Goal: Task Accomplishment & Management: Use online tool/utility

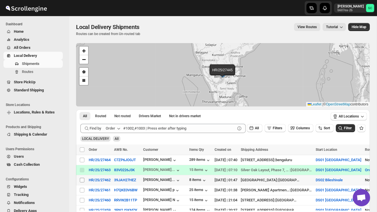
click at [81, 179] on input "Select shipment" at bounding box center [82, 180] width 5 height 5
checkbox input "true"
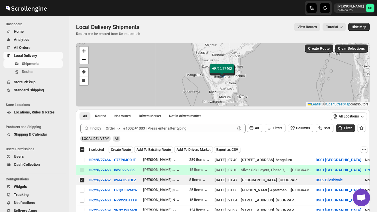
click at [122, 149] on span "Create Route" at bounding box center [121, 150] width 20 height 5
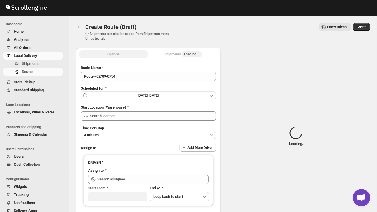
type input "DS02 Bileshivale"
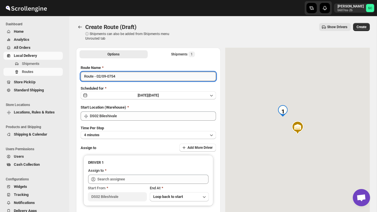
click at [129, 79] on input "Route - 02/09-0754" at bounding box center [148, 76] width 135 height 9
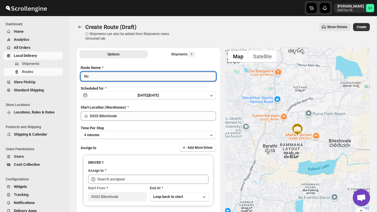
type input "R"
type input "Order no 27462"
click at [131, 131] on button "4 minutes" at bounding box center [148, 135] width 135 height 8
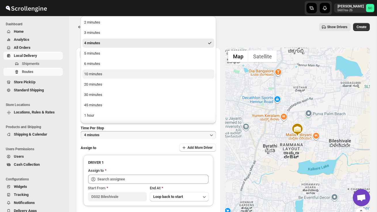
click at [102, 75] on div "10 minutes" at bounding box center [93, 74] width 18 height 6
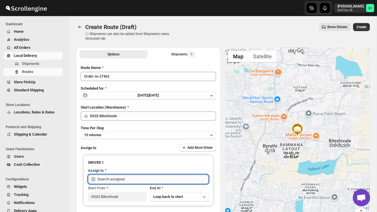
click at [120, 178] on input "text" at bounding box center [152, 179] width 111 height 9
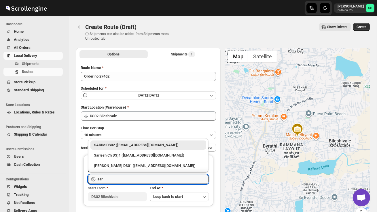
click at [133, 147] on div "SARIM DS02 ([EMAIL_ADDRESS][DOMAIN_NAME])" at bounding box center [148, 145] width 109 height 6
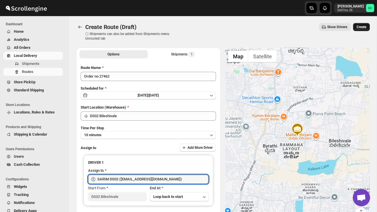
type input "SARIM DS02 ([EMAIL_ADDRESS][DOMAIN_NAME])"
click at [362, 28] on span "Create" at bounding box center [361, 27] width 10 height 5
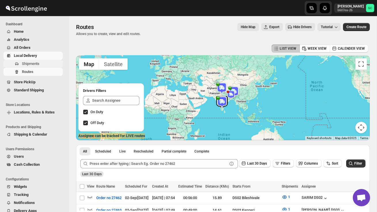
click at [36, 61] on span "Shipments" at bounding box center [42, 64] width 40 height 6
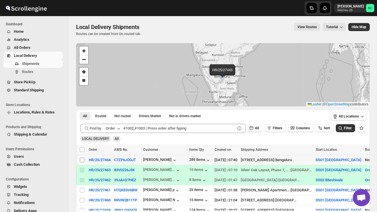
click at [81, 160] on input "Select shipment" at bounding box center [82, 160] width 5 height 5
checkbox input "true"
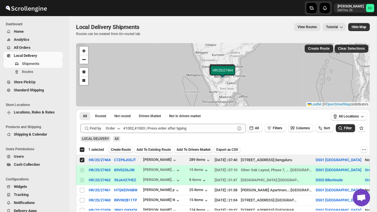
click at [122, 151] on span "Create Route" at bounding box center [121, 150] width 20 height 5
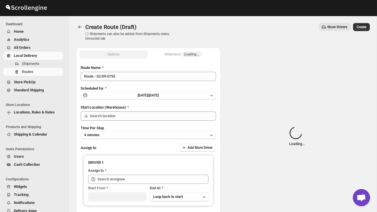
type input "DS01 [GEOGRAPHIC_DATA]"
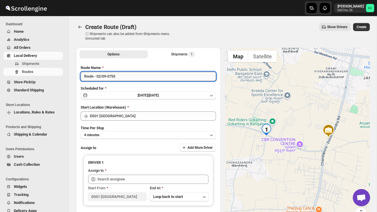
click at [127, 76] on input "Route - 02/09-0755" at bounding box center [148, 76] width 135 height 9
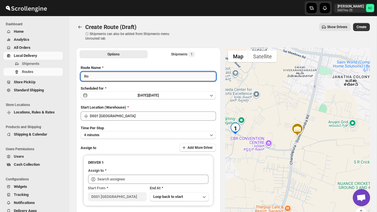
type input "R"
type input "Order no 27464"
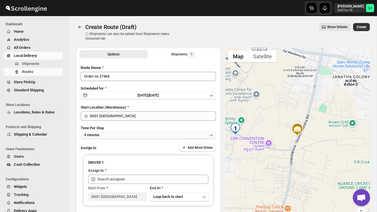
click at [144, 137] on button "4 minutes" at bounding box center [148, 135] width 135 height 8
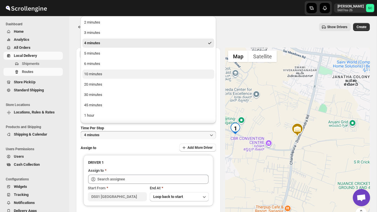
click at [117, 76] on button "10 minutes" at bounding box center [148, 74] width 132 height 9
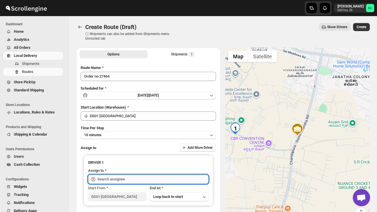
click at [118, 179] on input "text" at bounding box center [152, 179] width 111 height 9
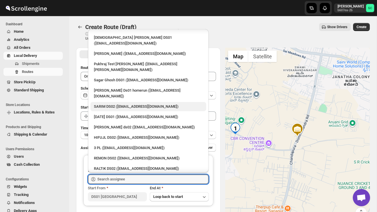
scroll to position [78, 0]
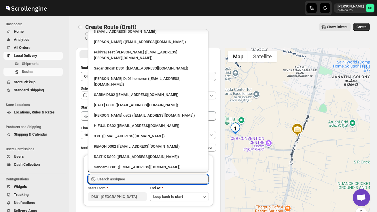
click at [136, 175] on div "[PERSON_NAME] DS01 ([EMAIL_ADDRESS][DOMAIN_NAME])" at bounding box center [148, 178] width 109 height 6
type input "[PERSON_NAME] DS01 ([EMAIL_ADDRESS][DOMAIN_NAME])"
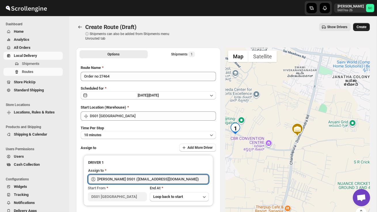
click at [363, 28] on span "Create" at bounding box center [361, 27] width 10 height 5
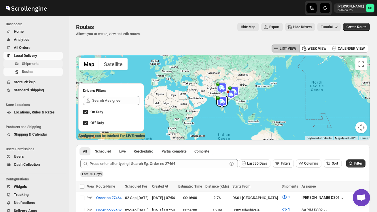
click at [38, 63] on span "Shipments" at bounding box center [31, 64] width 18 height 4
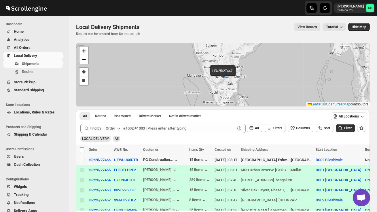
click at [83, 159] on input "Select shipment" at bounding box center [82, 160] width 5 height 5
checkbox input "true"
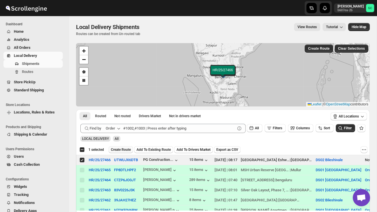
click at [125, 149] on span "Create Route" at bounding box center [121, 150] width 20 height 5
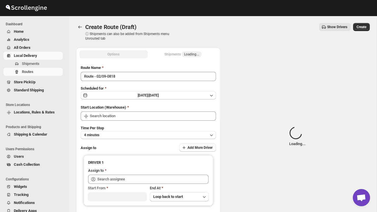
type input "DS02 Bileshivale"
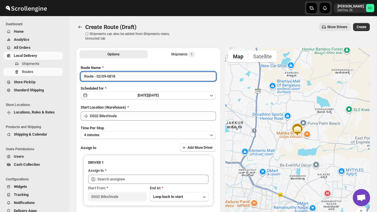
click at [123, 78] on input "Route - 02/09-0818" at bounding box center [148, 76] width 135 height 9
type input "R"
type input "Order no 27466"
click at [118, 133] on button "4 minutes" at bounding box center [148, 135] width 135 height 8
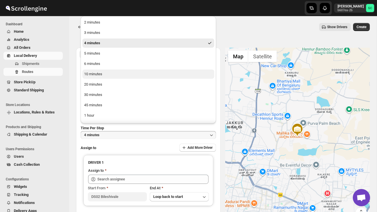
click at [94, 79] on button "10 minutes" at bounding box center [148, 74] width 132 height 9
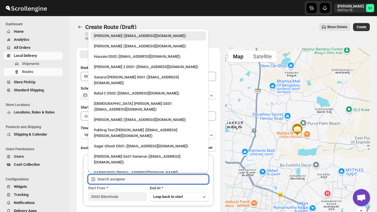
click at [115, 180] on input "text" at bounding box center [152, 179] width 111 height 9
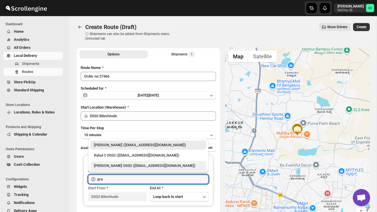
click at [119, 168] on div "[PERSON_NAME] DS02 ([EMAIL_ADDRESS][DOMAIN_NAME])" at bounding box center [148, 166] width 109 height 6
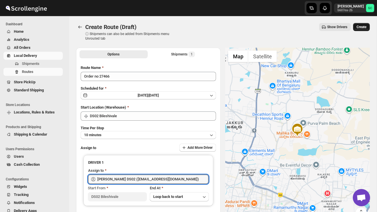
type input "[PERSON_NAME] DS02 ([EMAIL_ADDRESS][DOMAIN_NAME])"
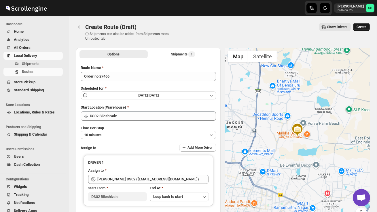
click at [356, 29] on button "Create" at bounding box center [361, 27] width 17 height 8
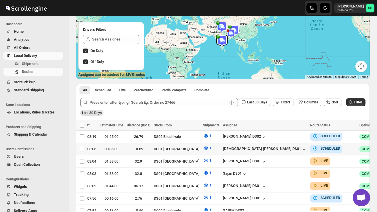
scroll to position [0, 96]
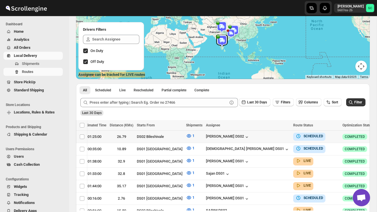
click at [376, 138] on icon "button" at bounding box center [380, 137] width 6 height 6
checkbox input "true"
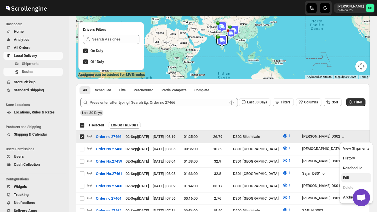
click at [355, 175] on span "Edit" at bounding box center [356, 178] width 26 height 6
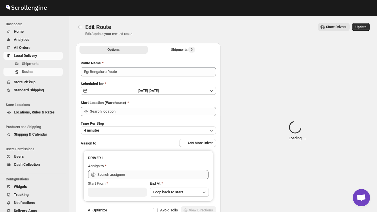
type input "Order no 27466"
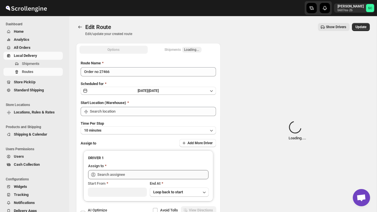
type input "DS02 Bileshivale"
type input "[PERSON_NAME] DS02 ([EMAIL_ADDRESS][DOMAIN_NAME])"
type input "DS02 Bileshivale"
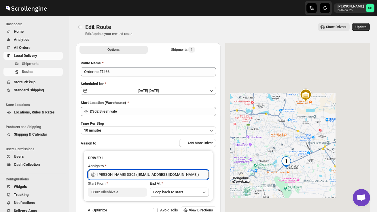
click at [183, 174] on input "[PERSON_NAME] DS02 ([EMAIL_ADDRESS][DOMAIN_NAME])" at bounding box center [152, 174] width 111 height 9
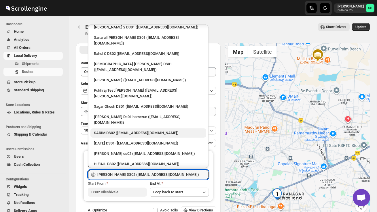
scroll to position [47, 0]
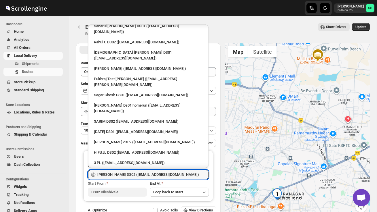
click at [134, 169] on div "REMON DS02 ([EMAIL_ADDRESS][DOMAIN_NAME])" at bounding box center [148, 173] width 116 height 9
type input "REMON DS02 ([EMAIL_ADDRESS][DOMAIN_NAME])"
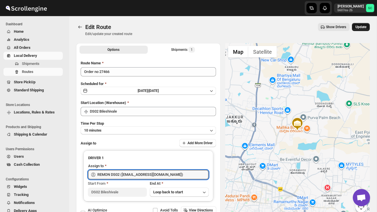
click at [362, 25] on span "Update" at bounding box center [360, 27] width 11 height 5
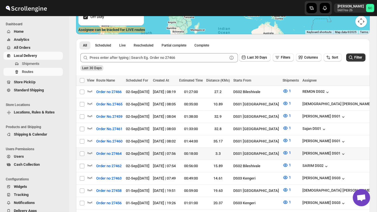
scroll to position [107, 0]
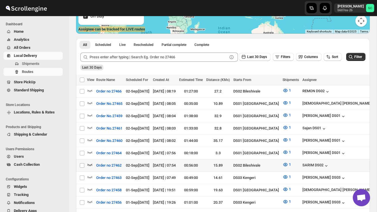
click at [91, 164] on icon "button" at bounding box center [89, 165] width 5 height 2
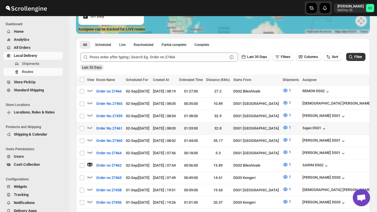
scroll to position [0, 0]
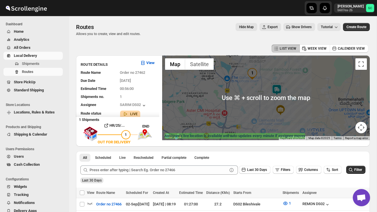
click at [278, 88] on img at bounding box center [277, 90] width 12 height 12
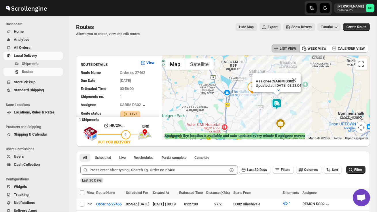
click at [252, 120] on div "Assignee : SARIM DS02 Updated at : 02/09/2025, 08:23:04 Duty mode Enabled Batte…" at bounding box center [265, 98] width 207 height 85
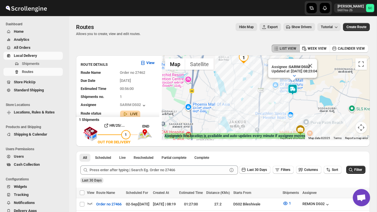
drag, startPoint x: 260, startPoint y: 115, endPoint x: 246, endPoint y: 109, distance: 15.3
click at [246, 109] on div "Assignee : SARIM DS02 Updated at : 02/09/2025, 08:23:04 Duty mode Enabled Batte…" at bounding box center [265, 98] width 207 height 85
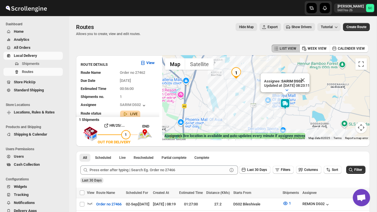
drag, startPoint x: 245, startPoint y: 110, endPoint x: 268, endPoint y: 128, distance: 28.9
click at [267, 128] on div "Assignee : SARIM DS02 Updated at : 02/09/2025, 08:23:11 Duty mode Enabled Batte…" at bounding box center [265, 98] width 207 height 85
drag, startPoint x: 231, startPoint y: 97, endPoint x: 247, endPoint y: 113, distance: 23.0
click at [247, 113] on div "Assignee : SARIM DS02 Updated at : 02/09/2025, 08:23:11 Duty mode Enabled Batte…" at bounding box center [265, 98] width 207 height 85
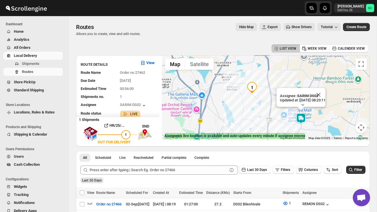
click at [247, 113] on div "Assignee : SARIM DS02 Updated at : 02/09/2025, 08:23:11 Duty mode Enabled Batte…" at bounding box center [265, 98] width 207 height 85
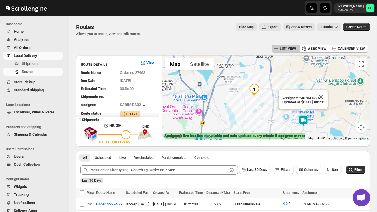
click at [247, 113] on div "Assignee : SARIM DS02 Updated at : 02/09/2025, 08:23:11 Duty mode Enabled Batte…" at bounding box center [265, 98] width 207 height 85
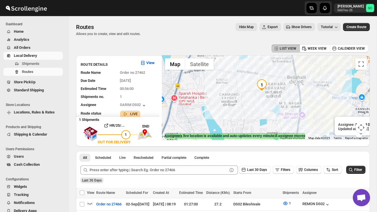
drag, startPoint x: 261, startPoint y: 99, endPoint x: 259, endPoint y: 113, distance: 13.9
click at [259, 114] on div "Assignee : SARIM DS02 Updated at : 02/09/2025, 08:23:11 Duty mode Enabled Batte…" at bounding box center [265, 98] width 207 height 85
click at [259, 113] on div "Assignee : SARIM DS02 Updated at : 02/09/2025, 08:23:11 Duty mode Enabled Batte…" at bounding box center [265, 98] width 207 height 85
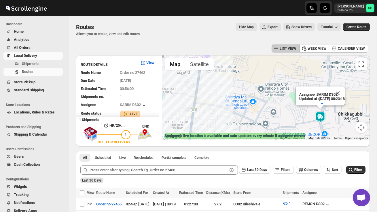
click at [363, 127] on button "Map camera controls" at bounding box center [361, 128] width 12 height 12
click at [350, 127] on button "Zoom out" at bounding box center [347, 128] width 12 height 12
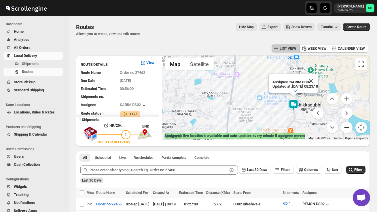
click at [350, 127] on button "Zoom out" at bounding box center [347, 128] width 12 height 12
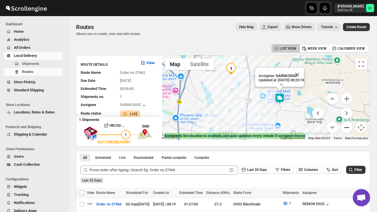
click at [350, 127] on button "Zoom out" at bounding box center [347, 128] width 12 height 12
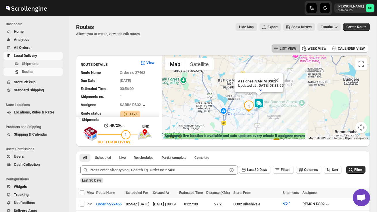
click at [35, 61] on span "Shipments" at bounding box center [42, 64] width 40 height 6
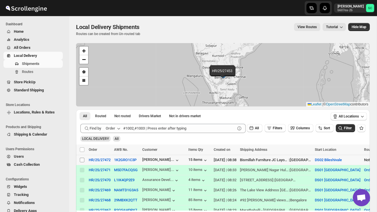
click at [83, 162] on input "Select shipment" at bounding box center [82, 160] width 5 height 5
checkbox input "true"
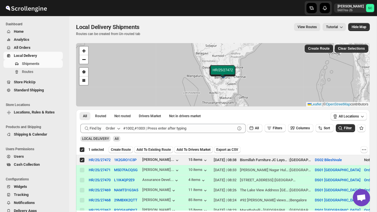
click at [121, 147] on button "Create Route" at bounding box center [120, 149] width 24 height 7
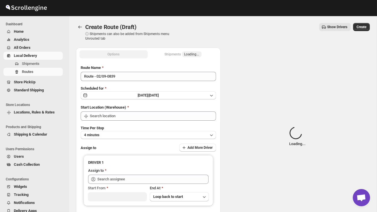
type input "DS02 Bileshivale"
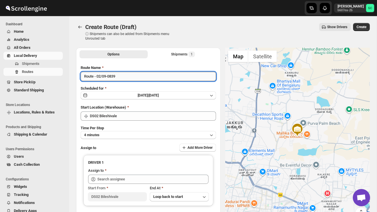
click at [125, 76] on input "Route - 02/09-0839" at bounding box center [148, 76] width 135 height 9
type input "R"
type input "Order no 27472"
click at [137, 133] on button "4 minutes" at bounding box center [148, 135] width 135 height 8
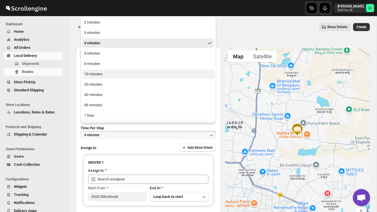
click at [100, 73] on div "10 minutes" at bounding box center [93, 74] width 18 height 6
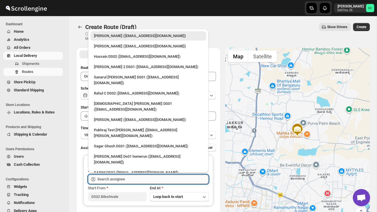
click at [122, 179] on input "text" at bounding box center [152, 179] width 111 height 9
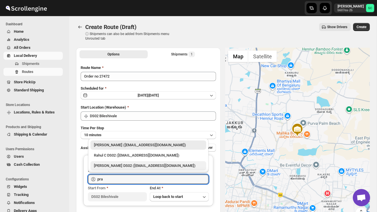
click at [123, 166] on div "[PERSON_NAME] DS02 ([EMAIL_ADDRESS][DOMAIN_NAME])" at bounding box center [148, 166] width 109 height 6
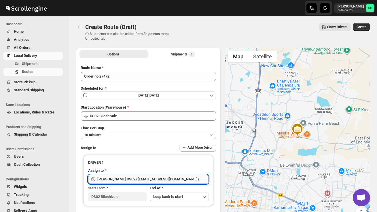
click at [174, 179] on input "[PERSON_NAME] DS02 ([EMAIL_ADDRESS][DOMAIN_NAME])" at bounding box center [152, 179] width 111 height 9
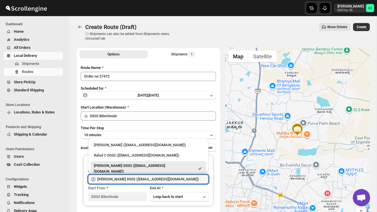
click at [270, 143] on div at bounding box center [297, 137] width 144 height 178
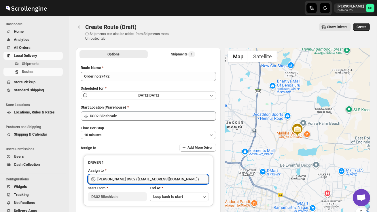
click at [173, 179] on input "[PERSON_NAME] DS02 ([EMAIL_ADDRESS][DOMAIN_NAME])" at bounding box center [152, 179] width 111 height 9
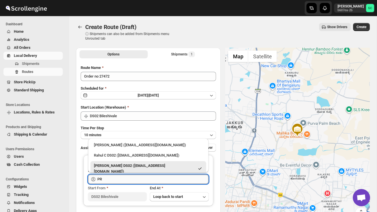
type input "P"
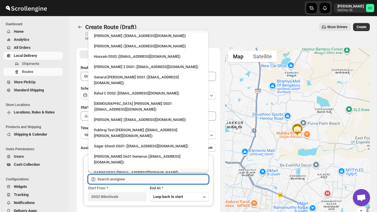
scroll to position [104, 0]
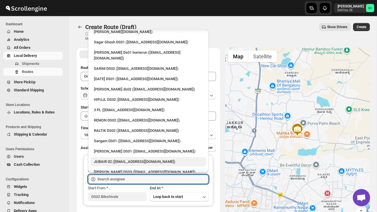
click at [153, 159] on div "JUBAIR 02 ([EMAIL_ADDRESS][DOMAIN_NAME])" at bounding box center [148, 162] width 109 height 6
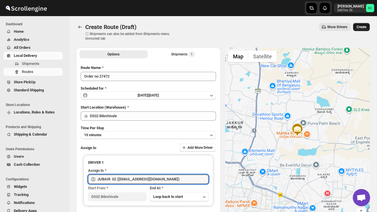
type input "JUBAIR 02 ([EMAIL_ADDRESS][DOMAIN_NAME])"
click at [361, 26] on span "Create" at bounding box center [361, 27] width 10 height 5
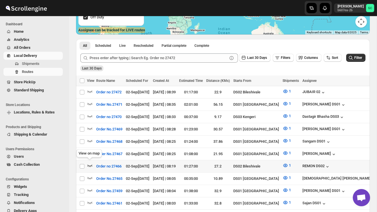
click at [89, 164] on icon "button" at bounding box center [90, 166] width 6 height 6
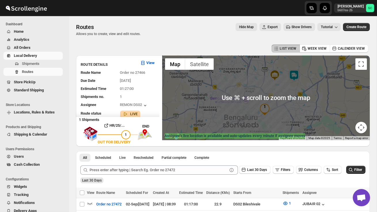
click at [298, 73] on img at bounding box center [294, 76] width 12 height 12
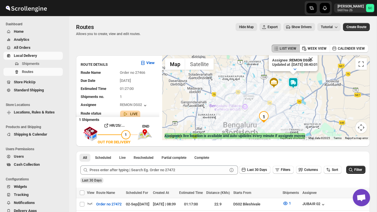
drag, startPoint x: 283, startPoint y: 118, endPoint x: 282, endPoint y: 96, distance: 21.9
click at [282, 96] on div "Assignee : REMON DS02 Updated at : 02/09/2025, 08:40:01 Duty mode Enabled Batte…" at bounding box center [265, 98] width 207 height 85
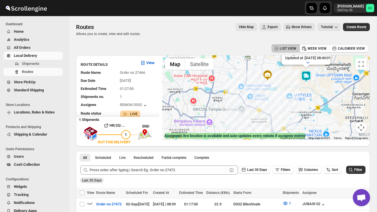
click at [281, 96] on div "Assignee : REMON DS02 Updated at : 02/09/2025, 08:40:01 Duty mode Enabled Batte…" at bounding box center [265, 98] width 207 height 85
click at [281, 96] on div "Assignee : REMON DS02 Updated at : 02/09/2025, 08:40:08 Duty mode Enabled Batte…" at bounding box center [265, 98] width 207 height 85
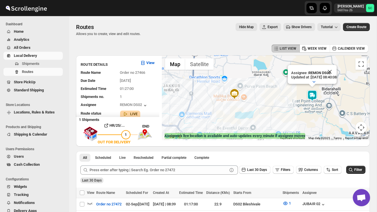
drag, startPoint x: 317, startPoint y: 103, endPoint x: 296, endPoint y: 102, distance: 21.3
click at [296, 103] on div "Assignee : REMON DS02 Updated at : 02/09/2025, 08:40:08 Duty mode Enabled Batte…" at bounding box center [265, 98] width 207 height 85
click at [301, 109] on div "Assignee : REMON DS02 Updated at : 02/09/2025, 08:40:08 Duty mode Enabled Batte…" at bounding box center [265, 98] width 207 height 85
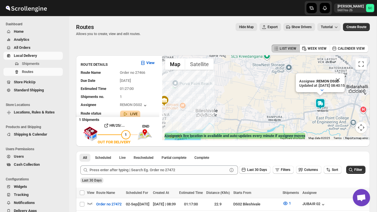
click at [309, 118] on div "Assignee : REMON DS02 Updated at : 02/09/2025, 08:40:15 Duty mode Enabled Batte…" at bounding box center [265, 98] width 207 height 85
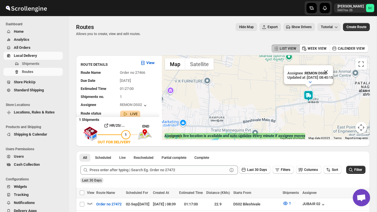
drag, startPoint x: 321, startPoint y: 120, endPoint x: 292, endPoint y: 120, distance: 29.1
click at [292, 120] on div "Assignee : REMON DS02 Updated at : 02/09/2025, 08:40:15 Duty mode Enabled Batte…" at bounding box center [265, 98] width 207 height 85
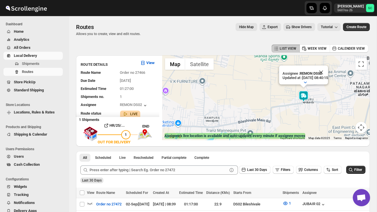
click at [292, 120] on div "Assignee : REMON DS02 Updated at : 02/09/2025, 08:40:15 Duty mode Enabled Batte…" at bounding box center [265, 98] width 207 height 85
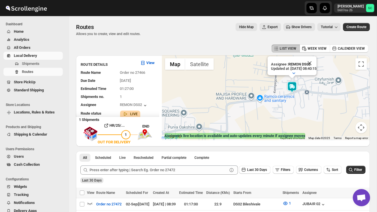
drag, startPoint x: 299, startPoint y: 114, endPoint x: 267, endPoint y: 126, distance: 34.5
click at [267, 126] on div "Assignee : REMON DS02 Updated at : 02/09/2025, 08:40:15 Duty mode Enabled Batte…" at bounding box center [265, 98] width 207 height 85
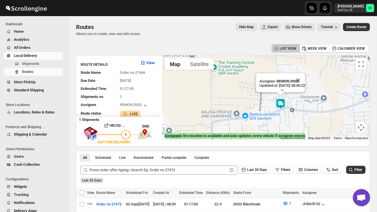
click at [277, 120] on div "Assignee : REMON DS02 Updated at : 02/09/2025, 08:40:22 Duty mode Enabled Batte…" at bounding box center [265, 98] width 207 height 85
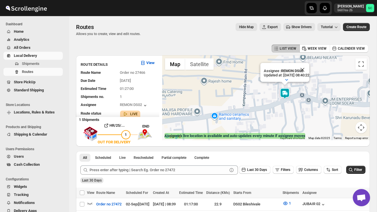
click at [363, 129] on button "Map camera controls" at bounding box center [361, 128] width 12 height 12
click at [349, 130] on button "Zoom out" at bounding box center [347, 128] width 12 height 12
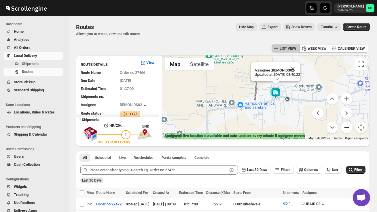
click at [348, 130] on button "Zoom out" at bounding box center [347, 128] width 12 height 12
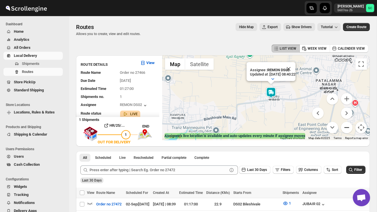
click at [348, 130] on button "Zoom out" at bounding box center [347, 128] width 12 height 12
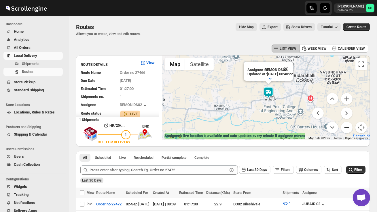
click at [348, 130] on button "Zoom out" at bounding box center [347, 128] width 12 height 12
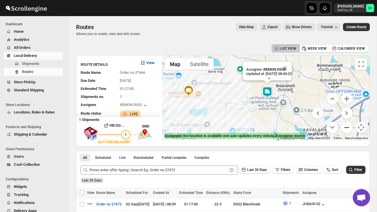
click at [348, 130] on button "Zoom out" at bounding box center [347, 128] width 12 height 12
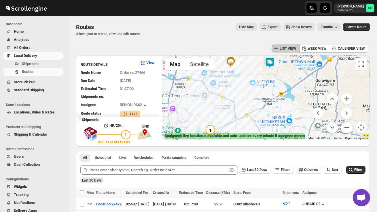
drag, startPoint x: 302, startPoint y: 127, endPoint x: 306, endPoint y: 95, distance: 31.5
click at [306, 96] on div "Assignee : REMON DS02 Updated at : 02/09/2025, 08:40:22 Duty mode Enabled Batte…" at bounding box center [265, 98] width 207 height 85
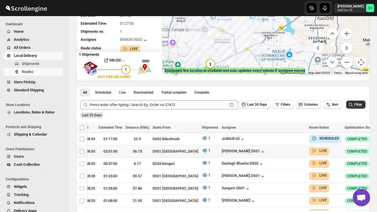
scroll to position [0, 83]
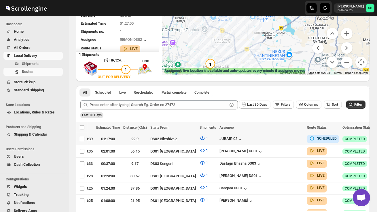
click at [376, 138] on icon "button" at bounding box center [380, 139] width 6 height 6
checkbox input "true"
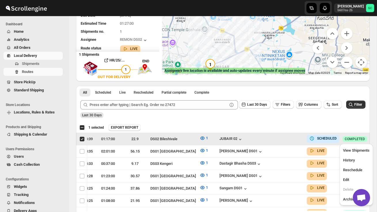
scroll to position [0, 0]
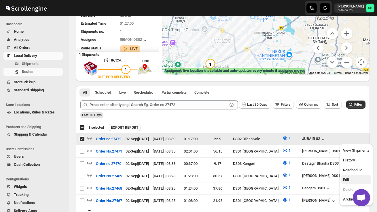
click at [355, 179] on span "Edit" at bounding box center [356, 180] width 26 height 6
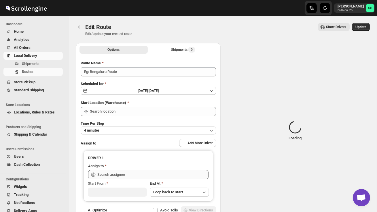
type input "Order no 27472"
type input "DS02 Bileshivale"
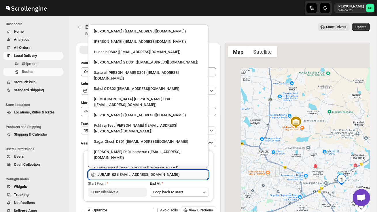
click at [185, 175] on input "JUBAIR 02 ([EMAIL_ADDRESS][DOMAIN_NAME])" at bounding box center [152, 174] width 111 height 9
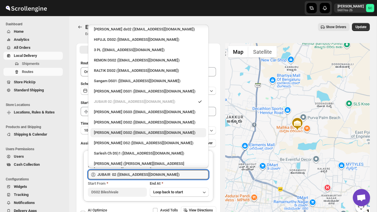
scroll to position [159, 0]
click at [126, 120] on div "[PERSON_NAME] DS02 ([EMAIL_ADDRESS][DOMAIN_NAME])" at bounding box center [148, 123] width 109 height 6
type input "[PERSON_NAME] DS02 ([EMAIL_ADDRESS][DOMAIN_NAME])"
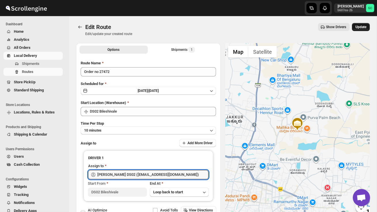
click at [361, 26] on span "Update" at bounding box center [360, 27] width 11 height 5
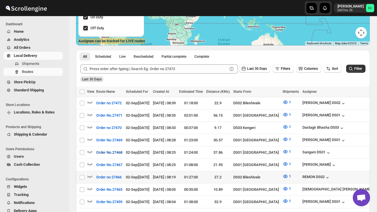
scroll to position [98, 0]
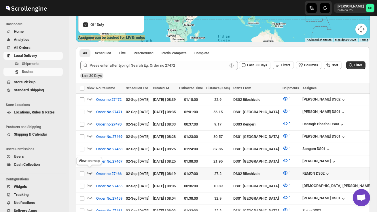
click at [88, 170] on icon "button" at bounding box center [90, 173] width 6 height 6
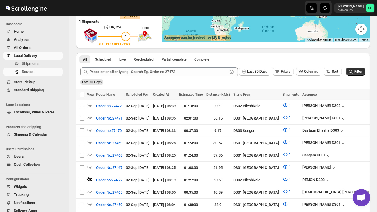
scroll to position [0, 0]
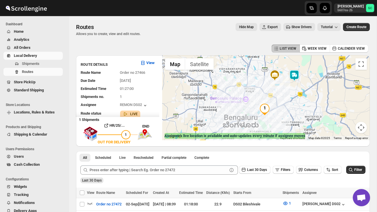
click at [291, 97] on div at bounding box center [265, 98] width 207 height 85
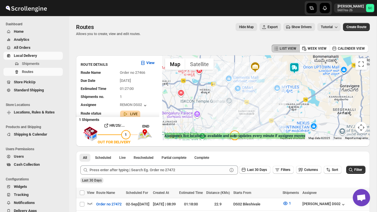
drag, startPoint x: 300, startPoint y: 84, endPoint x: 288, endPoint y: 101, distance: 21.3
click at [289, 100] on div at bounding box center [265, 98] width 207 height 85
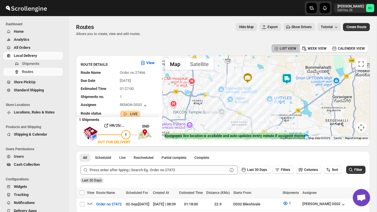
click at [293, 100] on div at bounding box center [265, 98] width 207 height 85
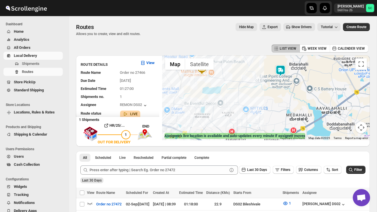
drag, startPoint x: 300, startPoint y: 93, endPoint x: 291, endPoint y: 115, distance: 23.6
click at [291, 115] on div at bounding box center [265, 98] width 207 height 85
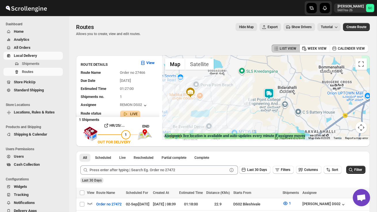
click at [274, 111] on div at bounding box center [265, 98] width 207 height 85
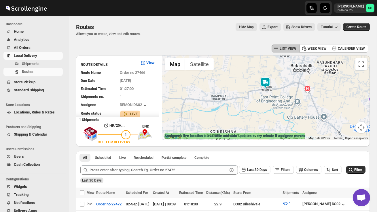
click at [274, 111] on div at bounding box center [265, 98] width 207 height 85
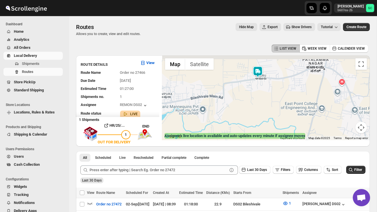
drag, startPoint x: 256, startPoint y: 96, endPoint x: 258, endPoint y: 116, distance: 19.7
click at [258, 115] on div at bounding box center [265, 98] width 207 height 85
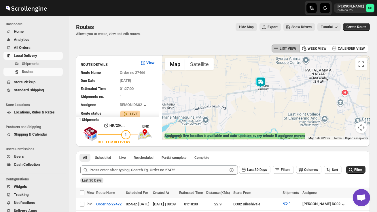
click at [264, 105] on div at bounding box center [265, 98] width 207 height 85
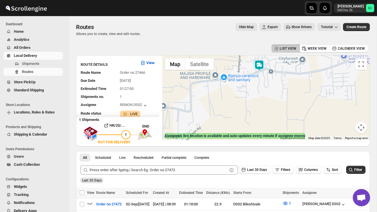
click at [263, 97] on div at bounding box center [265, 98] width 207 height 85
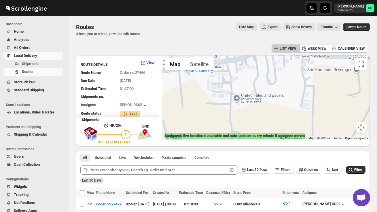
drag, startPoint x: 270, startPoint y: 84, endPoint x: 281, endPoint y: 132, distance: 49.1
click at [280, 129] on div at bounding box center [265, 98] width 207 height 85
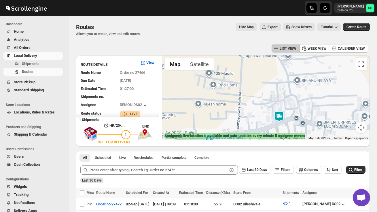
click at [280, 129] on div at bounding box center [265, 98] width 207 height 85
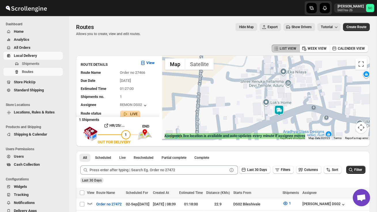
click at [283, 125] on div at bounding box center [265, 98] width 207 height 85
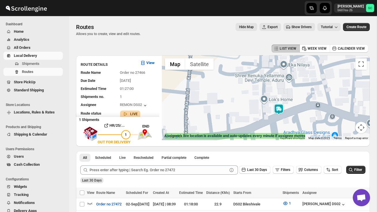
click at [283, 125] on div at bounding box center [265, 98] width 207 height 85
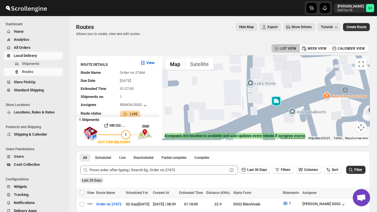
click at [283, 125] on div at bounding box center [265, 98] width 207 height 85
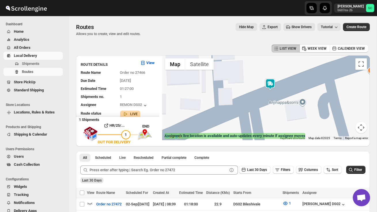
click at [283, 125] on div at bounding box center [265, 98] width 207 height 85
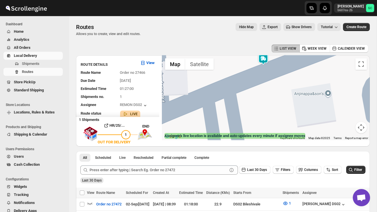
drag, startPoint x: 271, startPoint y: 108, endPoint x: 281, endPoint y: 125, distance: 18.7
click at [281, 124] on div at bounding box center [265, 98] width 207 height 85
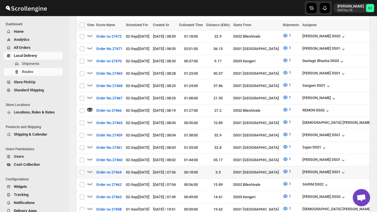
scroll to position [171, 0]
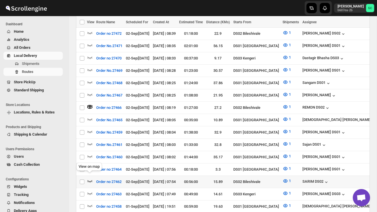
click at [89, 178] on icon "button" at bounding box center [90, 181] width 6 height 6
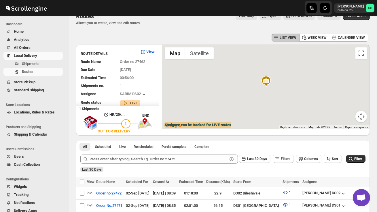
scroll to position [0, 0]
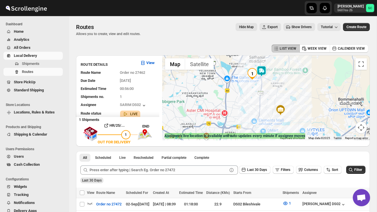
click at [263, 67] on img at bounding box center [262, 72] width 12 height 12
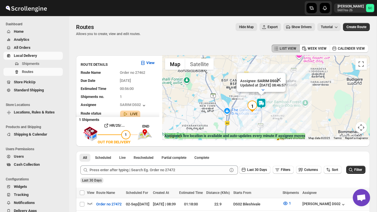
drag, startPoint x: 205, startPoint y: 124, endPoint x: 222, endPoint y: 73, distance: 53.2
click at [222, 74] on div "Assignee : SARIM DS02 Updated at : 02/09/2025, 08:46:57 Duty mode Enabled Batte…" at bounding box center [265, 98] width 207 height 85
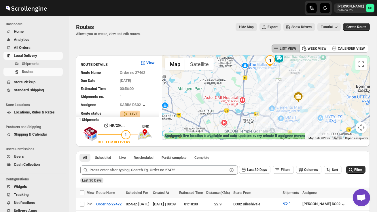
drag, startPoint x: 235, startPoint y: 111, endPoint x: 224, endPoint y: 136, distance: 28.1
click at [225, 136] on div "← Move left → Move right ↑ Move up ↓ Move down + Zoom in - Zoom out Home Jump l…" at bounding box center [265, 98] width 207 height 85
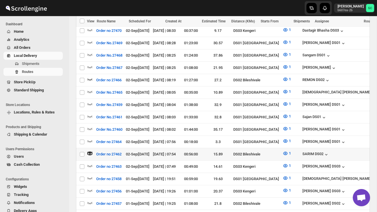
scroll to position [199, 0]
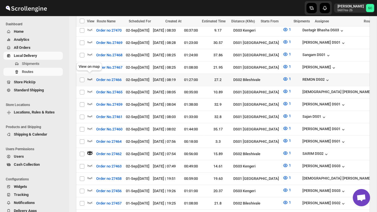
click at [91, 78] on icon "button" at bounding box center [89, 79] width 5 height 2
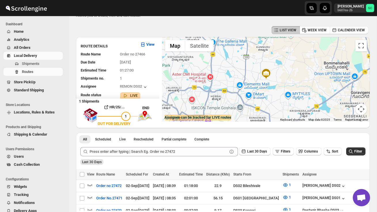
scroll to position [0, 0]
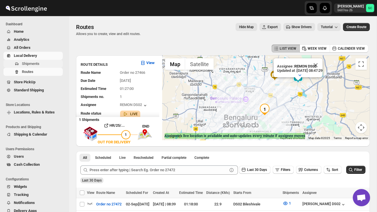
click at [42, 66] on span "Shipments" at bounding box center [42, 64] width 40 height 6
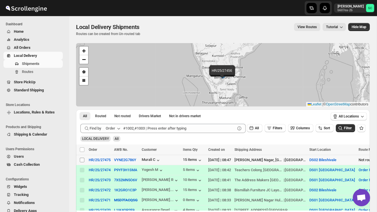
click at [84, 162] on input "Select shipment" at bounding box center [82, 160] width 5 height 5
checkbox input "true"
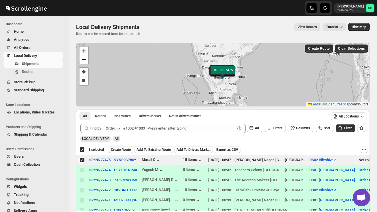
click at [128, 151] on span "Create Route" at bounding box center [121, 150] width 20 height 5
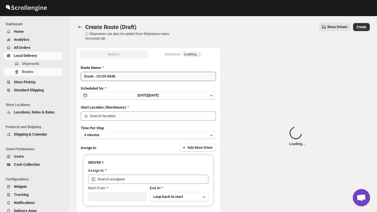
type input "DS02 Bileshivale"
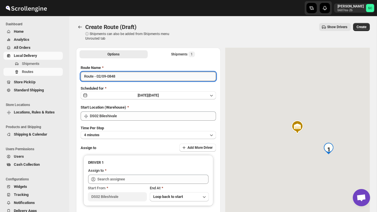
click at [129, 81] on input "Route - 02/09-0848" at bounding box center [148, 76] width 135 height 9
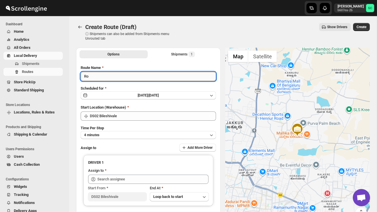
type input "R"
type input "Order no 27475"
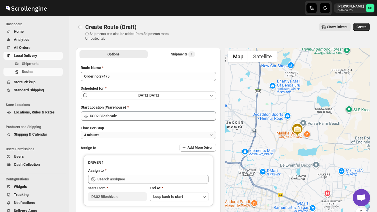
click at [145, 132] on button "4 minutes" at bounding box center [148, 135] width 135 height 8
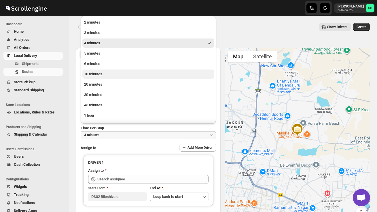
click at [110, 73] on button "10 minutes" at bounding box center [148, 74] width 132 height 9
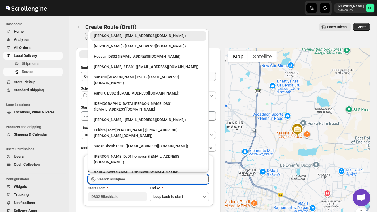
click at [119, 182] on input "text" at bounding box center [152, 179] width 111 height 9
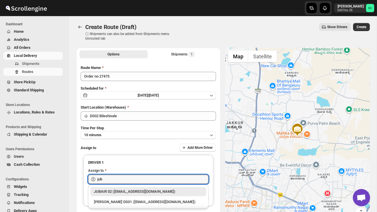
click at [132, 192] on div "JUBAIR 02 ([EMAIL_ADDRESS][DOMAIN_NAME])" at bounding box center [148, 192] width 109 height 6
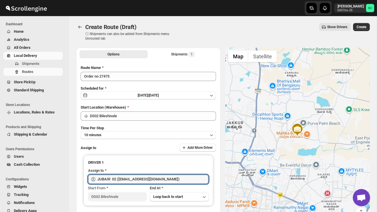
type input "JUBAIR 02 ([EMAIL_ADDRESS][DOMAIN_NAME])"
click at [362, 22] on div "Create Route (Draft). This page is ready Create Route (Draft) ⓘ Shipments can a…" at bounding box center [223, 32] width 294 height 32
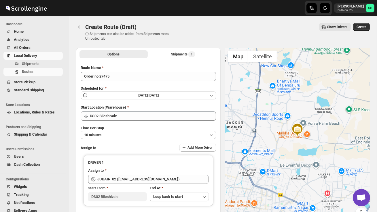
click at [362, 26] on span "Create" at bounding box center [361, 27] width 10 height 5
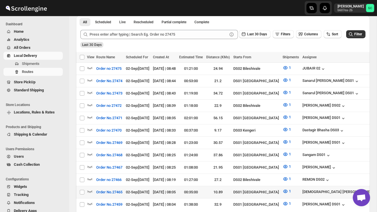
scroll to position [130, 0]
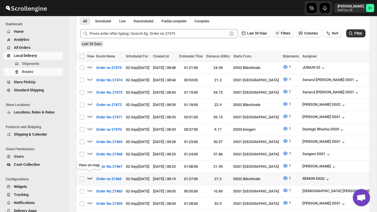
click at [89, 176] on icon "button" at bounding box center [90, 179] width 6 height 6
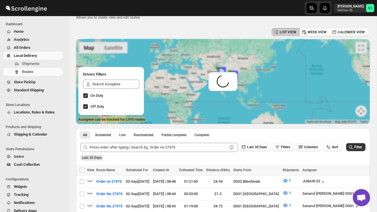
scroll to position [0, 0]
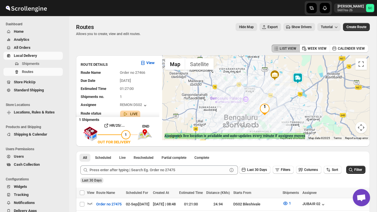
click at [300, 76] on img at bounding box center [298, 79] width 12 height 12
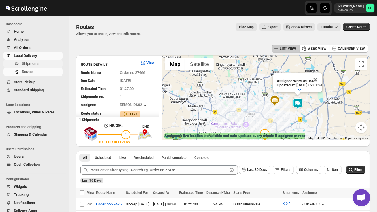
click at [34, 64] on span "Shipments" at bounding box center [31, 64] width 18 height 4
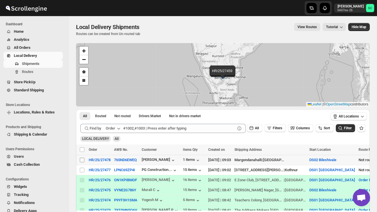
click at [81, 160] on input "Select shipment" at bounding box center [82, 160] width 5 height 5
checkbox input "true"
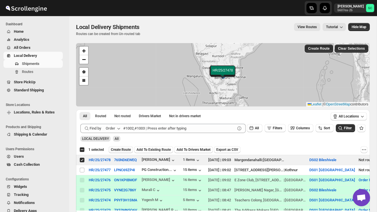
click at [121, 149] on span "Create Route" at bounding box center [121, 150] width 20 height 5
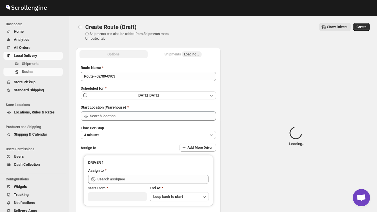
type input "DS02 Bileshivale"
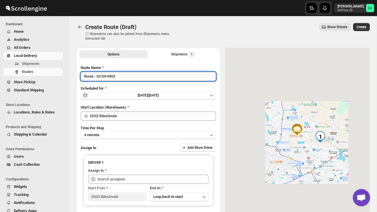
click at [124, 76] on input "Route - 02/09-0903" at bounding box center [148, 76] width 135 height 9
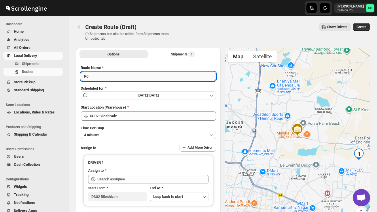
type input "R"
type input "Order no 27478"
click at [139, 137] on button "4 minutes" at bounding box center [148, 135] width 135 height 8
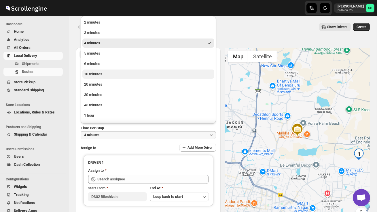
click at [110, 71] on button "10 minutes" at bounding box center [148, 74] width 132 height 9
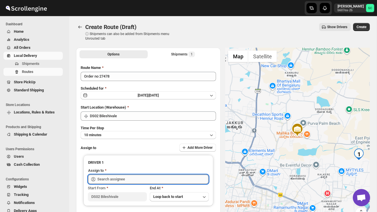
click at [120, 179] on input "text" at bounding box center [152, 179] width 111 height 9
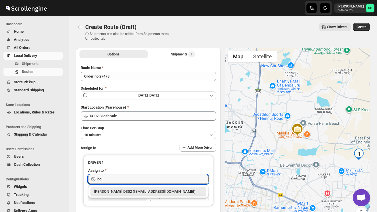
click at [142, 189] on div "[PERSON_NAME] DS02 ([EMAIL_ADDRESS][DOMAIN_NAME])" at bounding box center [148, 192] width 109 height 6
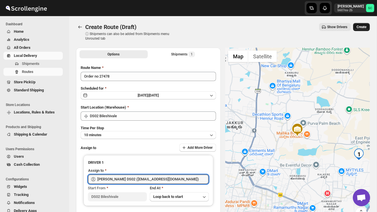
type input "[PERSON_NAME] DS02 ([EMAIL_ADDRESS][DOMAIN_NAME])"
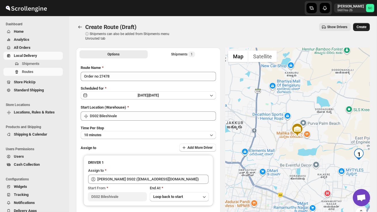
click at [361, 26] on span "Create" at bounding box center [361, 27] width 10 height 5
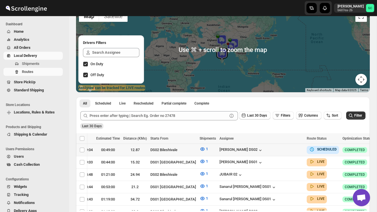
scroll to position [0, 83]
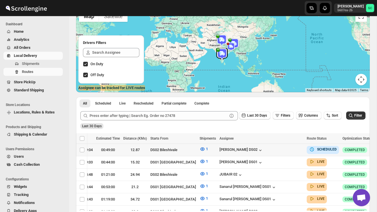
click at [376, 149] on icon "button" at bounding box center [380, 150] width 6 height 6
checkbox input "true"
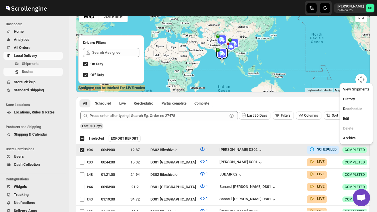
scroll to position [0, 0]
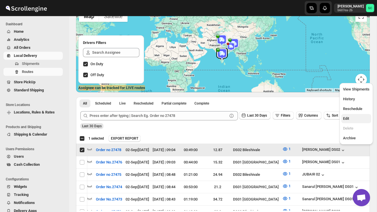
click at [357, 117] on span "Edit" at bounding box center [356, 119] width 26 height 6
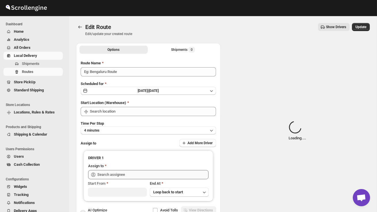
type input "Order no 27478"
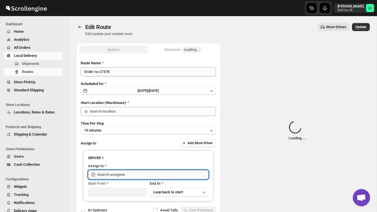
type input "DS02 Bileshivale"
click at [178, 171] on input "text" at bounding box center [152, 174] width 111 height 9
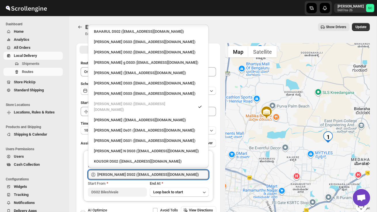
scroll to position [321, 0]
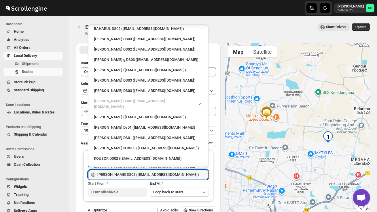
click at [132, 156] on div "KOUSOR DS02 ([EMAIL_ADDRESS][DOMAIN_NAME])" at bounding box center [148, 159] width 109 height 6
type input "KOUSOR DS02 ([EMAIL_ADDRESS][DOMAIN_NAME])"
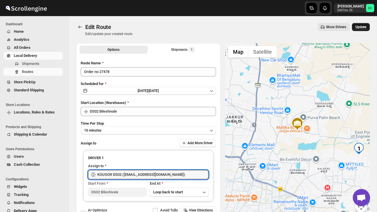
click at [359, 26] on span "Update" at bounding box center [360, 27] width 11 height 5
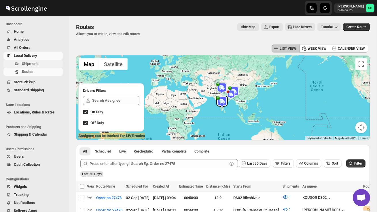
click at [37, 63] on span "Shipments" at bounding box center [31, 64] width 18 height 4
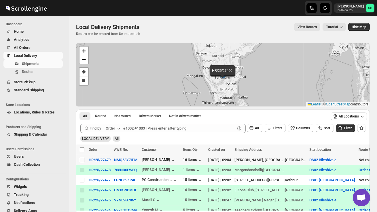
click at [84, 161] on input "Select shipment" at bounding box center [82, 160] width 5 height 5
checkbox input "true"
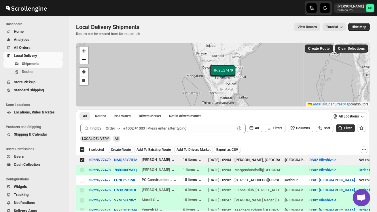
click at [121, 150] on span "Create Route" at bounding box center [121, 150] width 20 height 5
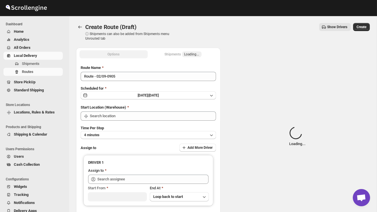
type input "DS02 Bileshivale"
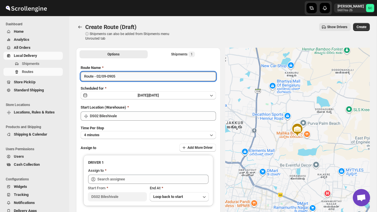
click at [125, 78] on input "Route - 02/09-0905" at bounding box center [148, 76] width 135 height 9
type input "R"
type input "Order no 27479"
click at [142, 133] on button "4 minutes" at bounding box center [148, 135] width 135 height 8
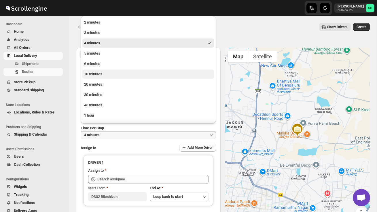
click at [114, 75] on button "10 minutes" at bounding box center [148, 74] width 132 height 9
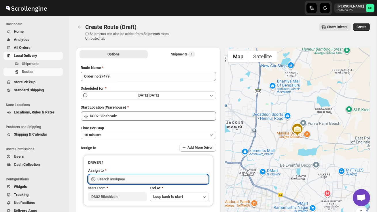
click at [136, 177] on input "text" at bounding box center [152, 179] width 111 height 9
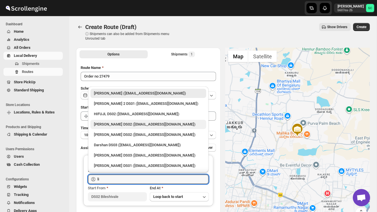
click at [144, 126] on div "[PERSON_NAME] DS02 ([EMAIL_ADDRESS][DOMAIN_NAME])" at bounding box center [148, 125] width 109 height 6
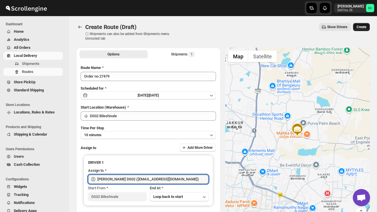
type input "[PERSON_NAME] DS02 ([EMAIL_ADDRESS][DOMAIN_NAME])"
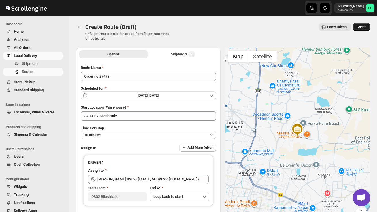
click at [361, 28] on span "Create" at bounding box center [361, 27] width 10 height 5
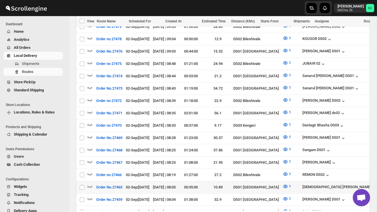
scroll to position [173, 0]
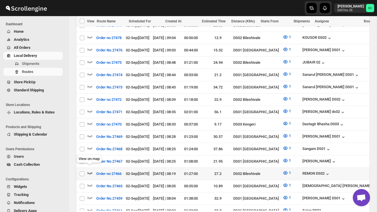
click at [91, 170] on icon "button" at bounding box center [90, 173] width 6 height 6
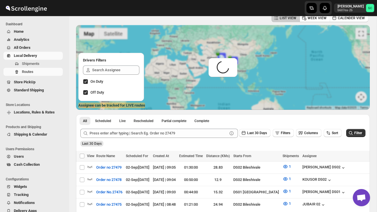
scroll to position [0, 0]
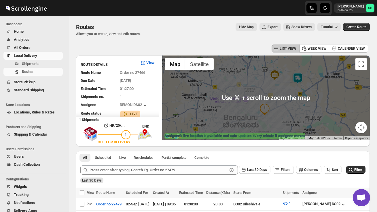
click at [301, 75] on img at bounding box center [298, 79] width 12 height 12
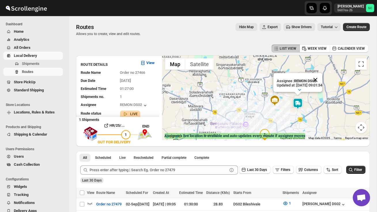
click at [322, 80] on button "Close" at bounding box center [315, 80] width 14 height 14
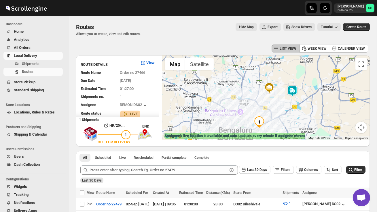
drag, startPoint x: 311, startPoint y: 109, endPoint x: 305, endPoint y: 94, distance: 15.7
click at [305, 94] on div at bounding box center [265, 98] width 207 height 85
click at [298, 96] on img at bounding box center [294, 98] width 12 height 12
click at [295, 97] on img at bounding box center [294, 98] width 12 height 12
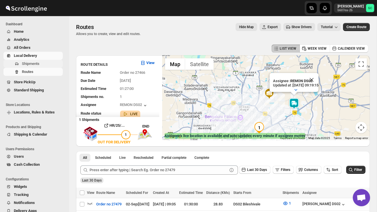
click at [43, 64] on span "Shipments" at bounding box center [42, 64] width 40 height 6
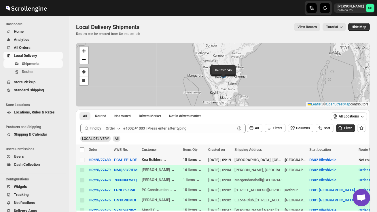
click at [83, 160] on input "Select shipment" at bounding box center [82, 160] width 5 height 5
checkbox input "true"
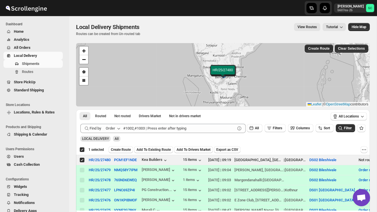
click at [127, 145] on div "Deselect shipment 1 selected Create Route Add To Existing Route Add To Drivers …" at bounding box center [223, 150] width 294 height 10
click at [125, 149] on span "Create Route" at bounding box center [121, 150] width 20 height 5
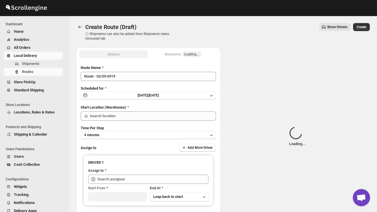
type input "DS02 Bileshivale"
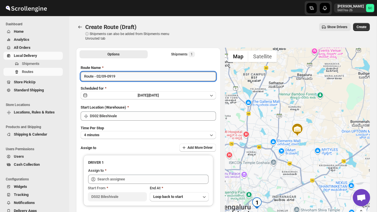
click at [124, 81] on input "Route - 02/09-0919" at bounding box center [148, 76] width 135 height 9
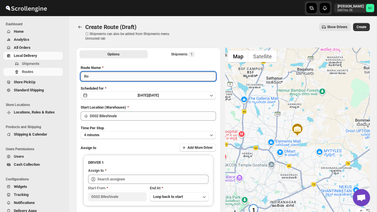
type input "R"
type input "Order no 27480"
click at [131, 134] on button "4 minutes" at bounding box center [148, 135] width 135 height 8
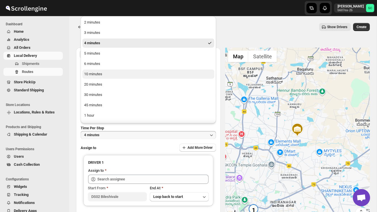
click at [104, 77] on button "10 minutes" at bounding box center [148, 74] width 132 height 9
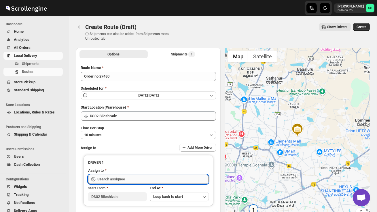
click at [120, 181] on input "text" at bounding box center [152, 179] width 111 height 9
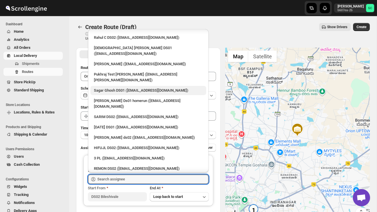
scroll to position [63, 0]
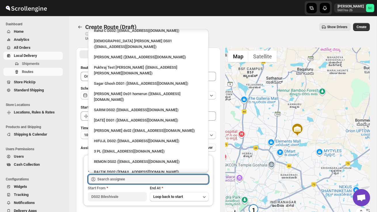
click at [118, 128] on div "[PERSON_NAME] ds02 ([EMAIL_ADDRESS][DOMAIN_NAME])" at bounding box center [148, 131] width 109 height 6
type input "[PERSON_NAME] ds02 ([EMAIL_ADDRESS][DOMAIN_NAME])"
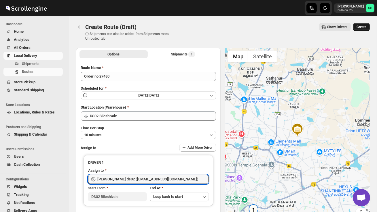
click at [365, 25] on span "Create" at bounding box center [361, 27] width 10 height 5
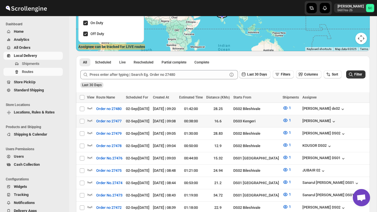
scroll to position [90, 0]
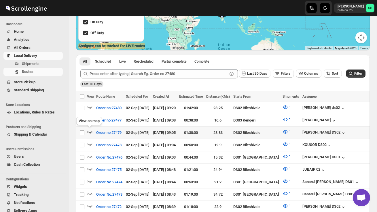
click at [89, 132] on icon "button" at bounding box center [89, 132] width 5 height 2
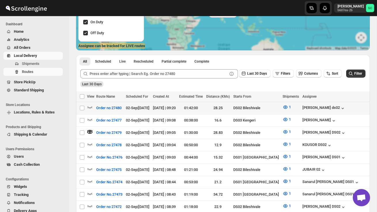
scroll to position [0, 0]
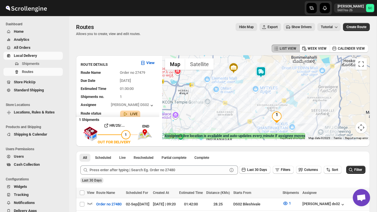
click at [262, 70] on img at bounding box center [261, 72] width 12 height 12
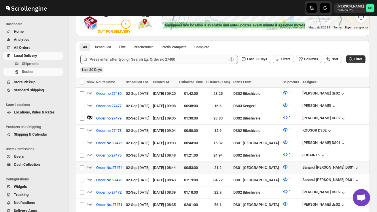
scroll to position [112, 0]
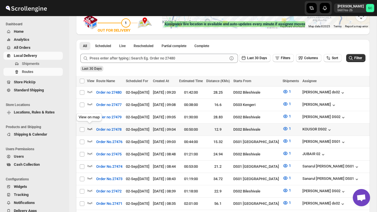
click at [91, 127] on icon "button" at bounding box center [90, 129] width 6 height 6
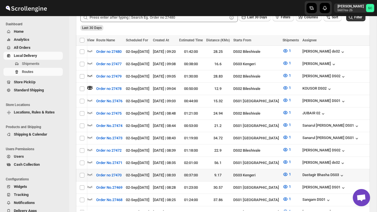
scroll to position [0, 0]
click at [90, 147] on icon "button" at bounding box center [90, 150] width 6 height 6
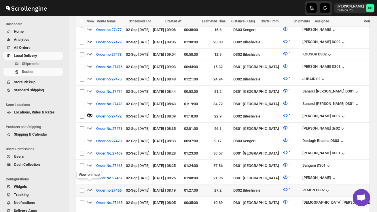
click at [90, 187] on icon "button" at bounding box center [90, 190] width 6 height 6
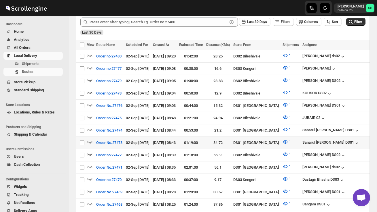
scroll to position [149, 0]
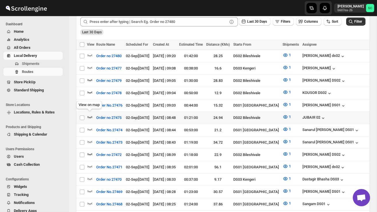
click at [90, 115] on icon "button" at bounding box center [90, 117] width 6 height 6
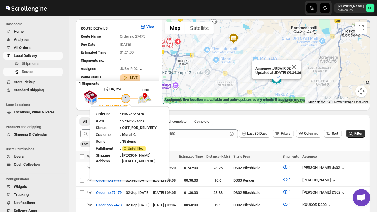
scroll to position [43, 0]
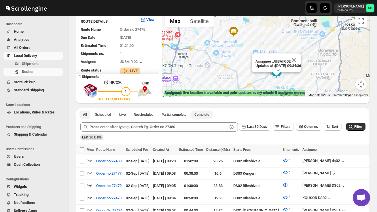
click at [209, 115] on span "Complete" at bounding box center [201, 115] width 15 height 5
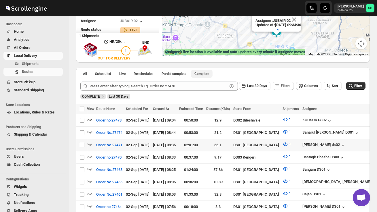
scroll to position [0, 0]
click at [84, 73] on span "All" at bounding box center [85, 74] width 4 height 5
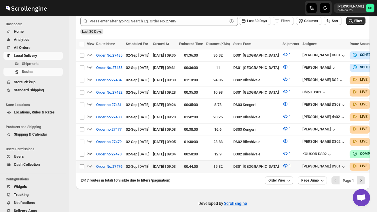
scroll to position [152, 0]
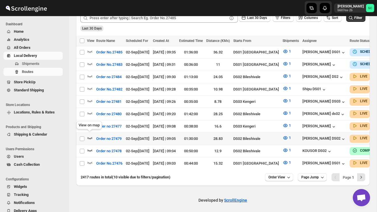
click at [90, 136] on icon "button" at bounding box center [90, 138] width 6 height 6
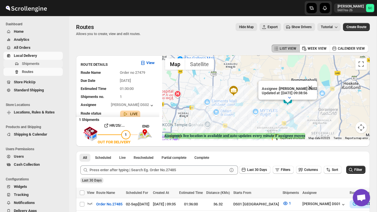
click at [44, 62] on span "Shipments" at bounding box center [42, 64] width 40 height 6
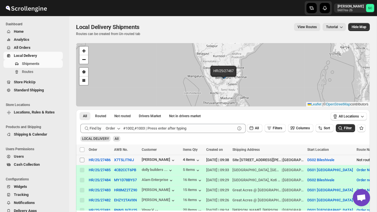
click at [83, 160] on input "Select shipment" at bounding box center [82, 160] width 5 height 5
checkbox input "true"
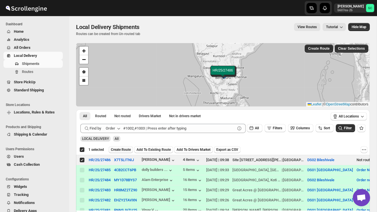
click at [125, 149] on span "Create Route" at bounding box center [121, 150] width 20 height 5
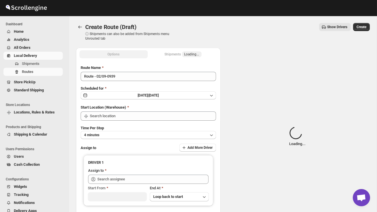
type input "DS02 Bileshivale"
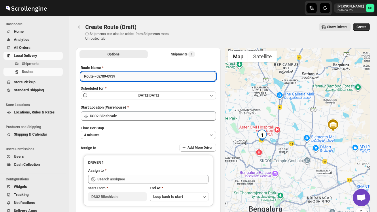
click at [127, 79] on input "Route - 02/09-0939" at bounding box center [148, 76] width 135 height 9
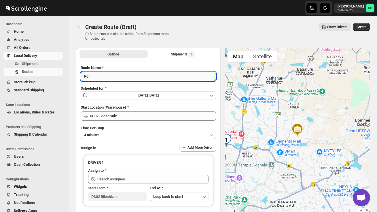
type input "R"
type input "Order no 27486"
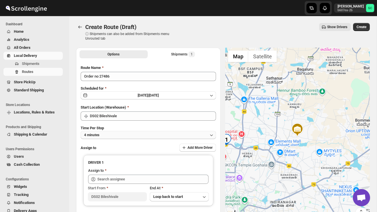
click at [129, 133] on button "4 minutes" at bounding box center [148, 135] width 135 height 8
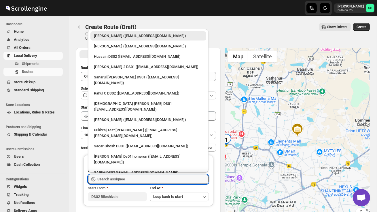
click at [119, 178] on input "text" at bounding box center [152, 179] width 111 height 9
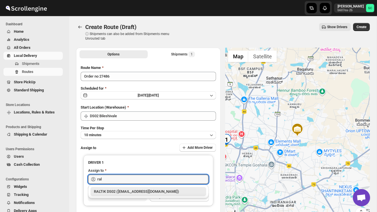
click at [129, 188] on div "RALTIK DS02 ([EMAIL_ADDRESS][DOMAIN_NAME])" at bounding box center [148, 191] width 116 height 9
click at [132, 191] on div "RAMJAN DS02 ([EMAIL_ADDRESS][DOMAIN_NAME])" at bounding box center [148, 192] width 109 height 6
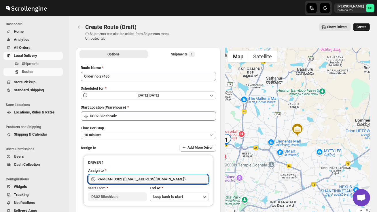
type input "RAMJAN DS02 ([EMAIL_ADDRESS][DOMAIN_NAME])"
click at [366, 26] on button "Create" at bounding box center [361, 27] width 17 height 8
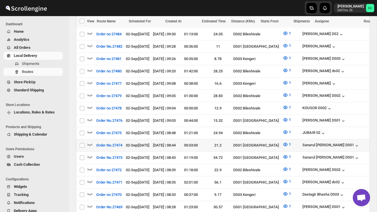
scroll to position [201, 0]
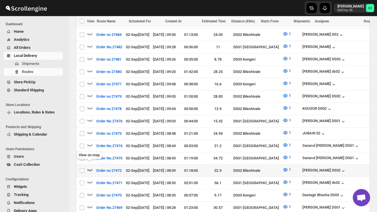
click at [90, 169] on icon "button" at bounding box center [89, 170] width 5 height 2
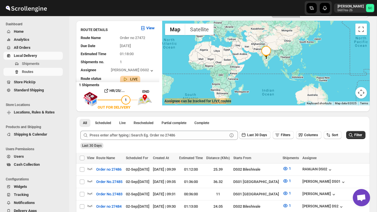
scroll to position [0, 0]
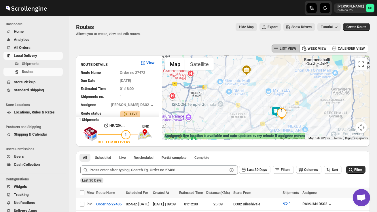
click at [282, 121] on div at bounding box center [265, 98] width 207 height 85
click at [282, 122] on div at bounding box center [265, 98] width 207 height 85
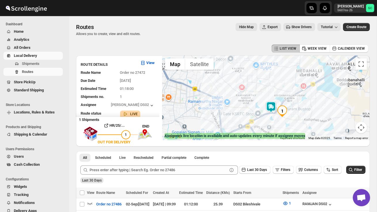
click at [282, 122] on div at bounding box center [265, 98] width 207 height 85
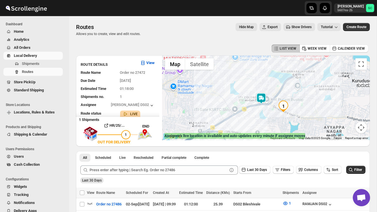
click at [263, 96] on img at bounding box center [261, 99] width 12 height 12
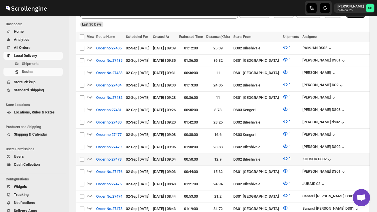
scroll to position [157, 0]
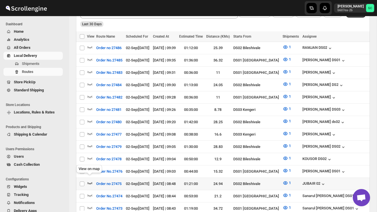
click at [89, 182] on icon "button" at bounding box center [89, 183] width 5 height 2
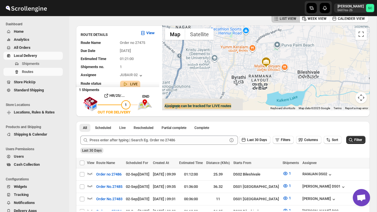
scroll to position [0, 0]
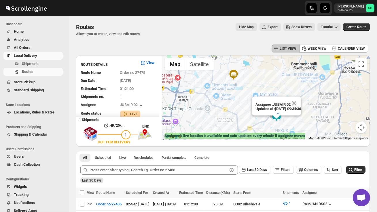
click at [301, 102] on button "Close" at bounding box center [294, 104] width 14 height 14
click at [299, 117] on div at bounding box center [265, 98] width 207 height 85
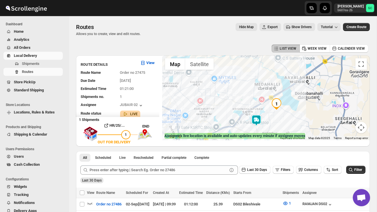
click at [290, 121] on div at bounding box center [265, 98] width 207 height 85
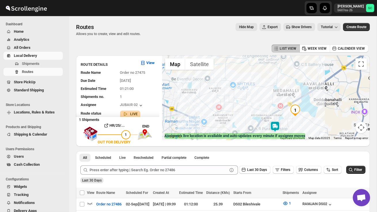
drag, startPoint x: 277, startPoint y: 120, endPoint x: 298, endPoint y: 128, distance: 22.0
click at [298, 128] on div at bounding box center [265, 98] width 207 height 85
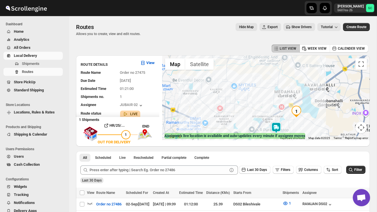
click at [279, 124] on img at bounding box center [276, 128] width 12 height 12
click at [280, 123] on img at bounding box center [276, 128] width 12 height 12
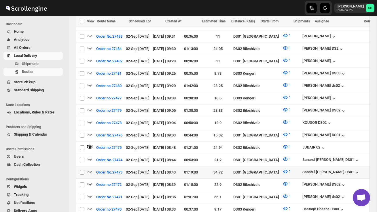
scroll to position [194, 0]
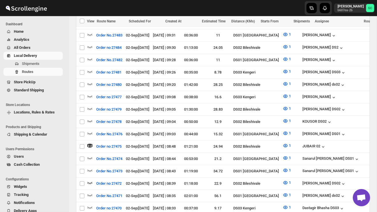
click at [33, 60] on link "Local Delivery" at bounding box center [32, 56] width 59 height 8
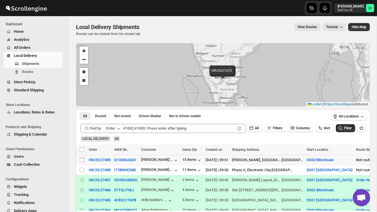
click at [82, 159] on input "Select shipment" at bounding box center [82, 160] width 5 height 5
checkbox input "true"
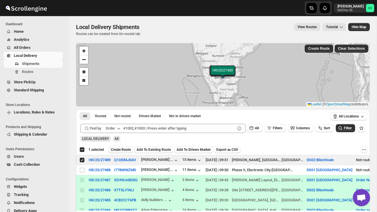
click at [123, 147] on button "Create Route" at bounding box center [120, 149] width 24 height 7
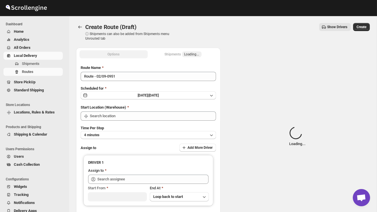
type input "DS02 Bileshivale"
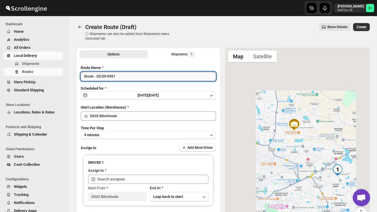
click at [125, 78] on input "Route - 02/09-0951" at bounding box center [148, 76] width 135 height 9
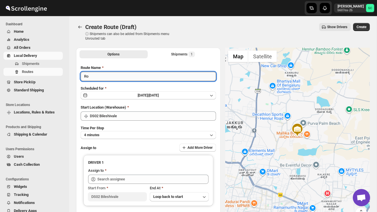
type input "R"
type input "Order no 27489"
click at [131, 135] on button "4 minutes" at bounding box center [148, 135] width 135 height 8
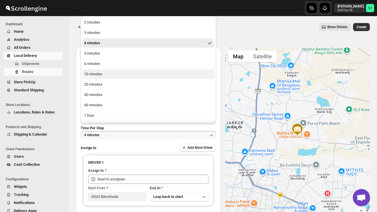
click at [111, 75] on button "10 minutes" at bounding box center [148, 74] width 132 height 9
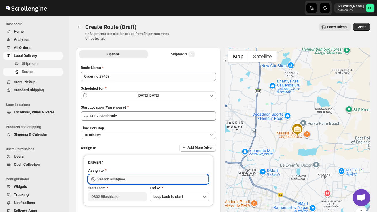
click at [114, 179] on input "text" at bounding box center [152, 179] width 111 height 9
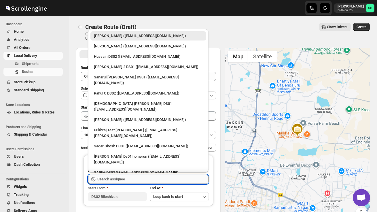
type input "b"
click at [124, 58] on div "Hussain DS02 ([EMAIL_ADDRESS][DOMAIN_NAME])" at bounding box center [148, 57] width 109 height 6
type input "Hussain DS02 ([EMAIL_ADDRESS][DOMAIN_NAME])"
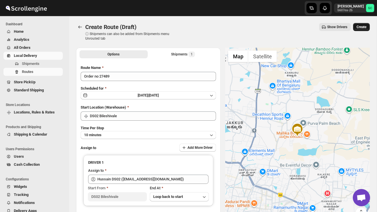
click at [363, 27] on span "Create" at bounding box center [361, 27] width 10 height 5
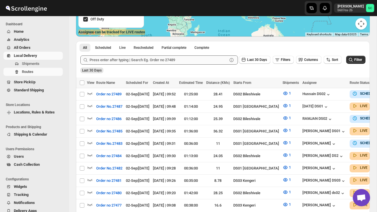
scroll to position [148, 0]
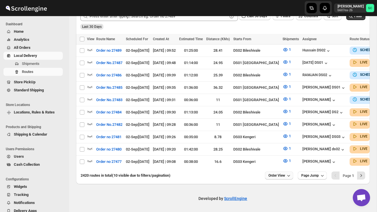
click at [283, 175] on span "Order View" at bounding box center [276, 176] width 17 height 5
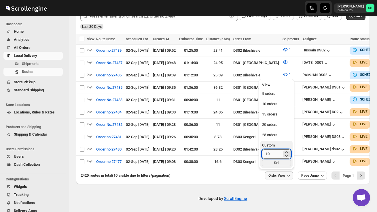
click at [274, 159] on input "10" at bounding box center [272, 154] width 20 height 9
type input "1"
type input "40"
click at [274, 164] on div "Set" at bounding box center [276, 163] width 29 height 6
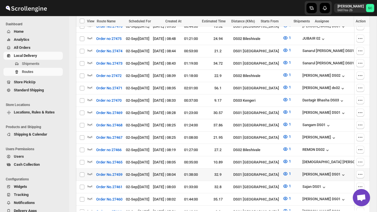
scroll to position [334, 0]
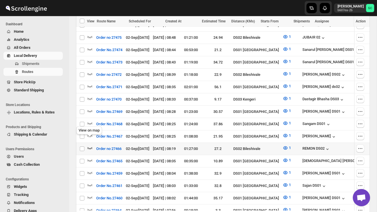
click at [90, 145] on icon "button" at bounding box center [90, 148] width 6 height 6
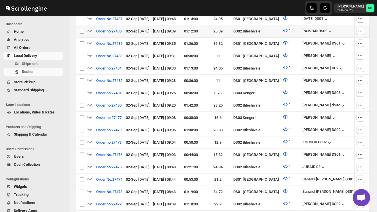
scroll to position [0, 0]
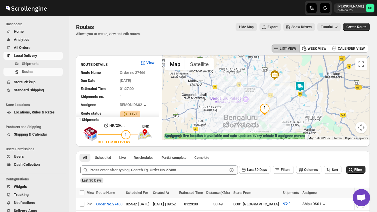
click at [304, 84] on img at bounding box center [300, 87] width 12 height 12
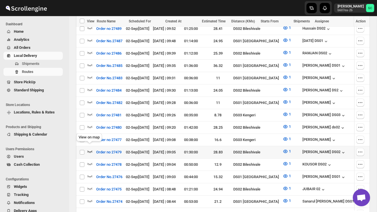
click at [90, 149] on icon "button" at bounding box center [90, 152] width 6 height 6
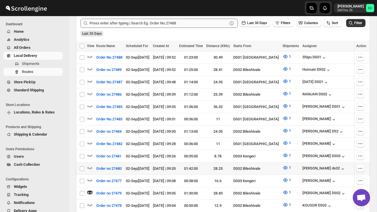
scroll to position [148, 0]
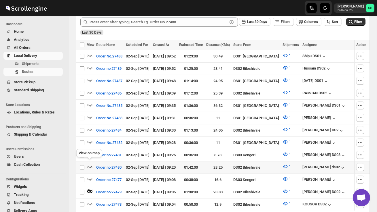
click at [90, 164] on icon "button" at bounding box center [90, 167] width 6 height 6
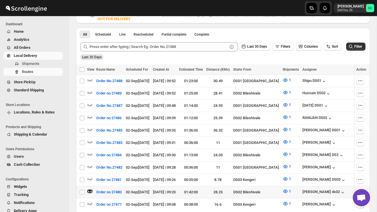
scroll to position [124, 0]
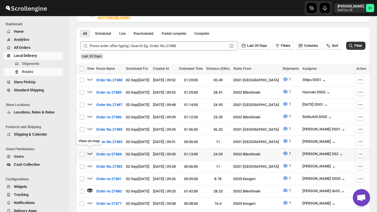
click at [89, 151] on icon "button" at bounding box center [90, 154] width 6 height 6
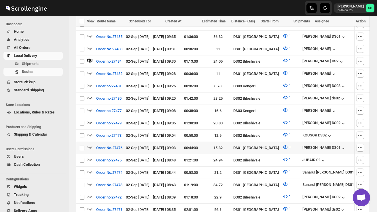
scroll to position [226, 0]
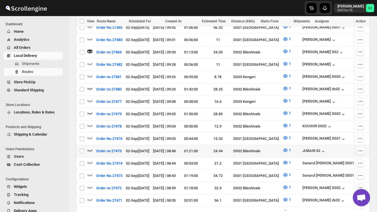
click at [90, 148] on icon "button" at bounding box center [90, 151] width 6 height 6
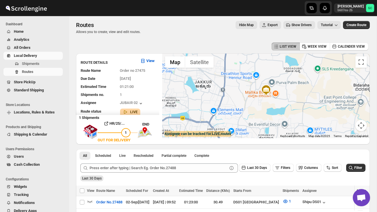
scroll to position [0, 0]
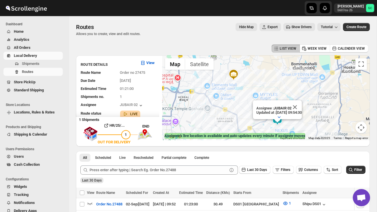
click at [302, 105] on button "Close" at bounding box center [295, 107] width 14 height 14
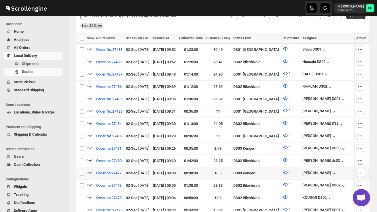
scroll to position [156, 0]
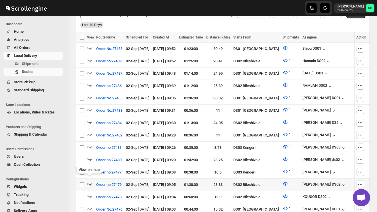
click at [89, 181] on icon "button" at bounding box center [90, 184] width 6 height 6
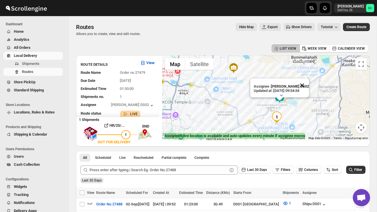
click at [304, 85] on button "Close" at bounding box center [302, 86] width 14 height 14
click at [283, 94] on img at bounding box center [280, 98] width 12 height 12
click at [279, 94] on img at bounding box center [280, 98] width 12 height 12
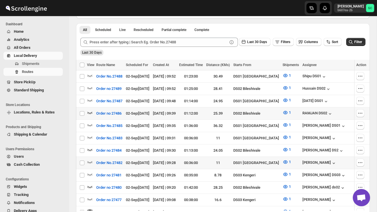
click at [92, 111] on div at bounding box center [90, 113] width 7 height 7
click at [90, 111] on icon "button" at bounding box center [90, 113] width 6 height 6
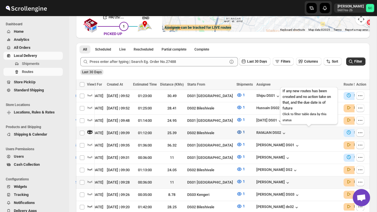
scroll to position [0, 83]
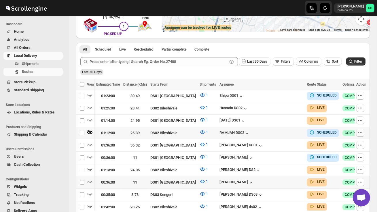
click at [361, 133] on icon "button" at bounding box center [361, 133] width 1 height 1
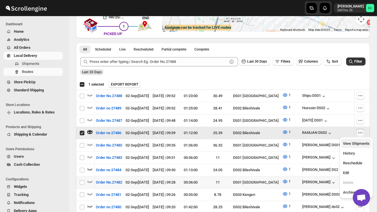
click at [359, 140] on button "View Shipments" at bounding box center [356, 143] width 30 height 9
checkbox input "false"
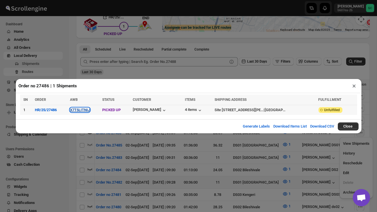
click at [90, 111] on button "X7T5LITNIJ" at bounding box center [80, 110] width 20 height 4
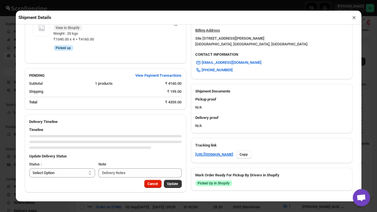
scroll to position [231, 0]
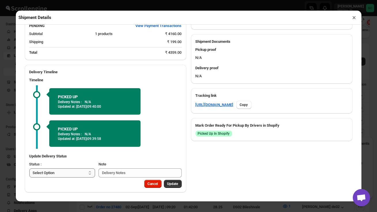
click at [77, 173] on select "Select Option PICKED UP OUT FOR DELIVERY RESCHEDULE DELIVERED CANCELLED" at bounding box center [62, 173] width 66 height 9
select select "OUT_FOR_DELIVERY"
click at [169, 186] on span "Update" at bounding box center [172, 184] width 11 height 5
select select
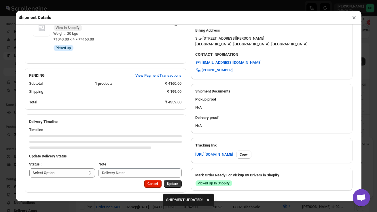
click at [353, 18] on button "×" at bounding box center [354, 18] width 8 height 8
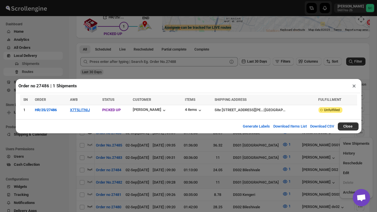
click at [355, 85] on button "×" at bounding box center [354, 86] width 8 height 8
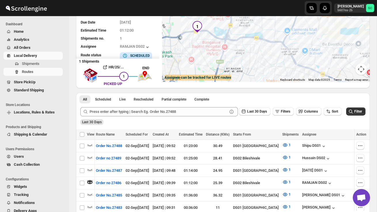
scroll to position [0, 0]
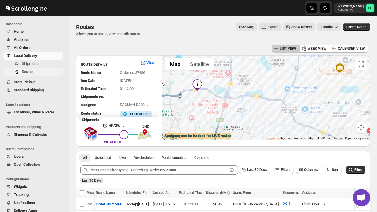
click at [36, 72] on span "Routes" at bounding box center [42, 72] width 40 height 6
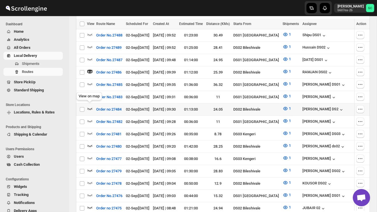
click at [87, 106] on icon "button" at bounding box center [90, 109] width 6 height 6
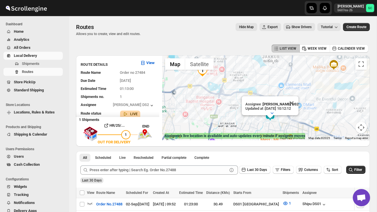
drag, startPoint x: 237, startPoint y: 121, endPoint x: 237, endPoint y: 85, distance: 35.1
click at [237, 86] on div "Assignee : CHANDRA BORO DS2 Updated at : 02/09/2025, 10:12:12 Duty mode Enabled…" at bounding box center [265, 98] width 207 height 85
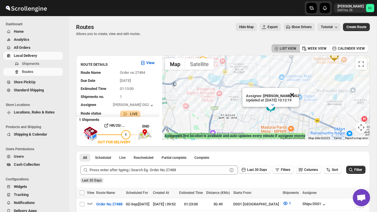
click at [294, 93] on button "Close" at bounding box center [292, 95] width 14 height 14
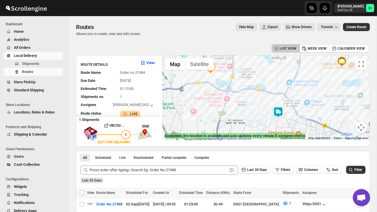
drag, startPoint x: 283, startPoint y: 116, endPoint x: 302, endPoint y: 129, distance: 22.6
click at [301, 129] on div at bounding box center [265, 98] width 207 height 85
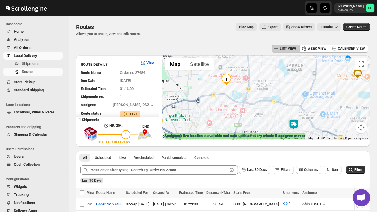
drag, startPoint x: 222, startPoint y: 115, endPoint x: 204, endPoint y: 90, distance: 30.4
click at [205, 90] on div at bounding box center [265, 98] width 207 height 85
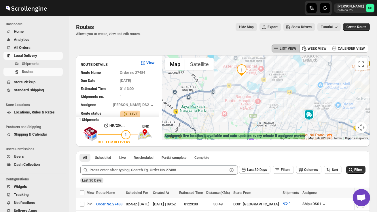
drag, startPoint x: 210, startPoint y: 108, endPoint x: 246, endPoint y: 127, distance: 41.2
click at [246, 127] on div at bounding box center [265, 98] width 207 height 85
click at [236, 103] on div at bounding box center [265, 98] width 207 height 85
click at [236, 104] on div at bounding box center [265, 98] width 207 height 85
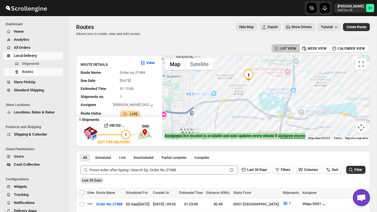
drag, startPoint x: 240, startPoint y: 75, endPoint x: 240, endPoint y: 108, distance: 33.7
click at [240, 108] on div at bounding box center [265, 98] width 207 height 85
click at [273, 92] on div at bounding box center [265, 98] width 207 height 85
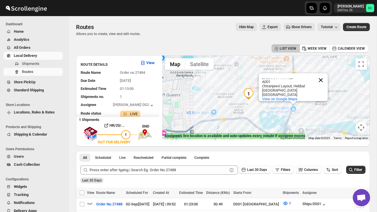
click at [322, 77] on button "Close" at bounding box center [321, 80] width 14 height 14
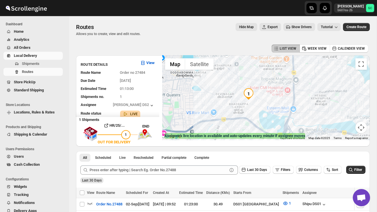
click at [232, 98] on div at bounding box center [265, 98] width 207 height 85
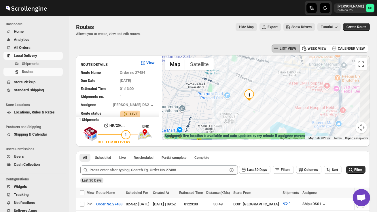
drag, startPoint x: 256, startPoint y: 104, endPoint x: 222, endPoint y: 99, distance: 34.3
click at [222, 99] on div at bounding box center [265, 98] width 207 height 85
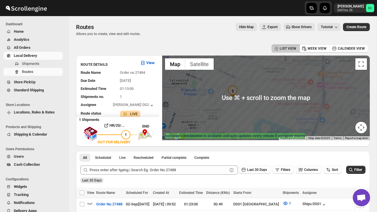
scroll to position [2, 0]
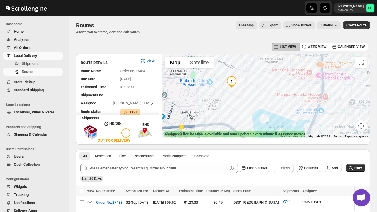
drag, startPoint x: 215, startPoint y: 109, endPoint x: 204, endPoint y: 65, distance: 44.7
click at [205, 66] on div "1 Use ⌘ + scroll to zoom the map Map Terrain Satellite Labels Keyboard shortcut…" at bounding box center [265, 96] width 207 height 85
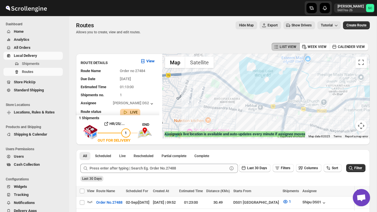
drag, startPoint x: 278, startPoint y: 119, endPoint x: 243, endPoint y: 94, distance: 43.0
click at [243, 94] on div at bounding box center [265, 96] width 207 height 85
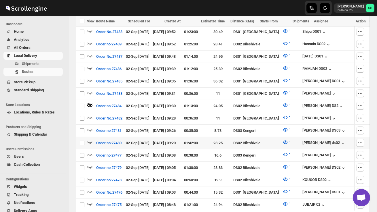
scroll to position [0, 0]
click at [88, 164] on icon "button" at bounding box center [90, 167] width 6 height 6
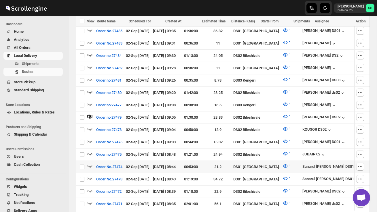
scroll to position [226, 0]
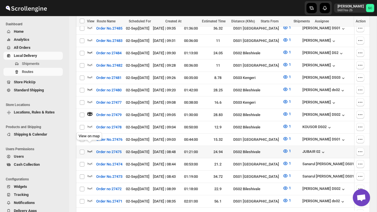
click at [91, 151] on icon "button" at bounding box center [89, 152] width 5 height 2
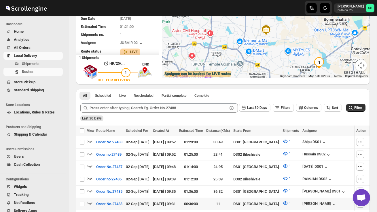
scroll to position [0, 0]
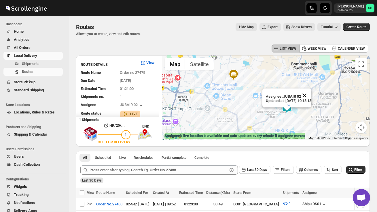
click at [311, 95] on button "Close" at bounding box center [304, 96] width 14 height 14
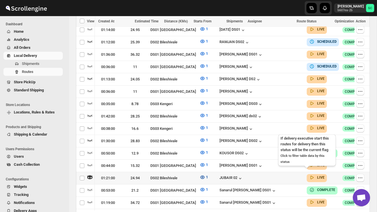
scroll to position [0, 83]
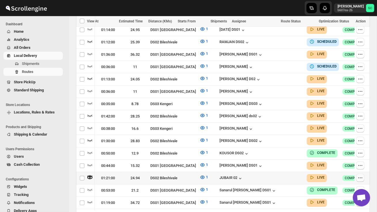
click at [361, 175] on icon "button" at bounding box center [360, 178] width 6 height 6
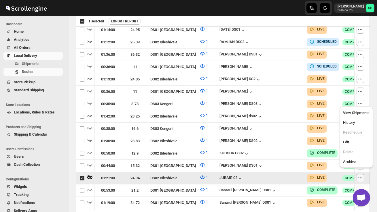
scroll to position [0, 0]
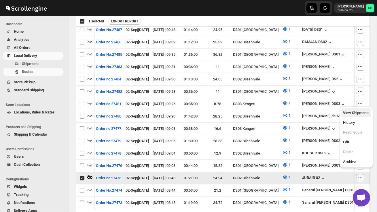
click at [357, 111] on span "View Shipments" at bounding box center [356, 113] width 26 height 4
checkbox input "false"
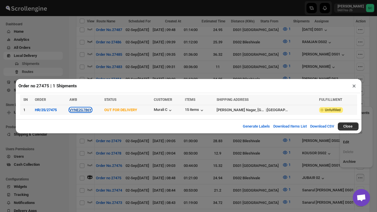
click at [83, 110] on button "VYNE2G786Y" at bounding box center [80, 110] width 22 height 4
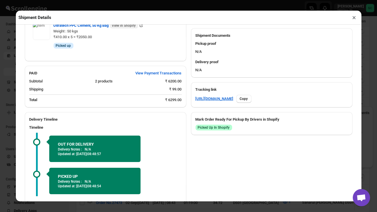
scroll to position [262, 0]
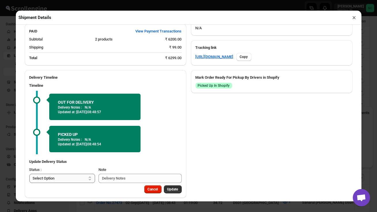
click at [89, 174] on select "Select Option PICKED UP OUT FOR DELIVERY RESCHEDULE DELIVERED CANCELLED" at bounding box center [62, 178] width 66 height 9
select select "DELIVERED"
click at [173, 187] on span "Update" at bounding box center [172, 189] width 11 height 5
select select
click at [353, 16] on button "×" at bounding box center [354, 18] width 8 height 8
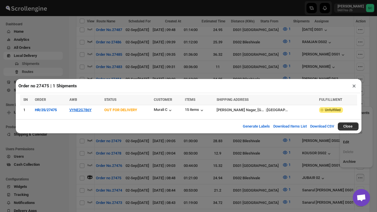
click at [354, 86] on button "×" at bounding box center [354, 86] width 8 height 8
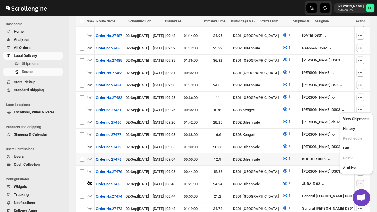
scroll to position [192, 0]
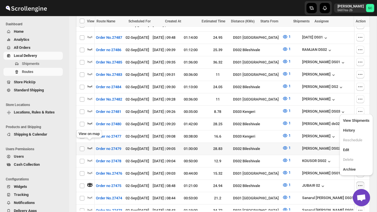
click at [90, 145] on icon "button" at bounding box center [90, 148] width 6 height 6
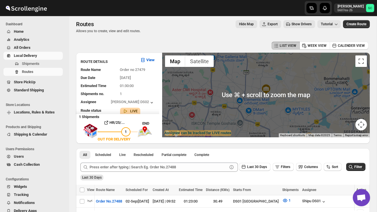
scroll to position [0, 0]
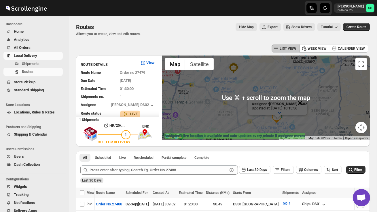
click at [304, 102] on button "Close" at bounding box center [300, 103] width 14 height 14
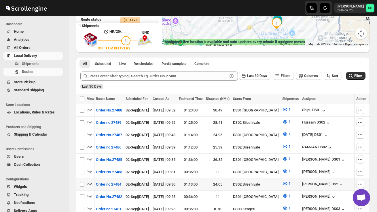
scroll to position [97, 0]
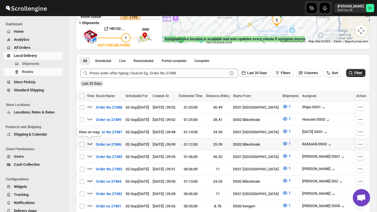
click at [89, 143] on icon "button" at bounding box center [90, 144] width 6 height 6
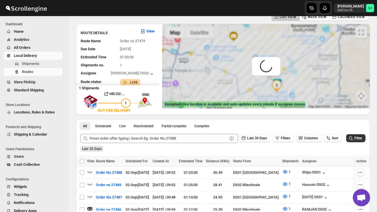
scroll to position [0, 0]
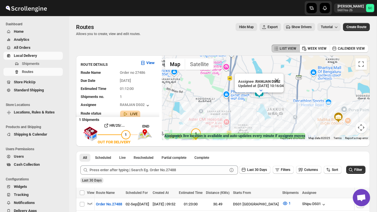
drag, startPoint x: 250, startPoint y: 90, endPoint x: 249, endPoint y: 143, distance: 53.0
click at [248, 142] on div "← Move left → Move right ↑ Move up ↓ Move down + Zoom in - Zoom out Home Jump l…" at bounding box center [265, 101] width 207 height 91
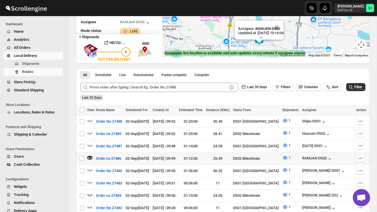
scroll to position [83, 0]
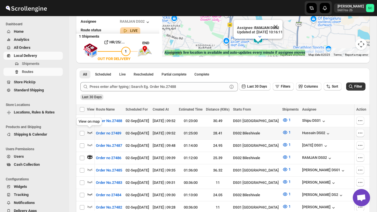
click at [91, 132] on icon "button" at bounding box center [90, 133] width 6 height 6
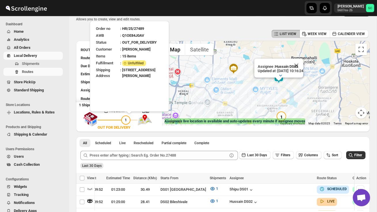
scroll to position [0, 0]
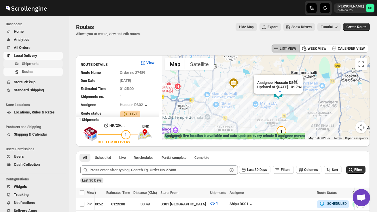
click at [33, 64] on span "Shipments" at bounding box center [31, 64] width 18 height 4
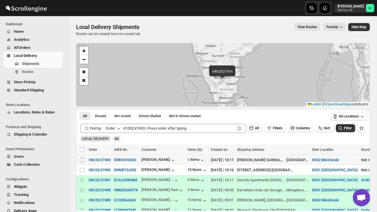
click at [83, 161] on input "Select shipment" at bounding box center [82, 160] width 5 height 5
checkbox input "true"
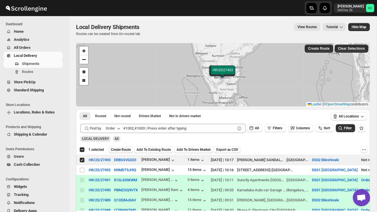
click at [123, 151] on span "Create Route" at bounding box center [121, 150] width 20 height 5
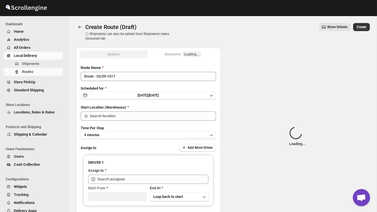
type input "DS02 Bileshivale"
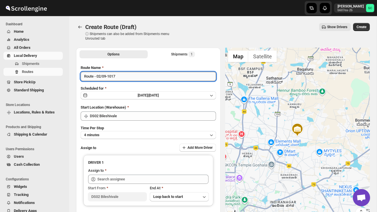
click at [128, 80] on input "Route - 02/09-1017" at bounding box center [148, 76] width 135 height 9
type input "R"
type input "Order no 27493"
click at [126, 133] on button "4 minutes" at bounding box center [148, 135] width 135 height 8
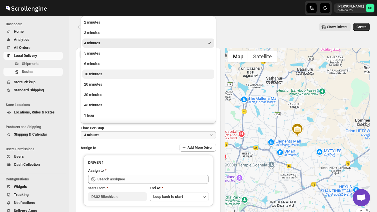
click at [101, 75] on div "10 minutes" at bounding box center [93, 74] width 18 height 6
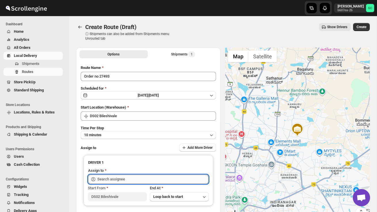
click at [108, 179] on input "text" at bounding box center [152, 179] width 111 height 9
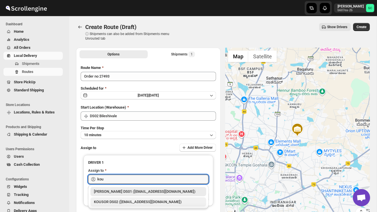
click at [123, 202] on div "KOUSOR DS02 ([EMAIL_ADDRESS][DOMAIN_NAME])" at bounding box center [148, 202] width 109 height 6
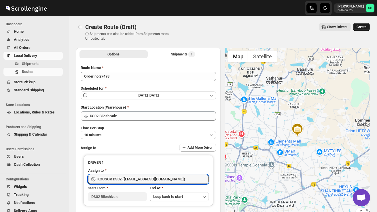
type input "KOUSOR DS02 ([EMAIL_ADDRESS][DOMAIN_NAME])"
click at [364, 24] on button "Create" at bounding box center [361, 27] width 17 height 8
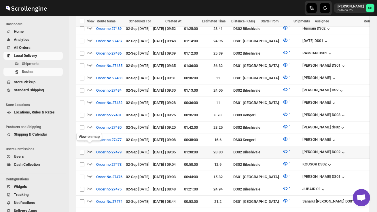
click at [89, 149] on icon "button" at bounding box center [90, 152] width 6 height 6
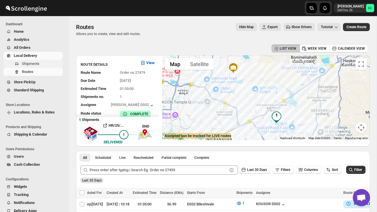
click at [38, 64] on span "Shipments" at bounding box center [31, 64] width 18 height 4
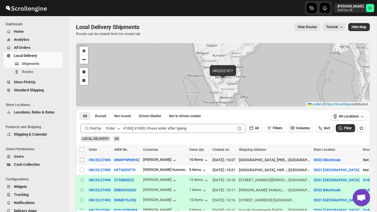
click at [82, 160] on input "Select shipment" at bounding box center [82, 160] width 5 height 5
checkbox input "true"
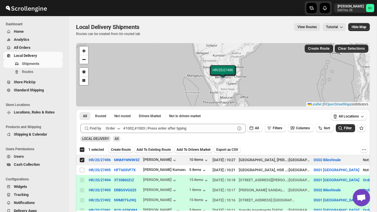
click at [126, 151] on span "Create Route" at bounding box center [121, 150] width 20 height 5
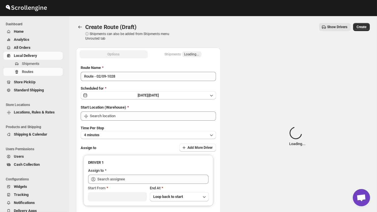
type input "DS02 Bileshivale"
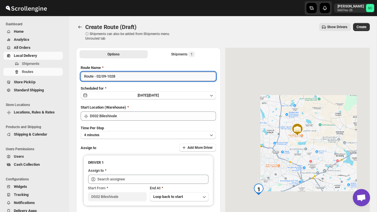
click at [126, 76] on input "Route - 02/09-1028" at bounding box center [148, 76] width 135 height 9
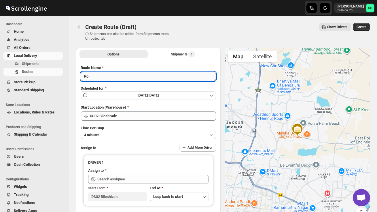
type input "R"
type input "Order no 27496"
click at [134, 133] on button "4 minutes" at bounding box center [148, 135] width 135 height 8
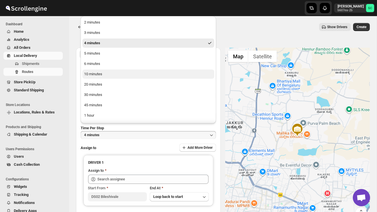
click at [98, 73] on div "10 minutes" at bounding box center [93, 74] width 18 height 6
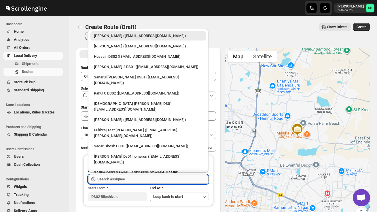
click at [120, 179] on input "text" at bounding box center [152, 179] width 111 height 9
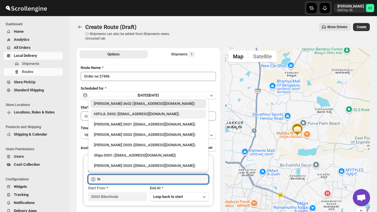
click at [135, 113] on div "HIFUJL DS02 ([EMAIL_ADDRESS][DOMAIN_NAME])" at bounding box center [148, 114] width 109 height 6
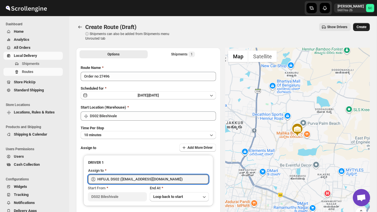
type input "HIFUJL DS02 ([EMAIL_ADDRESS][DOMAIN_NAME])"
click at [364, 28] on span "Create" at bounding box center [361, 27] width 10 height 5
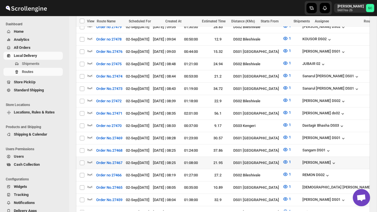
scroll to position [390, 0]
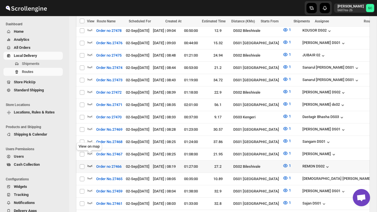
click at [88, 163] on icon "button" at bounding box center [90, 166] width 6 height 6
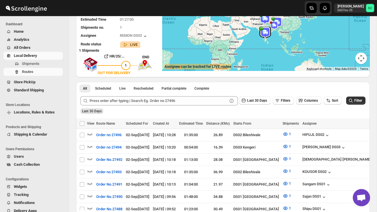
scroll to position [0, 0]
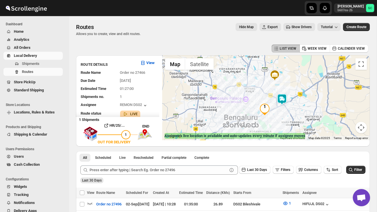
click at [284, 98] on img at bounding box center [282, 100] width 12 height 12
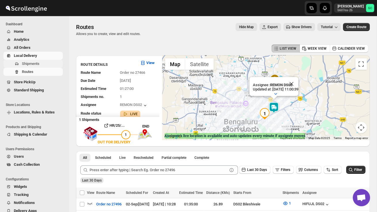
click at [48, 67] on button "Shipments" at bounding box center [32, 64] width 59 height 8
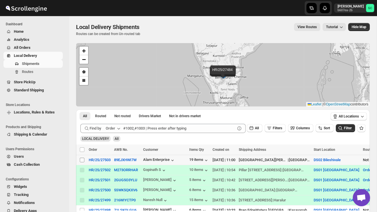
click at [82, 160] on input "Select shipment" at bounding box center [82, 160] width 5 height 5
checkbox input "true"
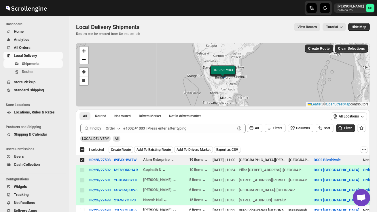
click at [122, 149] on span "Create Route" at bounding box center [121, 150] width 20 height 5
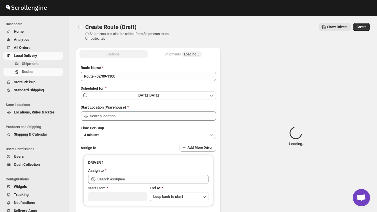
type input "DS02 Bileshivale"
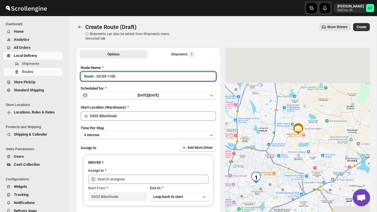
click at [121, 79] on input "Route - 02/09-1100" at bounding box center [148, 76] width 135 height 9
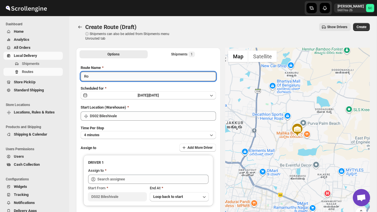
type input "R"
type input "Order no 27503"
click at [136, 132] on button "4 minutes" at bounding box center [148, 135] width 135 height 8
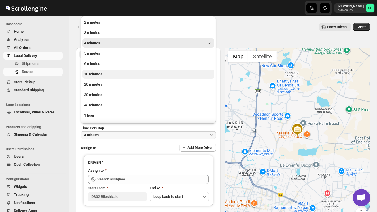
click at [111, 76] on button "10 minutes" at bounding box center [148, 74] width 132 height 9
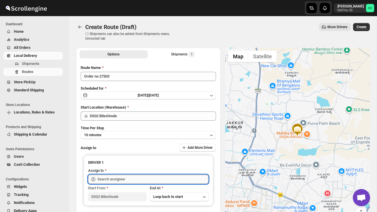
click at [116, 182] on input "text" at bounding box center [152, 179] width 111 height 9
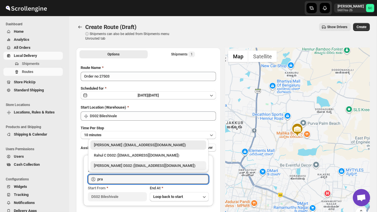
click at [130, 165] on div "[PERSON_NAME] DS02 ([EMAIL_ADDRESS][DOMAIN_NAME])" at bounding box center [148, 166] width 109 height 6
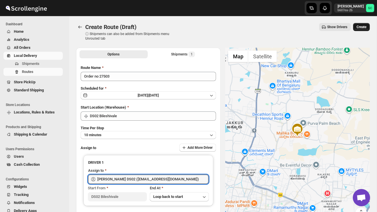
type input "[PERSON_NAME] DS02 ([EMAIL_ADDRESS][DOMAIN_NAME])"
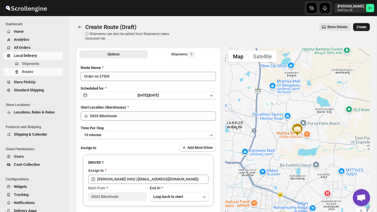
click at [361, 26] on span "Create" at bounding box center [361, 27] width 10 height 5
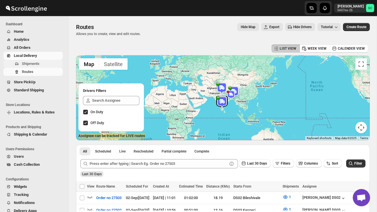
click at [44, 62] on span "Shipments" at bounding box center [42, 64] width 40 height 6
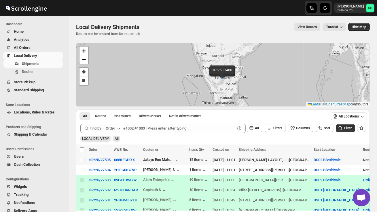
click at [81, 159] on input "Select shipment" at bounding box center [82, 160] width 5 height 5
checkbox input "true"
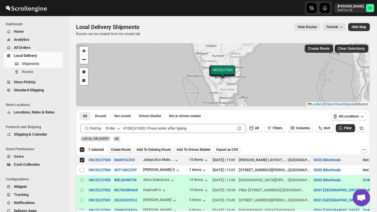
click at [117, 151] on span "Create Route" at bounding box center [121, 150] width 20 height 5
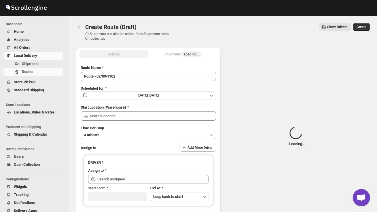
type input "DS02 Bileshivale"
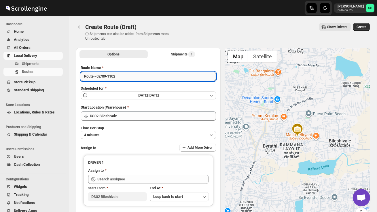
click at [120, 76] on input "Route - 02/09-1102" at bounding box center [148, 76] width 135 height 9
type input "R"
type input "Order no 27505"
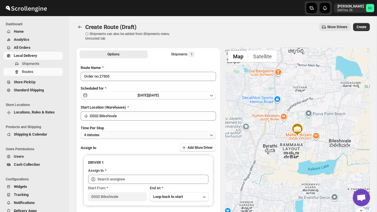
click at [135, 134] on button "4 minutes" at bounding box center [148, 135] width 135 height 8
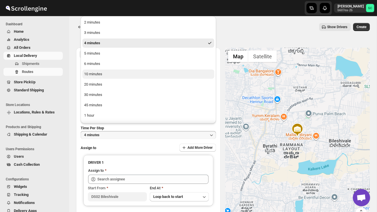
click at [105, 75] on button "10 minutes" at bounding box center [148, 74] width 132 height 9
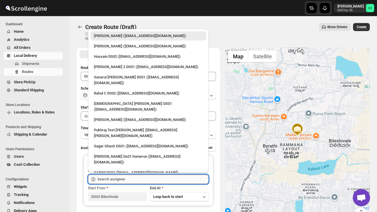
click at [113, 180] on input "text" at bounding box center [152, 179] width 111 height 9
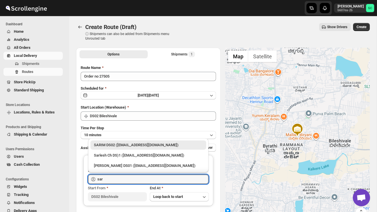
click at [130, 146] on div "SARIM DS02 ([EMAIL_ADDRESS][DOMAIN_NAME])" at bounding box center [148, 145] width 109 height 6
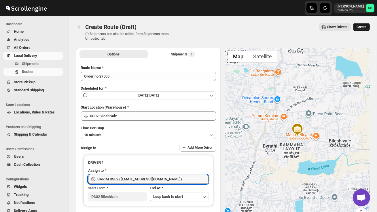
type input "SARIM DS02 ([EMAIL_ADDRESS][DOMAIN_NAME])"
click at [360, 29] on button "Create" at bounding box center [361, 27] width 17 height 8
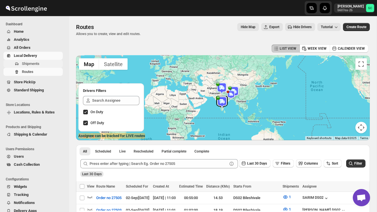
click at [34, 63] on span "Shipments" at bounding box center [31, 64] width 18 height 4
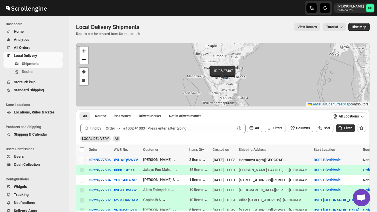
click at [82, 161] on input "Select shipment" at bounding box center [82, 160] width 5 height 5
checkbox input "true"
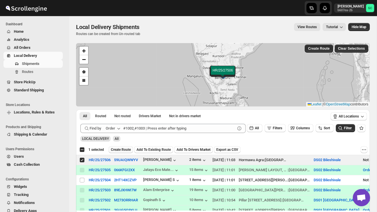
click at [121, 151] on span "Create Route" at bounding box center [121, 150] width 20 height 5
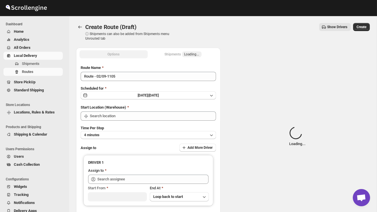
type input "DS02 Bileshivale"
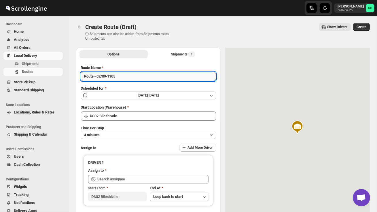
click at [123, 80] on input "Route - 02/09-1105" at bounding box center [148, 76] width 135 height 9
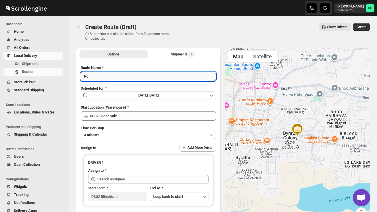
type input "R"
type input "Order no 27506"
click at [132, 136] on button "4 minutes" at bounding box center [148, 135] width 135 height 8
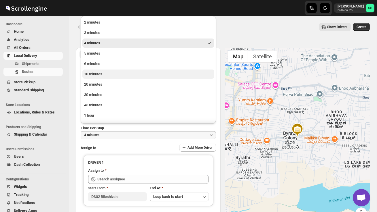
click at [106, 73] on button "10 minutes" at bounding box center [148, 74] width 132 height 9
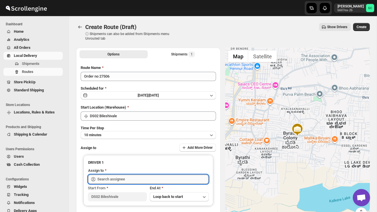
click at [113, 179] on input "text" at bounding box center [152, 179] width 111 height 9
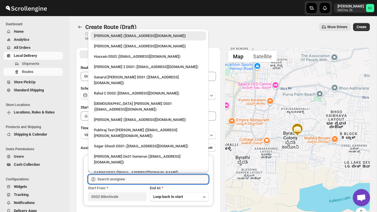
type input "d"
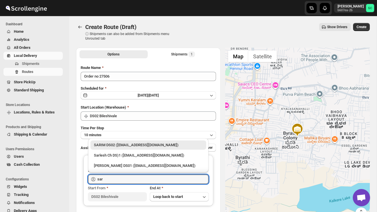
click at [131, 145] on div "SARIM DS02 ([EMAIL_ADDRESS][DOMAIN_NAME])" at bounding box center [148, 145] width 109 height 6
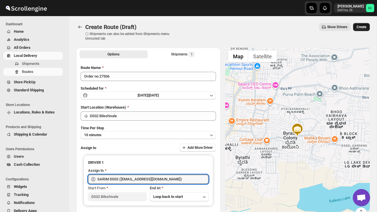
type input "SARIM DS02 ([EMAIL_ADDRESS][DOMAIN_NAME])"
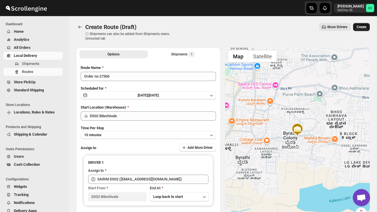
click at [365, 24] on button "Create" at bounding box center [361, 27] width 17 height 8
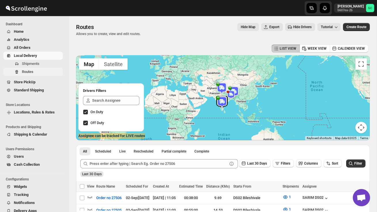
click at [35, 68] on button "Routes" at bounding box center [32, 72] width 59 height 8
click at [37, 66] on span "Shipments" at bounding box center [42, 64] width 40 height 6
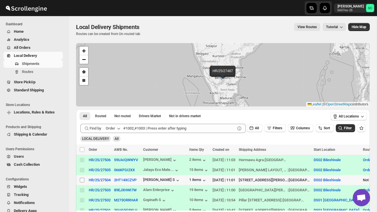
click at [81, 180] on input "Select shipment" at bounding box center [82, 180] width 5 height 5
checkbox input "true"
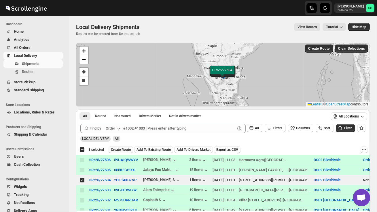
click at [131, 150] on span "Create Route" at bounding box center [121, 150] width 20 height 5
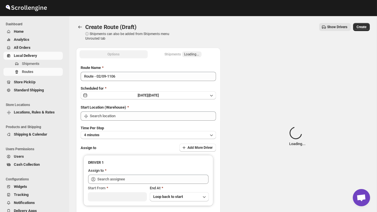
type input "DS02 Bileshivale"
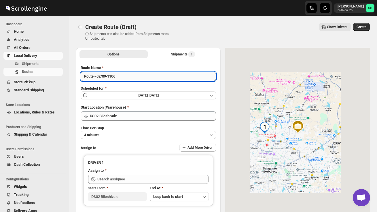
click at [128, 78] on input "Route - 02/09-1106" at bounding box center [148, 76] width 135 height 9
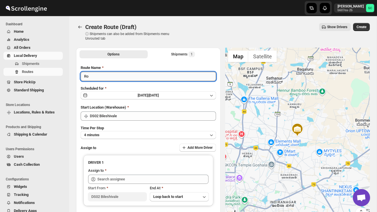
type input "R"
type input "Order no 27504"
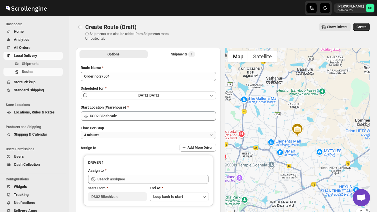
click at [123, 132] on button "4 minutes" at bounding box center [148, 135] width 135 height 8
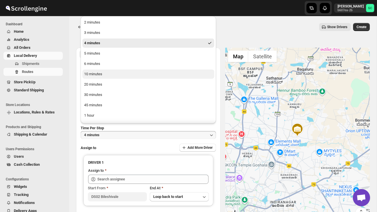
click at [102, 75] on div "10 minutes" at bounding box center [93, 74] width 18 height 6
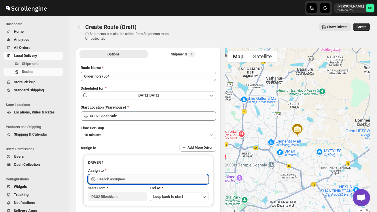
click at [116, 180] on input "text" at bounding box center [152, 179] width 111 height 9
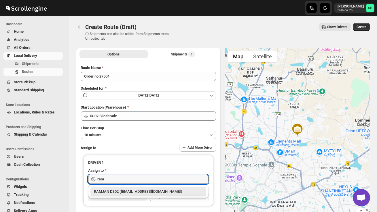
click at [134, 190] on div "RAMJAN DS02 ([EMAIL_ADDRESS][DOMAIN_NAME])" at bounding box center [148, 192] width 109 height 6
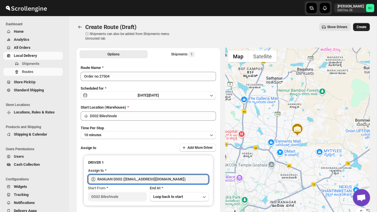
type input "RAMJAN DS02 ([EMAIL_ADDRESS][DOMAIN_NAME])"
click at [363, 26] on span "Create" at bounding box center [361, 27] width 10 height 5
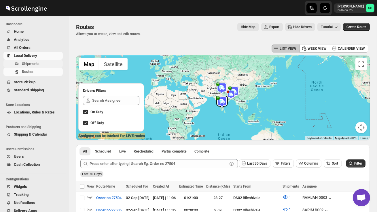
click at [35, 66] on span "Shipments" at bounding box center [31, 64] width 18 height 4
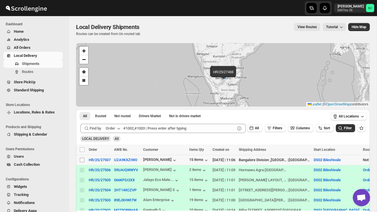
click at [82, 159] on input "Select shipment" at bounding box center [82, 160] width 5 height 5
checkbox input "true"
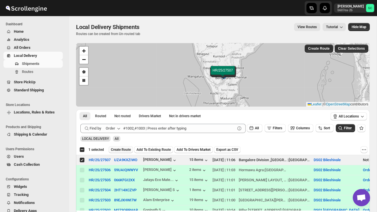
click at [125, 149] on span "Create Route" at bounding box center [121, 150] width 20 height 5
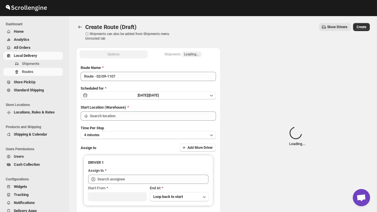
type input "DS02 Bileshivale"
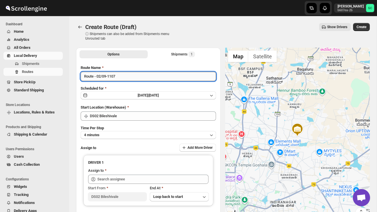
click at [134, 77] on input "Route - 02/09-1107" at bounding box center [148, 76] width 135 height 9
type input "R"
type input "Order no 27507"
click at [140, 137] on button "4 minutes" at bounding box center [148, 135] width 135 height 8
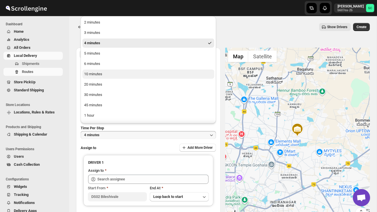
click at [116, 73] on button "10 minutes" at bounding box center [148, 74] width 132 height 9
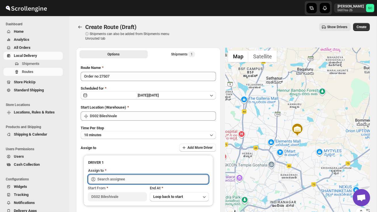
click at [125, 176] on input "text" at bounding box center [152, 179] width 111 height 9
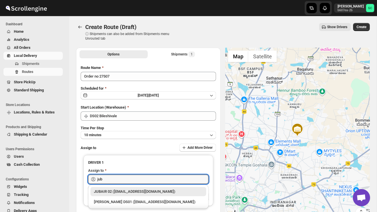
click at [141, 192] on div "JUBAIR 02 ([EMAIL_ADDRESS][DOMAIN_NAME])" at bounding box center [148, 192] width 109 height 6
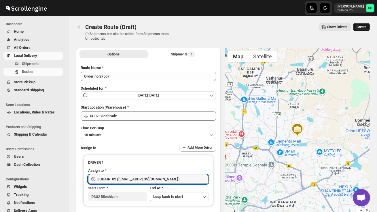
type input "JUBAIR 02 ([EMAIL_ADDRESS][DOMAIN_NAME])"
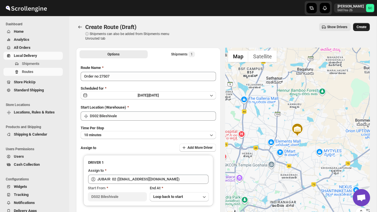
click at [363, 26] on span "Create" at bounding box center [361, 27] width 10 height 5
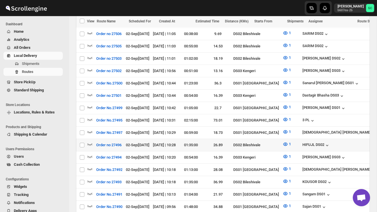
scroll to position [193, 0]
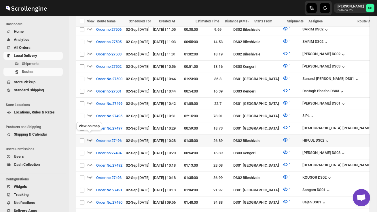
click at [90, 137] on icon "button" at bounding box center [90, 140] width 6 height 6
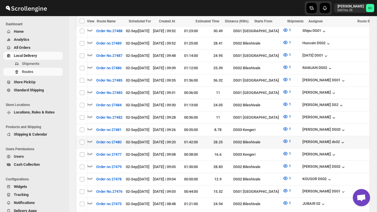
scroll to position [0, 0]
click at [90, 139] on icon "button" at bounding box center [90, 142] width 6 height 6
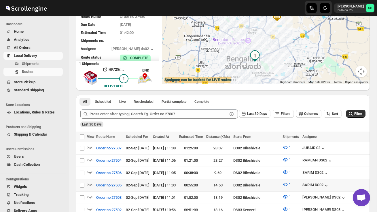
scroll to position [57, 0]
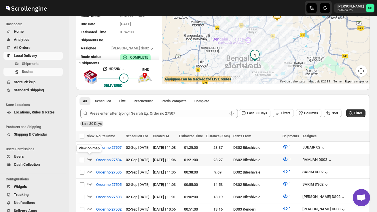
click at [91, 159] on icon "button" at bounding box center [89, 160] width 5 height 2
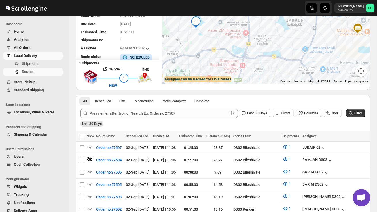
drag, startPoint x: 262, startPoint y: 61, endPoint x: 273, endPoint y: 75, distance: 18.1
click at [273, 75] on div at bounding box center [265, 41] width 207 height 85
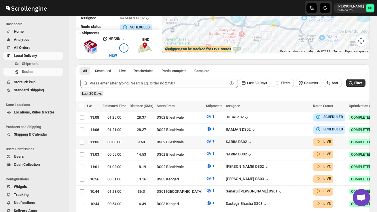
scroll to position [0, 76]
checkbox input "true"
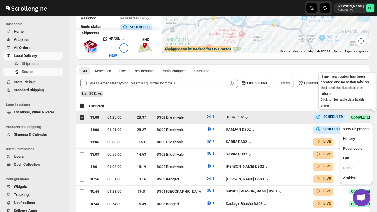
scroll to position [0, 0]
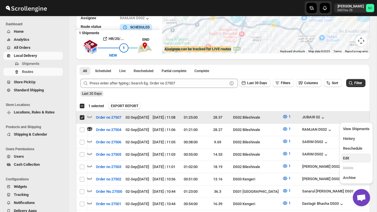
click at [350, 160] on span "Edit" at bounding box center [356, 159] width 26 height 6
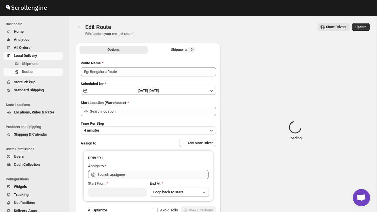
type input "Order no 27507"
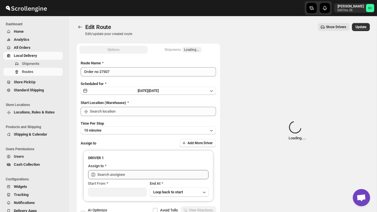
type input "DS02 Bileshivale"
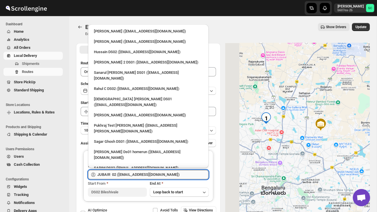
click at [174, 174] on input "JUBAIR 02 ([EMAIL_ADDRESS][DOMAIN_NAME])" at bounding box center [152, 174] width 111 height 9
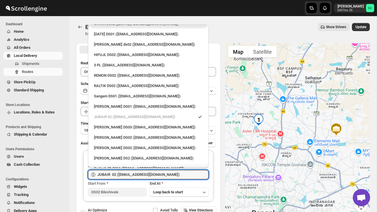
scroll to position [145, 0]
click at [136, 155] on div "[PERSON_NAME] DS2 ([EMAIL_ADDRESS][DOMAIN_NAME])" at bounding box center [148, 158] width 109 height 6
type input "[PERSON_NAME] DS2 ([EMAIL_ADDRESS][DOMAIN_NAME])"
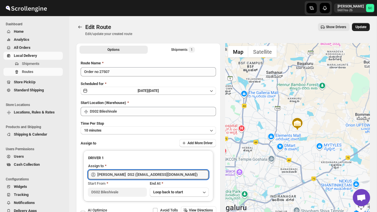
click at [361, 27] on span "Update" at bounding box center [360, 27] width 11 height 5
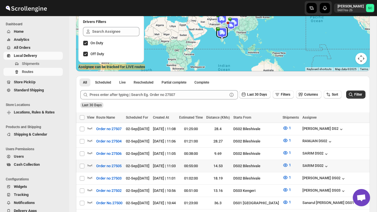
scroll to position [69, 0]
click at [90, 164] on icon "button" at bounding box center [90, 166] width 6 height 6
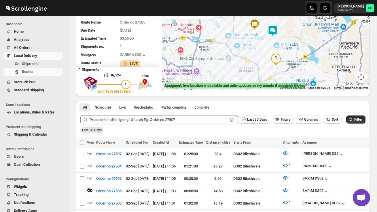
scroll to position [43, 0]
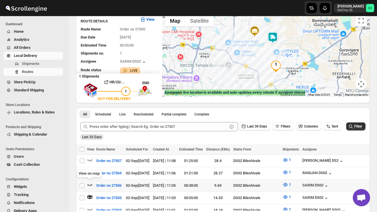
click at [90, 184] on icon "button" at bounding box center [90, 185] width 6 height 6
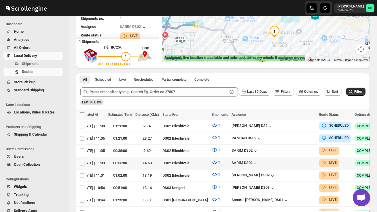
scroll to position [0, 76]
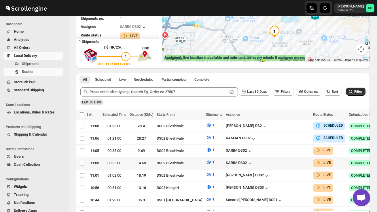
checkbox input "true"
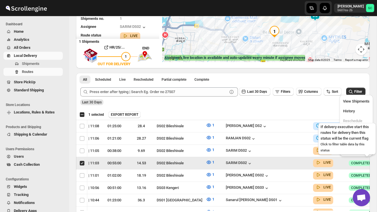
scroll to position [0, 0]
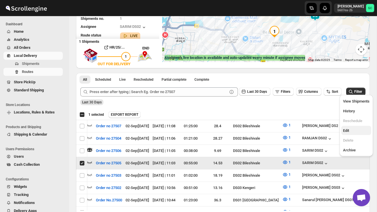
click at [353, 130] on span "Edit" at bounding box center [356, 131] width 26 height 6
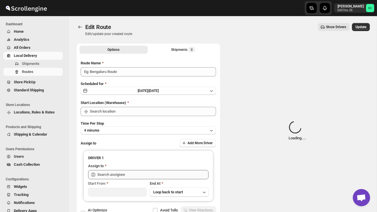
type input "Order no 27505"
type input "DS02 Bileshivale"
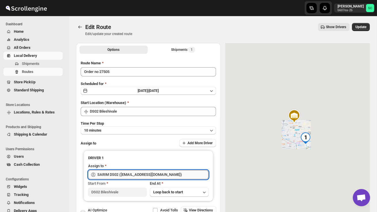
click at [188, 175] on input "SARIM DS02 ([EMAIL_ADDRESS][DOMAIN_NAME])" at bounding box center [152, 174] width 111 height 9
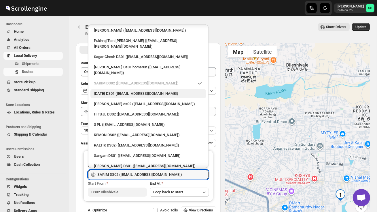
click at [143, 174] on div "JUBAIR 02 ([EMAIL_ADDRESS][DOMAIN_NAME])" at bounding box center [148, 177] width 109 height 6
type input "JUBAIR 02 ([EMAIL_ADDRESS][DOMAIN_NAME])"
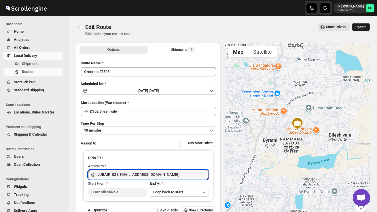
click at [362, 25] on span "Update" at bounding box center [360, 27] width 11 height 5
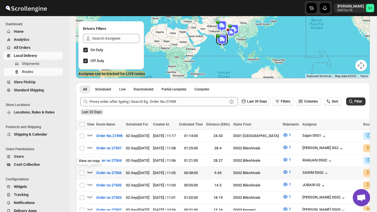
click at [91, 172] on icon "button" at bounding box center [89, 173] width 5 height 2
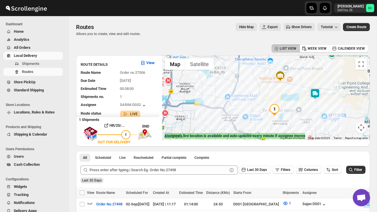
click at [317, 91] on img at bounding box center [315, 94] width 12 height 12
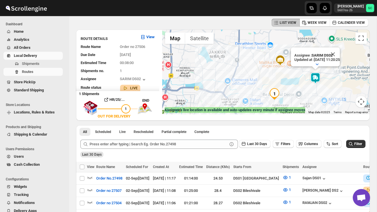
click at [279, 93] on img "1" at bounding box center [275, 94] width 12 height 12
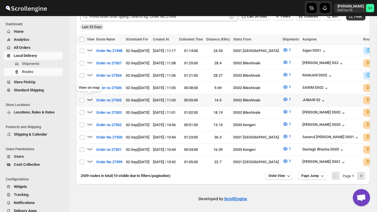
click at [90, 97] on icon "button" at bounding box center [90, 100] width 6 height 6
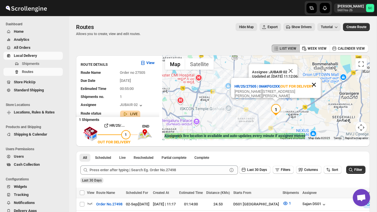
click at [315, 79] on button "Close" at bounding box center [314, 85] width 14 height 14
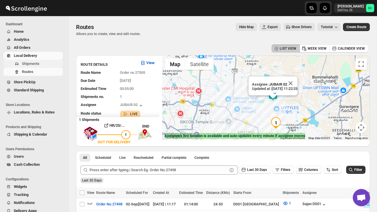
click at [32, 65] on span "Shipments" at bounding box center [31, 64] width 18 height 4
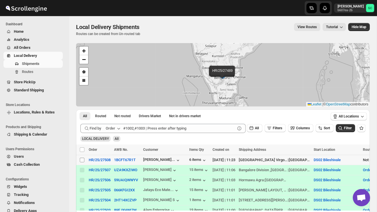
click at [81, 160] on input "Select shipment" at bounding box center [82, 160] width 5 height 5
checkbox input "true"
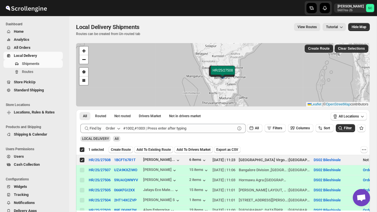
click at [128, 146] on button "Create Route" at bounding box center [120, 149] width 24 height 7
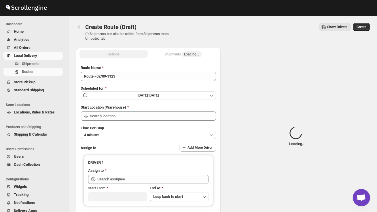
type input "DS02 Bileshivale"
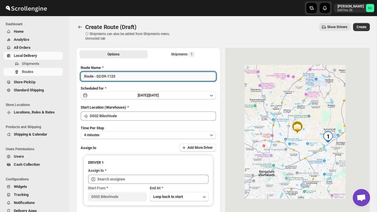
click at [122, 77] on input "Route - 02/09-1123" at bounding box center [148, 76] width 135 height 9
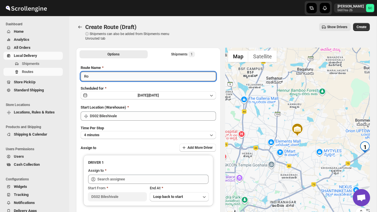
type input "R"
type input "Order no 27508"
click at [135, 134] on button "4 minutes" at bounding box center [148, 135] width 135 height 8
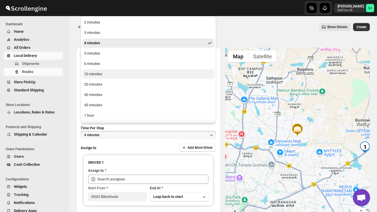
click at [112, 73] on button "10 minutes" at bounding box center [148, 74] width 132 height 9
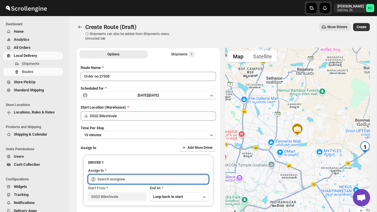
click at [111, 178] on input "text" at bounding box center [152, 179] width 111 height 9
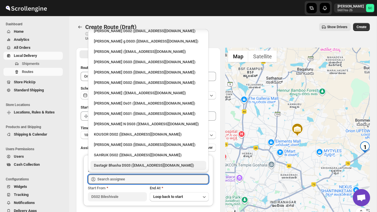
scroll to position [345, 0]
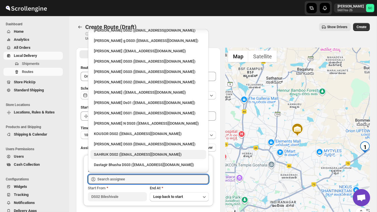
click at [125, 152] on div "SAHRUK DS02 ([EMAIL_ADDRESS][DOMAIN_NAME])" at bounding box center [148, 155] width 109 height 6
type input "SAHRUK DS02 ([EMAIL_ADDRESS][DOMAIN_NAME])"
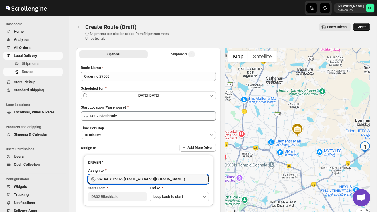
click at [366, 26] on span "Create" at bounding box center [361, 27] width 10 height 5
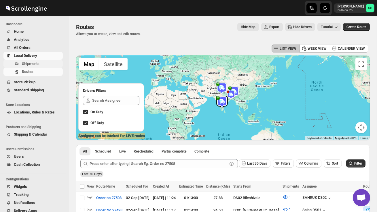
click at [39, 65] on span "Shipments" at bounding box center [31, 64] width 18 height 4
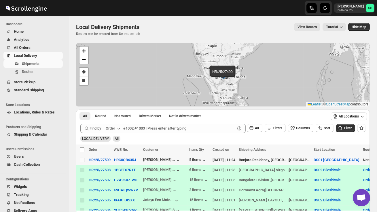
click at [83, 161] on input "Select shipment" at bounding box center [82, 160] width 5 height 5
checkbox input "true"
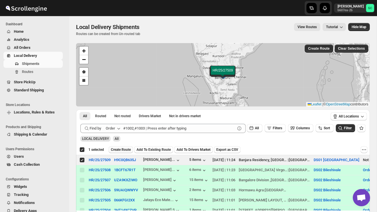
click at [123, 151] on span "Create Route" at bounding box center [121, 150] width 20 height 5
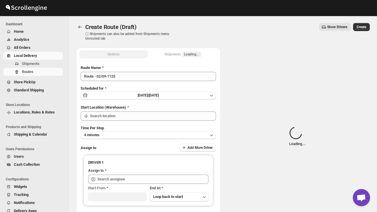
type input "DS01 [GEOGRAPHIC_DATA]"
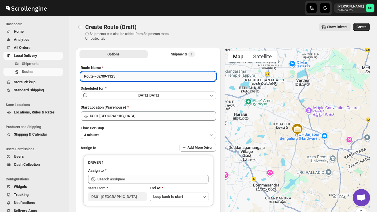
click at [125, 79] on input "Route - 02/09-1125" at bounding box center [148, 76] width 135 height 9
type input "R"
type input "Order no 27509"
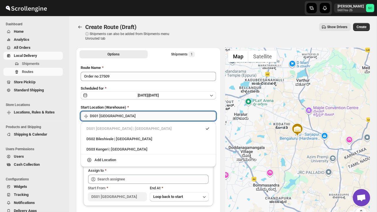
click at [134, 118] on input "DS01 [GEOGRAPHIC_DATA]" at bounding box center [153, 116] width 126 height 9
click at [131, 140] on div "DS02 Bileshivale | Bangalore" at bounding box center [148, 139] width 124 height 6
type input "DS02 Bileshivale"
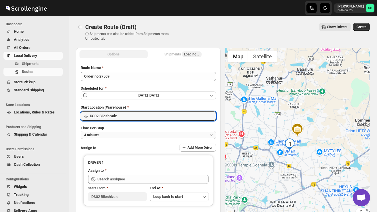
click at [126, 133] on button "4 minutes" at bounding box center [148, 135] width 135 height 8
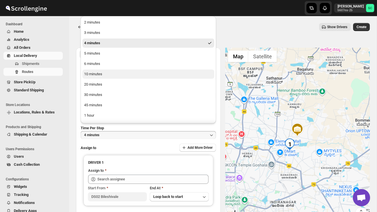
click at [106, 75] on button "10 minutes" at bounding box center [148, 74] width 132 height 9
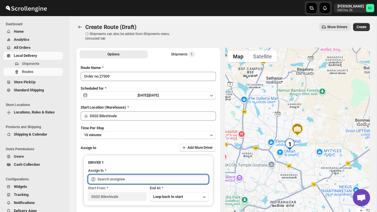
click at [114, 176] on input "text" at bounding box center [152, 179] width 111 height 9
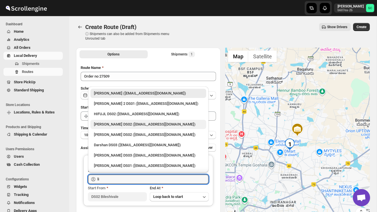
click at [119, 124] on div "[PERSON_NAME] DS02 ([EMAIL_ADDRESS][DOMAIN_NAME])" at bounding box center [148, 125] width 109 height 6
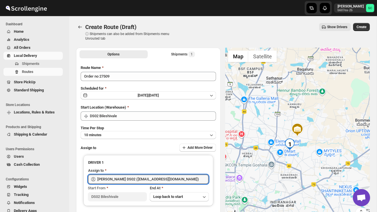
type input "[PERSON_NAME] DS02 ([EMAIL_ADDRESS][DOMAIN_NAME])"
click at [361, 25] on span "Create" at bounding box center [361, 27] width 10 height 5
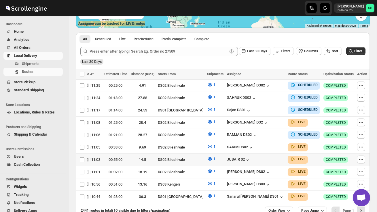
scroll to position [0, 75]
click at [359, 144] on icon "button" at bounding box center [361, 147] width 6 height 6
checkbox input "true"
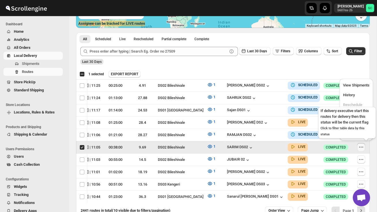
scroll to position [0, 0]
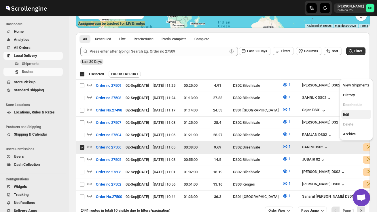
click at [361, 115] on span "Edit" at bounding box center [356, 115] width 26 height 6
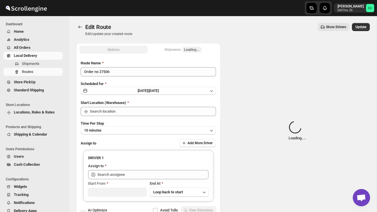
type input "Order no 27506"
type input "DS02 Bileshivale"
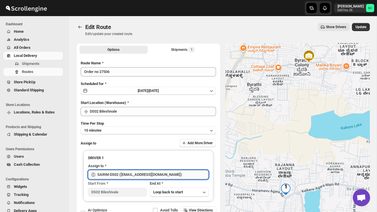
click at [171, 177] on input "SARIM DS02 ([EMAIL_ADDRESS][DOMAIN_NAME])" at bounding box center [152, 174] width 111 height 9
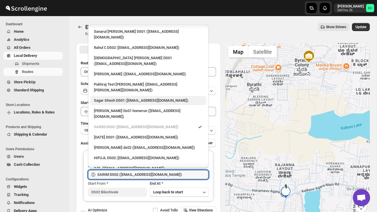
scroll to position [44, 0]
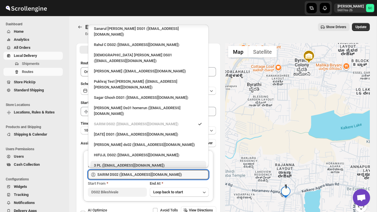
click at [132, 163] on div "3 PL ([EMAIL_ADDRESS][DOMAIN_NAME])" at bounding box center [148, 166] width 109 height 6
type input "3 PL ([EMAIL_ADDRESS][DOMAIN_NAME])"
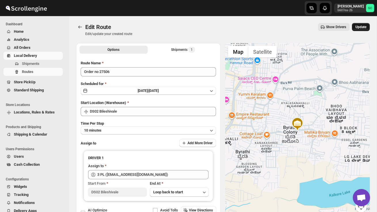
click at [360, 29] on button "Update" at bounding box center [361, 27] width 18 height 8
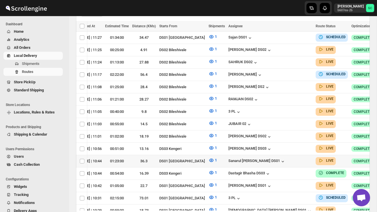
scroll to position [159, 0]
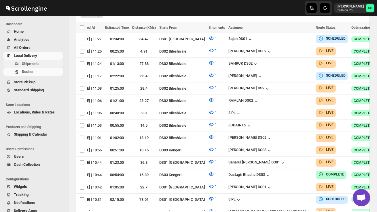
click at [35, 65] on span "Shipments" at bounding box center [31, 64] width 18 height 4
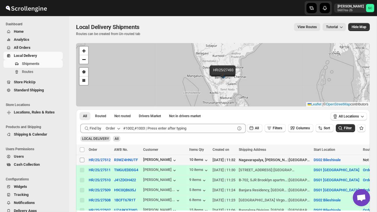
click at [83, 160] on input "Select shipment" at bounding box center [82, 160] width 5 height 5
checkbox input "true"
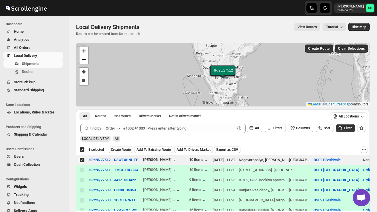
click at [122, 149] on span "Create Route" at bounding box center [121, 150] width 20 height 5
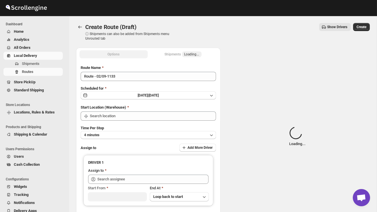
type input "DS02 Bileshivale"
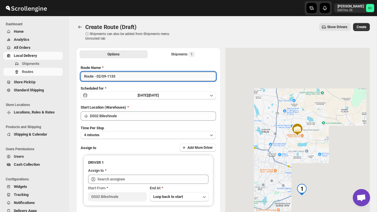
click at [124, 75] on input "Route - 02/09-1133" at bounding box center [148, 76] width 135 height 9
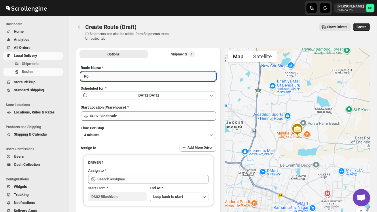
type input "R"
type input "Order no 27512"
click at [132, 134] on button "4 minutes" at bounding box center [148, 135] width 135 height 8
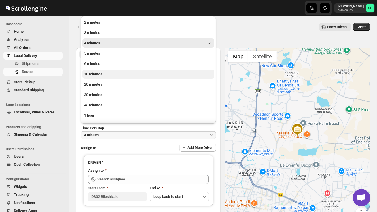
click at [107, 76] on button "10 minutes" at bounding box center [148, 74] width 132 height 9
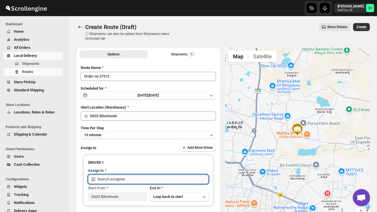
click at [124, 178] on input "text" at bounding box center [152, 179] width 111 height 9
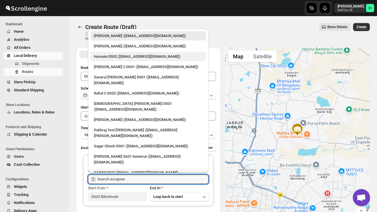
click at [119, 59] on div "Hussain DS02 ([EMAIL_ADDRESS][DOMAIN_NAME])" at bounding box center [148, 57] width 109 height 6
type input "Hussain DS02 ([EMAIL_ADDRESS][DOMAIN_NAME])"
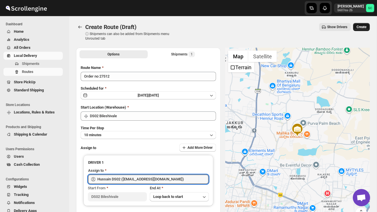
click at [361, 28] on span "Create" at bounding box center [361, 27] width 10 height 5
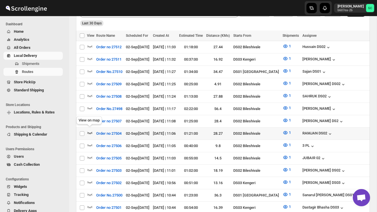
click at [90, 132] on icon "button" at bounding box center [90, 133] width 6 height 6
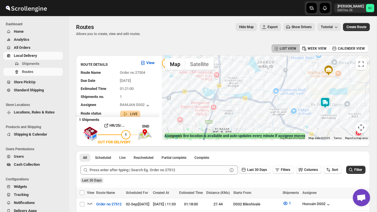
drag, startPoint x: 319, startPoint y: 106, endPoint x: 298, endPoint y: 104, distance: 21.1
click at [298, 105] on div at bounding box center [265, 98] width 207 height 85
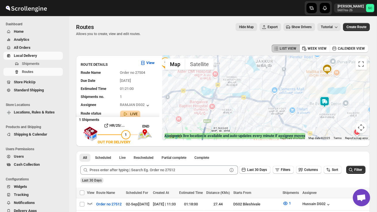
click at [326, 99] on img at bounding box center [325, 102] width 12 height 12
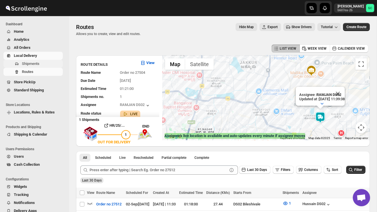
click at [41, 64] on span "Shipments" at bounding box center [42, 64] width 40 height 6
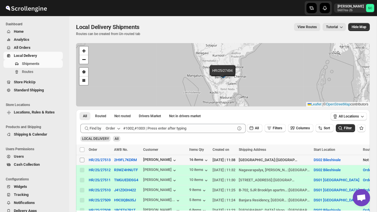
click at [81, 161] on input "Select shipment" at bounding box center [82, 160] width 5 height 5
checkbox input "true"
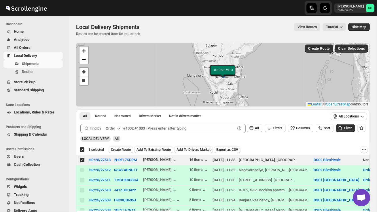
click at [123, 149] on span "Create Route" at bounding box center [121, 150] width 20 height 5
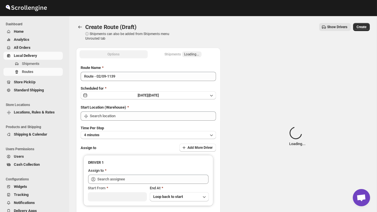
type input "DS02 Bileshivale"
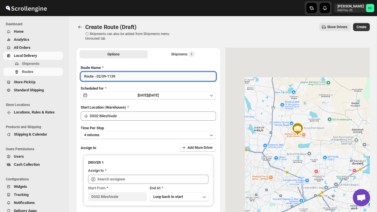
click at [124, 77] on input "Route - 02/09-1139" at bounding box center [148, 76] width 135 height 9
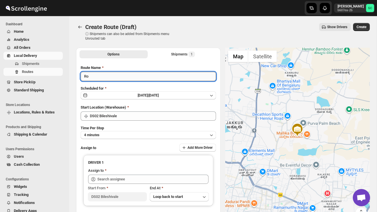
type input "R"
type input "Order no 27513"
click at [133, 135] on button "4 minutes" at bounding box center [148, 135] width 135 height 8
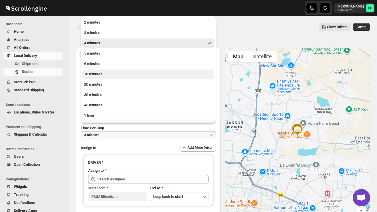
click at [107, 74] on button "10 minutes" at bounding box center [148, 74] width 132 height 9
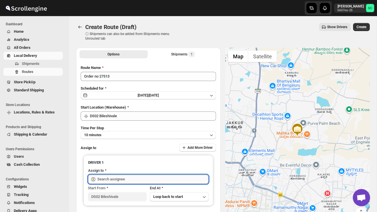
click at [117, 179] on input "text" at bounding box center [152, 179] width 111 height 9
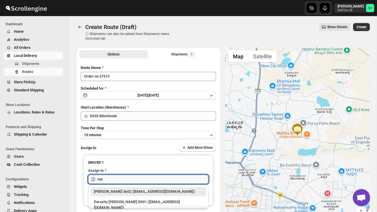
click at [133, 193] on div "[PERSON_NAME] ds02 ([EMAIL_ADDRESS][DOMAIN_NAME])" at bounding box center [148, 192] width 109 height 6
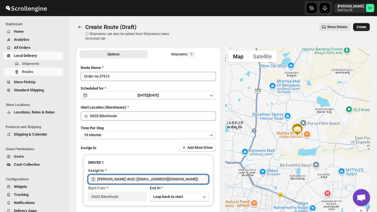
type input "[PERSON_NAME] ds02 ([EMAIL_ADDRESS][DOMAIN_NAME])"
click at [362, 24] on button "Create" at bounding box center [361, 27] width 17 height 8
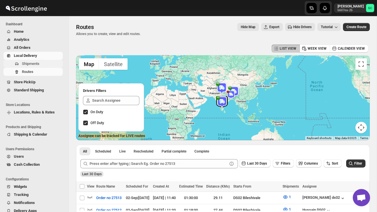
click at [35, 65] on span "Shipments" at bounding box center [31, 64] width 18 height 4
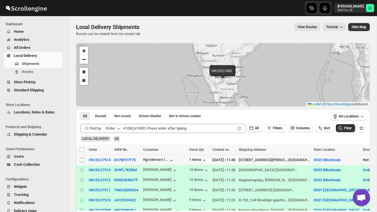
click at [81, 162] on input "Select shipment" at bounding box center [82, 160] width 5 height 5
checkbox input "true"
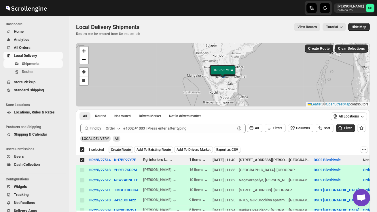
click at [125, 151] on span "Create Route" at bounding box center [121, 150] width 20 height 5
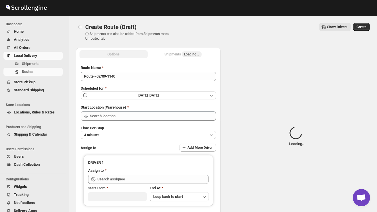
type input "DS02 Bileshivale"
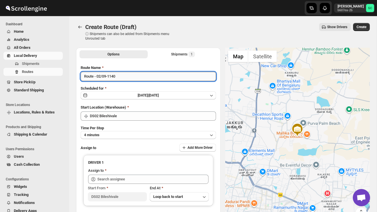
click at [127, 76] on input "Route - 02/09-1140" at bounding box center [148, 76] width 135 height 9
type input "R"
type input "Order no 27514"
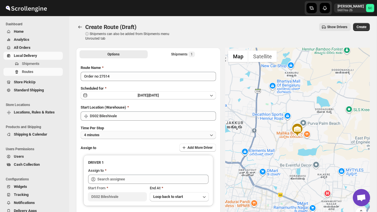
click at [127, 134] on button "4 minutes" at bounding box center [148, 135] width 135 height 8
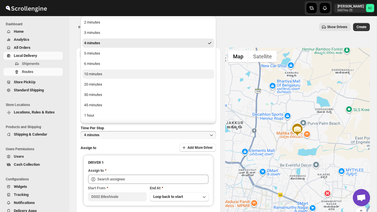
click at [105, 77] on button "10 minutes" at bounding box center [148, 74] width 132 height 9
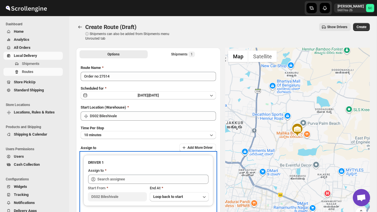
click at [118, 174] on div "Assign to" at bounding box center [148, 171] width 120 height 7
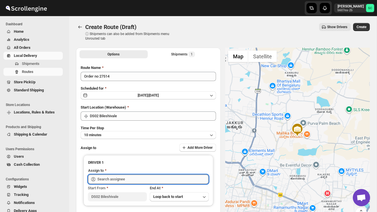
click at [120, 178] on input "text" at bounding box center [152, 179] width 111 height 9
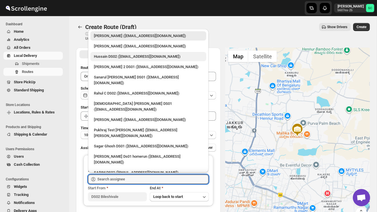
click at [115, 58] on div "Hussain DS02 ([EMAIL_ADDRESS][DOMAIN_NAME])" at bounding box center [148, 57] width 109 height 6
type input "Hussain DS02 ([EMAIL_ADDRESS][DOMAIN_NAME])"
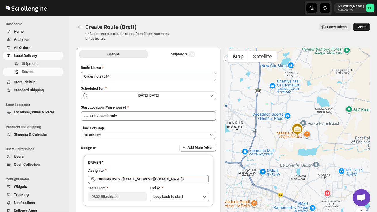
click at [357, 26] on span "Create" at bounding box center [361, 27] width 10 height 5
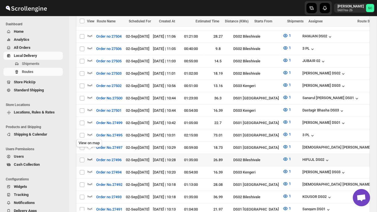
click at [91, 157] on icon "button" at bounding box center [90, 160] width 6 height 6
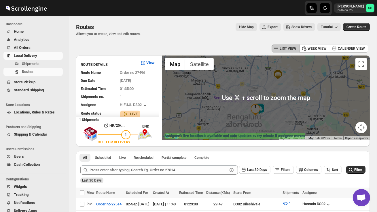
click at [272, 110] on div at bounding box center [265, 98] width 207 height 85
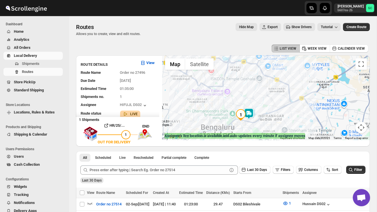
drag, startPoint x: 263, startPoint y: 125, endPoint x: 273, endPoint y: 100, distance: 26.6
click at [267, 114] on div at bounding box center [265, 98] width 207 height 85
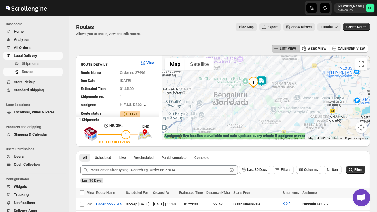
click at [273, 98] on div at bounding box center [265, 98] width 207 height 85
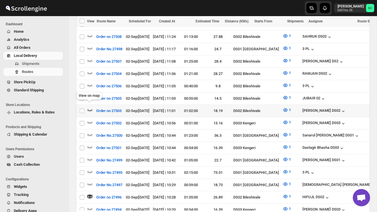
click at [88, 107] on icon "button" at bounding box center [90, 110] width 6 height 6
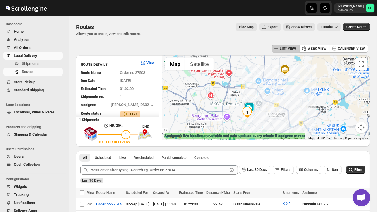
click at [234, 119] on div at bounding box center [265, 98] width 207 height 85
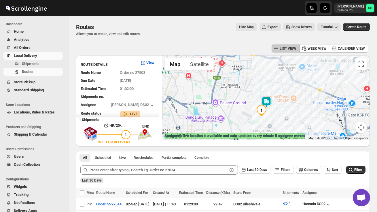
click at [246, 119] on div at bounding box center [265, 98] width 207 height 85
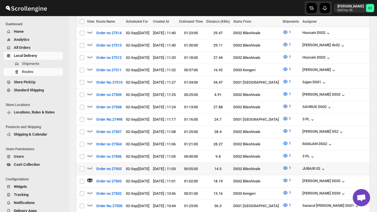
scroll to position [173, 0]
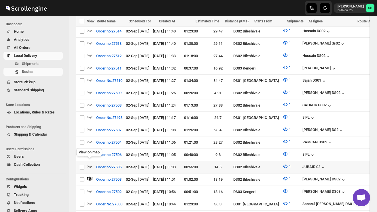
click at [89, 164] on icon "button" at bounding box center [90, 167] width 6 height 6
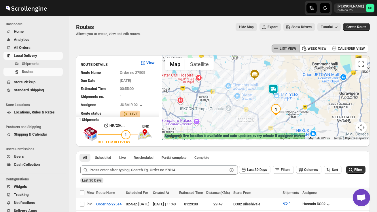
click at [275, 87] on img at bounding box center [273, 90] width 12 height 12
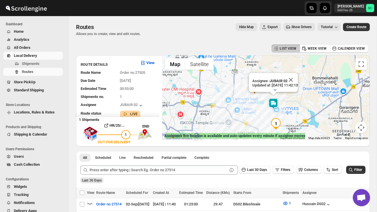
click at [276, 119] on img "1" at bounding box center [276, 124] width 12 height 12
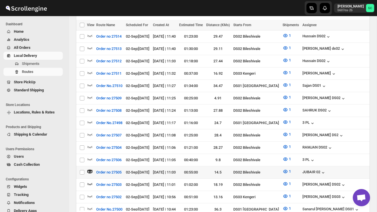
scroll to position [169, 0]
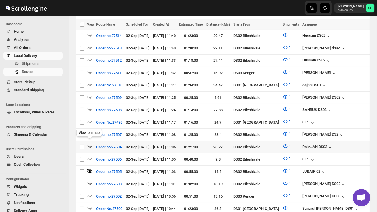
click at [91, 144] on icon "button" at bounding box center [90, 147] width 6 height 6
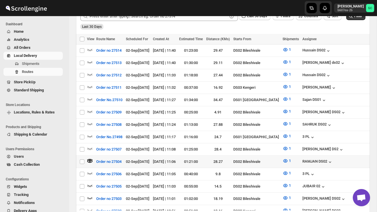
scroll to position [155, 0]
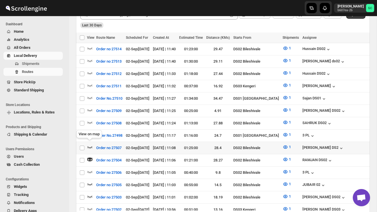
click at [90, 144] on icon "button" at bounding box center [90, 147] width 6 height 6
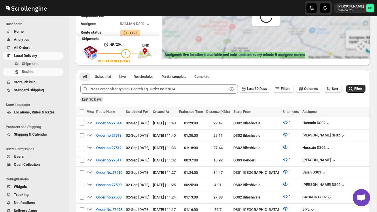
scroll to position [0, 0]
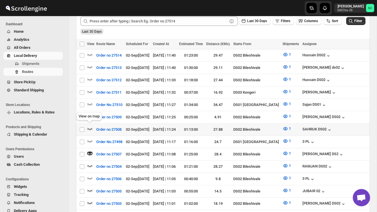
click at [90, 126] on icon "button" at bounding box center [90, 129] width 6 height 6
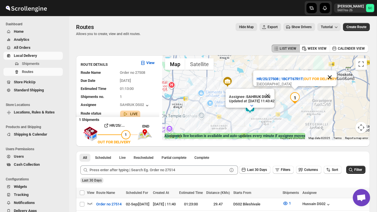
click at [334, 71] on button "Close" at bounding box center [330, 78] width 14 height 14
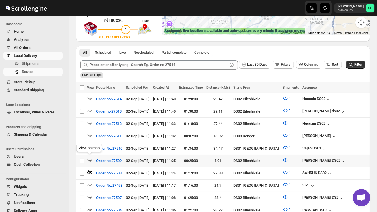
click at [91, 158] on icon "button" at bounding box center [90, 160] width 6 height 6
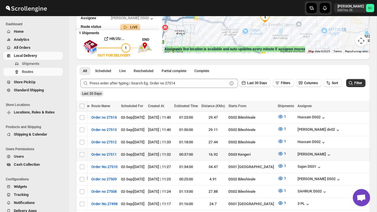
scroll to position [0, 5]
click at [39, 65] on span "Shipments" at bounding box center [31, 64] width 18 height 4
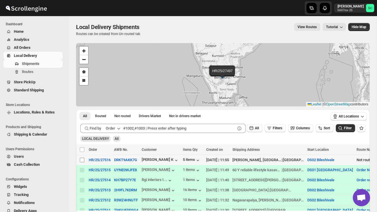
click at [81, 159] on input "Select shipment" at bounding box center [82, 160] width 5 height 5
checkbox input "true"
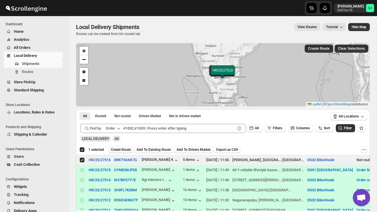
click at [124, 153] on button "Create Route" at bounding box center [120, 149] width 24 height 7
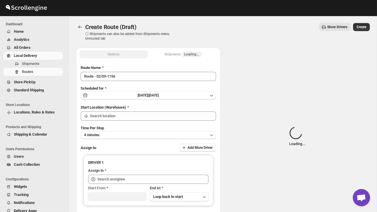
type input "DS02 Bileshivale"
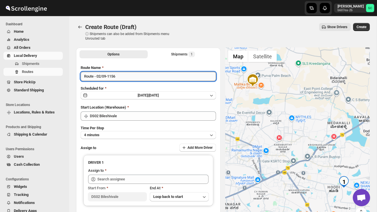
click at [123, 75] on input "Route - 02/09-1156" at bounding box center [148, 76] width 135 height 9
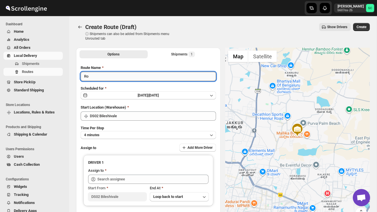
type input "R"
type input "Order no 27516"
click at [163, 133] on button "4 minutes" at bounding box center [148, 135] width 135 height 8
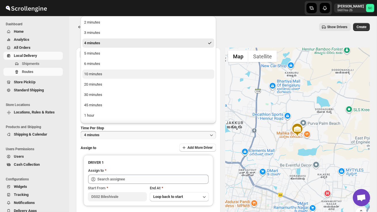
click at [120, 74] on button "10 minutes" at bounding box center [148, 74] width 132 height 9
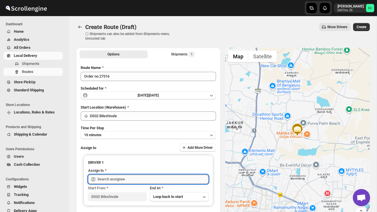
click at [119, 179] on input "text" at bounding box center [152, 179] width 111 height 9
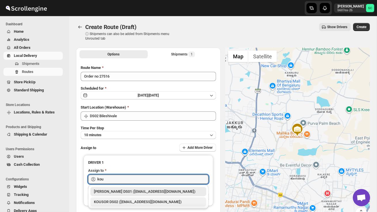
click at [129, 202] on div "KOUSOR DS02 ([EMAIL_ADDRESS][DOMAIN_NAME])" at bounding box center [148, 202] width 109 height 6
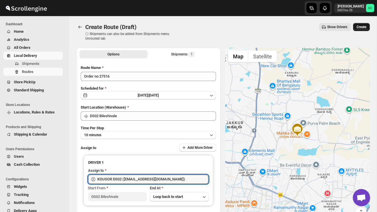
type input "KOUSOR DS02 ([EMAIL_ADDRESS][DOMAIN_NAME])"
click at [361, 27] on span "Create" at bounding box center [361, 27] width 10 height 5
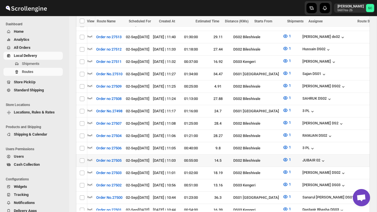
scroll to position [0, 76]
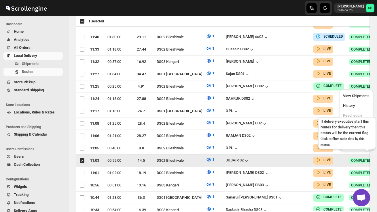
scroll to position [0, 0]
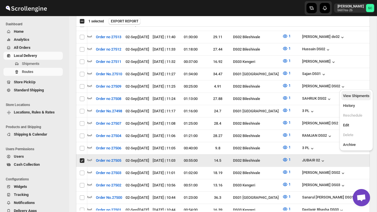
click at [360, 96] on span "View Shipments" at bounding box center [356, 96] width 26 height 4
checkbox input "false"
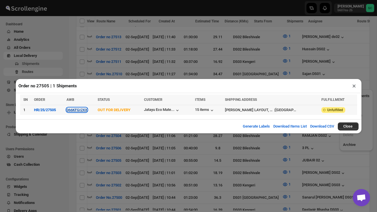
click at [83, 111] on button "066KFGI2XX" at bounding box center [76, 110] width 21 height 4
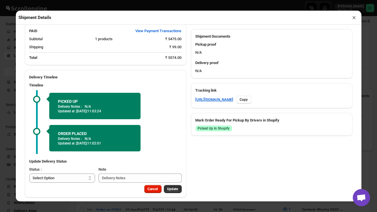
scroll to position [225, 0]
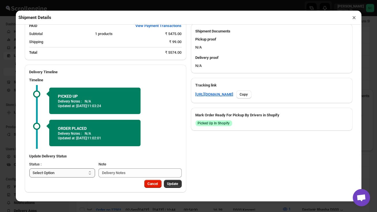
click at [81, 172] on select "Select Option PICKED UP OUT FOR DELIVERY RESCHEDULE DELIVERED CANCELLED" at bounding box center [62, 173] width 66 height 9
select select "DELIVERED"
click at [175, 183] on span "Update" at bounding box center [172, 184] width 11 height 5
select select
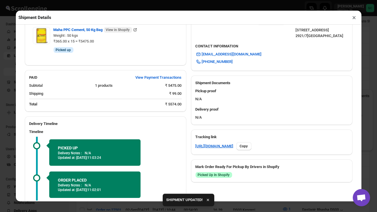
click at [354, 18] on button "×" at bounding box center [354, 18] width 8 height 8
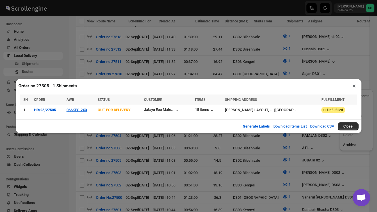
click at [355, 85] on button "×" at bounding box center [354, 86] width 8 height 8
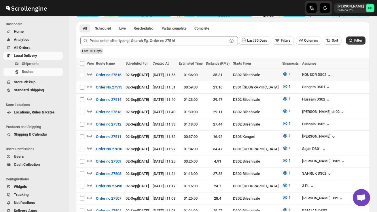
scroll to position [0, 0]
click at [88, 74] on icon "button" at bounding box center [90, 74] width 6 height 6
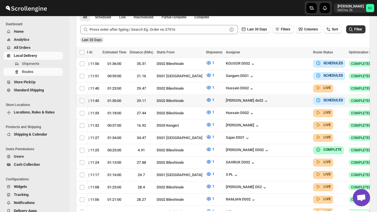
scroll to position [0, 76]
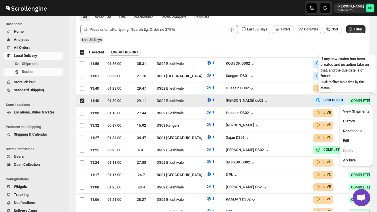
scroll to position [0, 0]
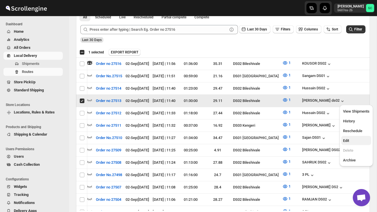
click at [361, 143] on span "Edit" at bounding box center [356, 141] width 26 height 6
checkbox input "false"
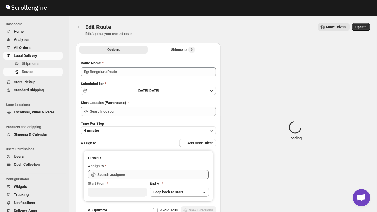
type input "Order no 27513"
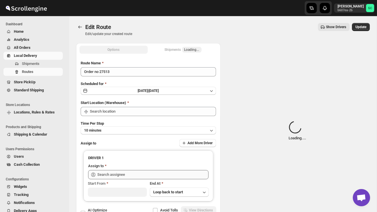
type input "DS02 Bileshivale"
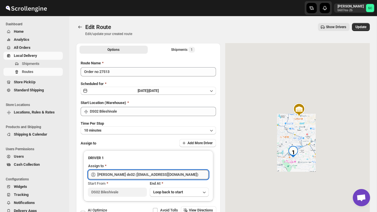
click at [186, 175] on input "[PERSON_NAME] ds02 ([EMAIL_ADDRESS][DOMAIN_NAME])" at bounding box center [152, 174] width 111 height 9
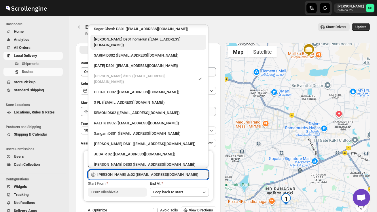
scroll to position [117, 0]
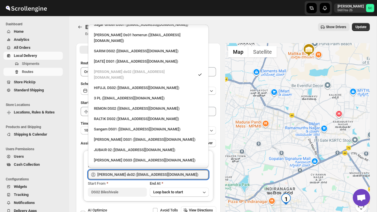
click at [142, 178] on div "[PERSON_NAME] DS02 ([EMAIL_ADDRESS][DOMAIN_NAME])" at bounding box center [148, 181] width 109 height 6
type input "[PERSON_NAME] DS02 ([EMAIL_ADDRESS][DOMAIN_NAME])"
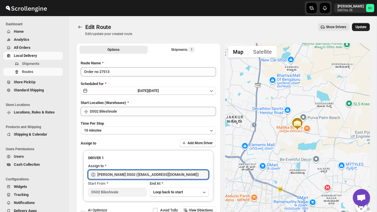
click at [361, 26] on span "Update" at bounding box center [360, 27] width 11 height 5
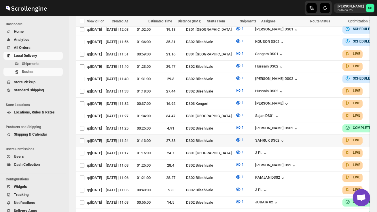
scroll to position [0, 76]
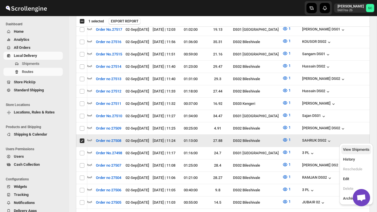
click at [359, 151] on span "View Shipments" at bounding box center [356, 150] width 26 height 4
checkbox input "false"
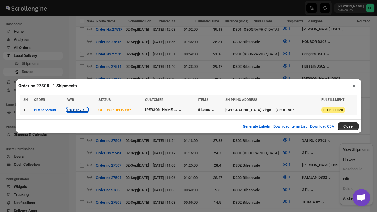
click at [78, 110] on button "1BCFT67R1T" at bounding box center [77, 110] width 22 height 4
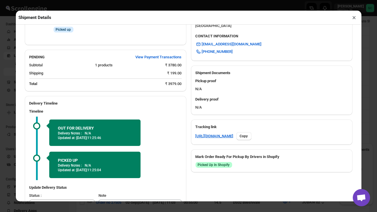
scroll to position [225, 0]
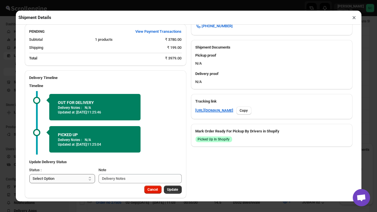
click at [70, 174] on select "Select Option PICKED UP OUT FOR DELIVERY RESCHEDULE DELIVERED CANCELLED" at bounding box center [62, 178] width 66 height 9
select select "DELIVERED"
click at [173, 186] on button "Update" at bounding box center [173, 190] width 18 height 8
select select
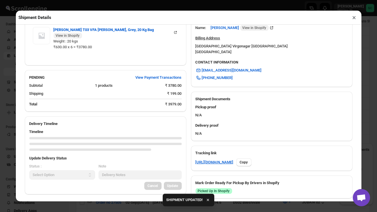
click at [355, 16] on button "×" at bounding box center [354, 18] width 8 height 8
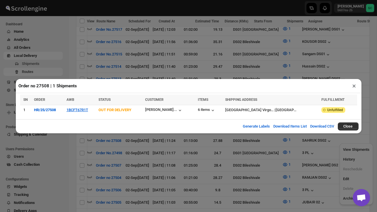
click at [355, 86] on button "×" at bounding box center [354, 86] width 8 height 8
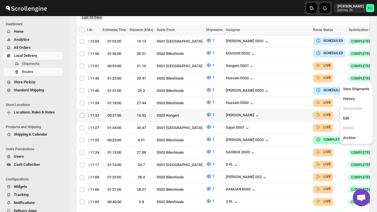
scroll to position [157, 0]
click at [205, 21] on div "Submit Last 30 Days Filters Columns Sort Filter Last 30 Days" at bounding box center [223, 11] width 294 height 26
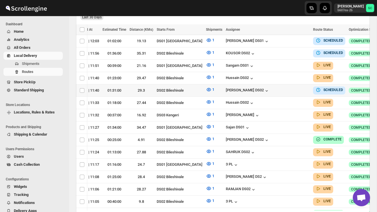
checkbox input "true"
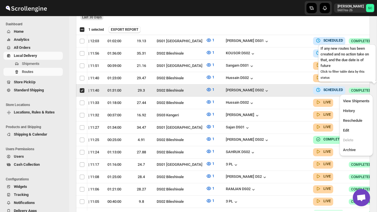
scroll to position [0, 0]
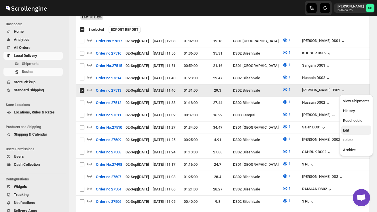
click at [353, 128] on span "Edit" at bounding box center [356, 131] width 26 height 6
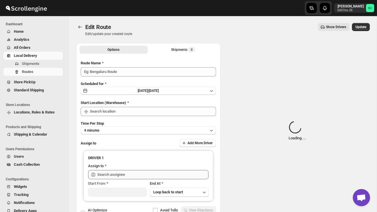
type input "Order no 27513"
type input "DS02 Bileshivale"
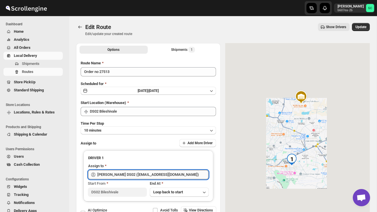
click at [185, 174] on input "[PERSON_NAME] DS02 ([EMAIL_ADDRESS][DOMAIN_NAME])" at bounding box center [152, 174] width 111 height 9
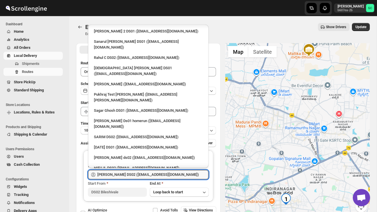
scroll to position [31, 0]
click at [142, 155] on div "[PERSON_NAME] ds02 ([EMAIL_ADDRESS][DOMAIN_NAME])" at bounding box center [148, 158] width 109 height 6
type input "[PERSON_NAME] ds02 ([EMAIL_ADDRESS][DOMAIN_NAME])"
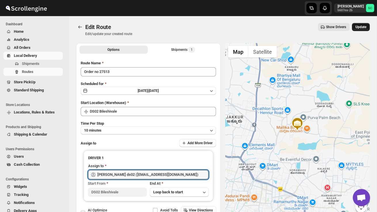
click at [360, 26] on span "Update" at bounding box center [360, 27] width 11 height 5
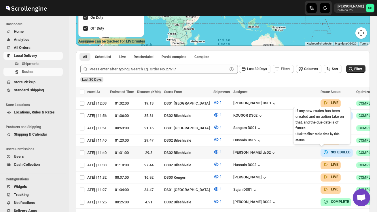
scroll to position [0, 76]
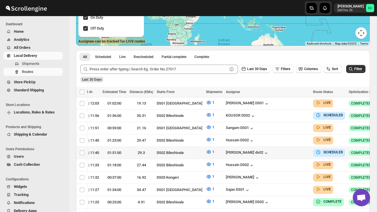
checkbox input "true"
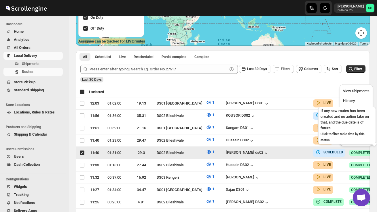
scroll to position [0, 0]
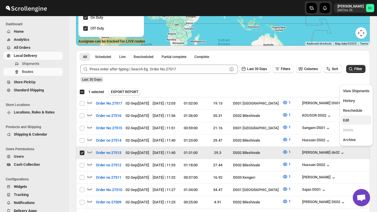
click at [354, 121] on span "Edit" at bounding box center [356, 121] width 26 height 6
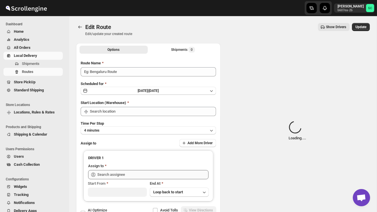
type input "Order no 27513"
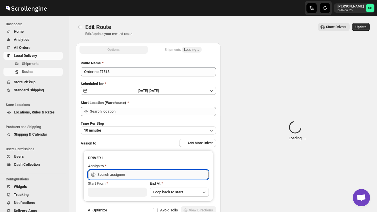
click at [177, 172] on input "text" at bounding box center [152, 174] width 111 height 9
type input "DS02 Bileshivale"
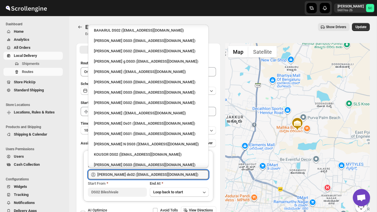
scroll to position [330, 0]
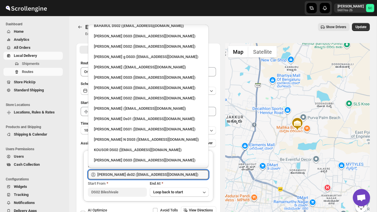
click at [139, 168] on div "SAHRUK DS02 ([EMAIL_ADDRESS][DOMAIN_NAME])" at bounding box center [148, 171] width 109 height 6
type input "SAHRUK DS02 ([EMAIL_ADDRESS][DOMAIN_NAME])"
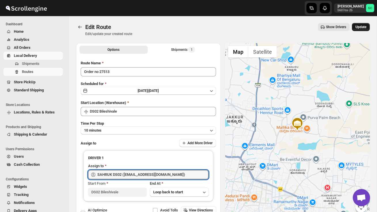
click at [360, 26] on span "Update" at bounding box center [360, 27] width 11 height 5
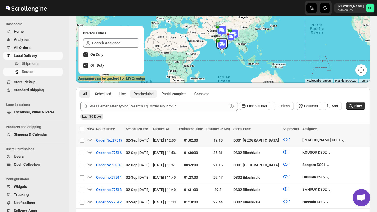
scroll to position [62, 0]
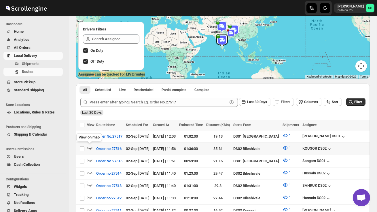
click at [90, 147] on icon "button" at bounding box center [90, 148] width 6 height 6
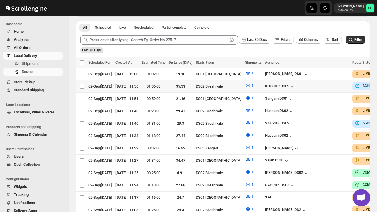
scroll to position [0, 76]
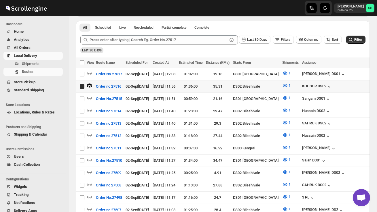
scroll to position [0, 0]
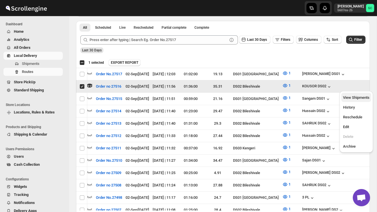
click at [361, 99] on span "View Shipments" at bounding box center [356, 98] width 26 height 4
checkbox input "false"
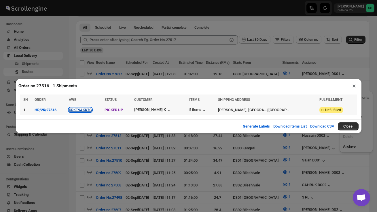
click at [84, 109] on button "DRKT9AKK7G" at bounding box center [80, 110] width 23 height 4
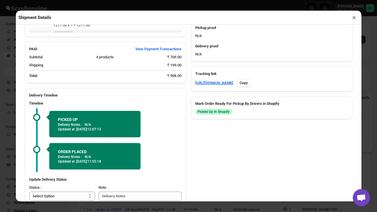
scroll to position [287, 0]
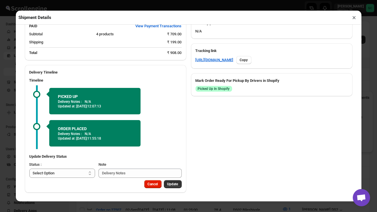
click at [75, 176] on select "Select Option PICKED UP OUT FOR DELIVERY RESCHEDULE DELIVERED CANCELLED" at bounding box center [62, 173] width 66 height 9
select select "OUT_FOR_DELIVERY"
click at [171, 186] on span "Update" at bounding box center [172, 184] width 11 height 5
select select
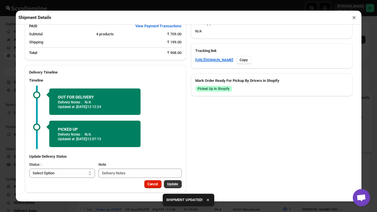
click at [355, 18] on button "×" at bounding box center [354, 18] width 8 height 8
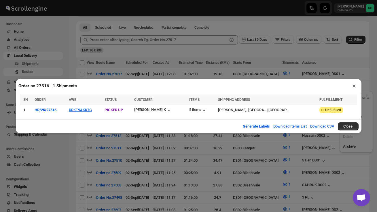
click at [353, 88] on button "×" at bounding box center [354, 86] width 8 height 8
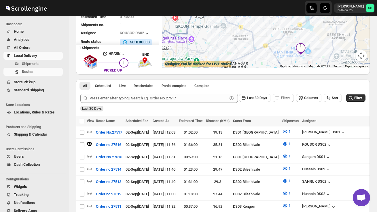
scroll to position [0, 0]
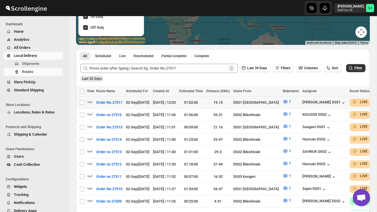
scroll to position [96, 0]
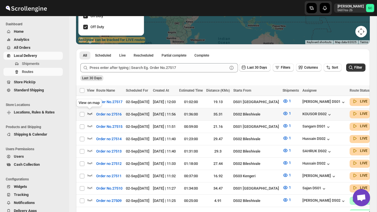
click at [90, 113] on icon "button" at bounding box center [90, 114] width 6 height 6
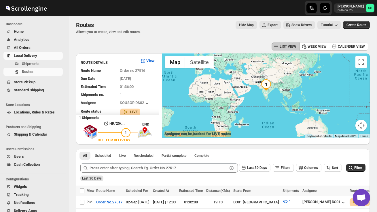
scroll to position [0, 0]
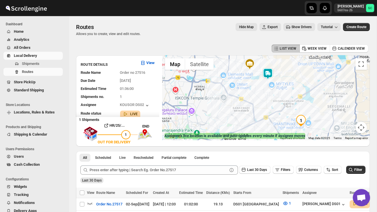
click at [271, 70] on img at bounding box center [268, 74] width 12 height 12
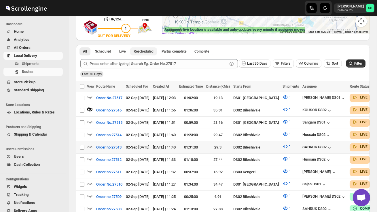
scroll to position [109, 0]
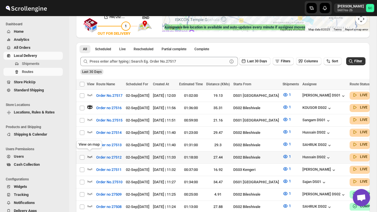
click at [90, 155] on icon "button" at bounding box center [90, 157] width 6 height 6
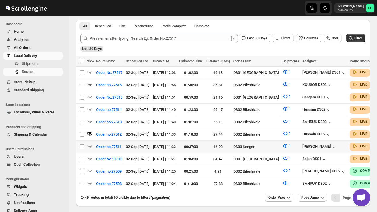
scroll to position [134, 0]
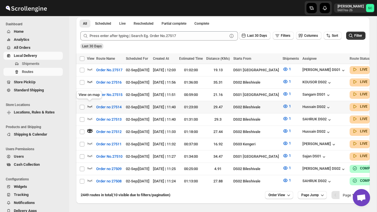
click at [92, 106] on icon "button" at bounding box center [89, 107] width 5 height 2
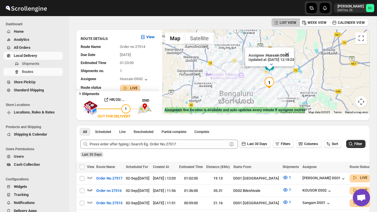
scroll to position [154, 0]
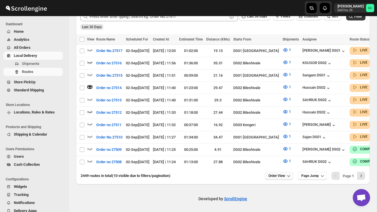
click at [279, 176] on span "Order View" at bounding box center [276, 176] width 17 height 5
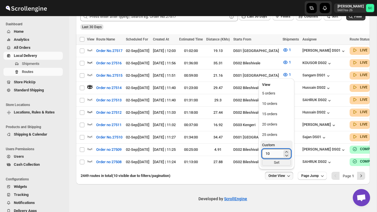
click at [273, 155] on input "10" at bounding box center [272, 153] width 20 height 9
type input "1"
type input "40"
click at [272, 159] on div "Custom 40 Set" at bounding box center [276, 154] width 29 height 24
click at [273, 161] on div "Set" at bounding box center [276, 163] width 29 height 6
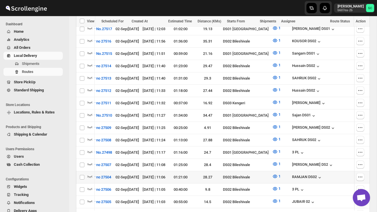
scroll to position [0, 0]
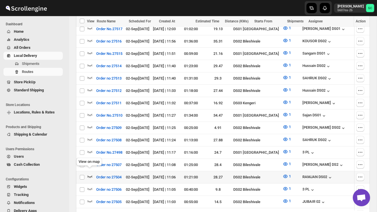
click at [88, 174] on icon "button" at bounding box center [90, 177] width 6 height 6
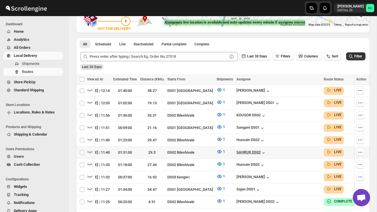
scroll to position [0, 74]
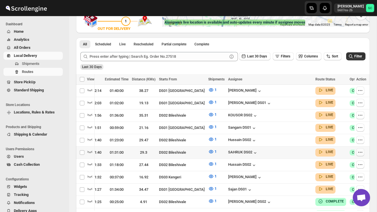
click at [358, 150] on icon "button" at bounding box center [360, 153] width 6 height 6
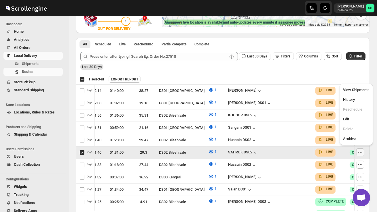
scroll to position [0, 0]
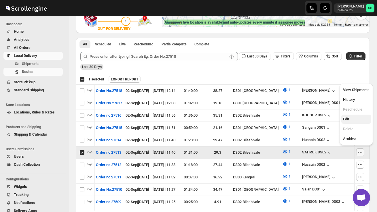
click at [351, 119] on span "Edit" at bounding box center [356, 120] width 26 height 6
checkbox input "false"
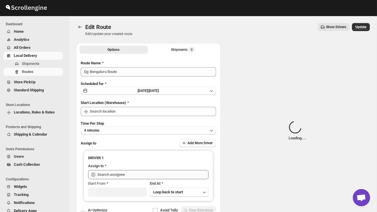
type input "Order no 27513"
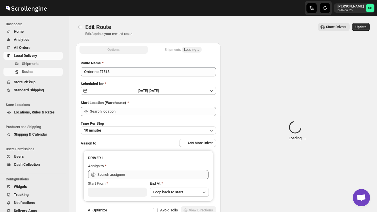
type input "DS02 Bileshivale"
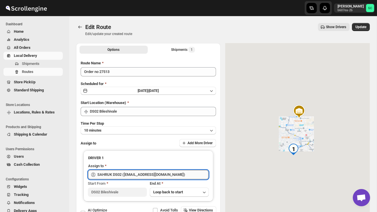
click at [186, 174] on input "SAHRUK DS02 ([EMAIL_ADDRESS][DOMAIN_NAME])" at bounding box center [152, 174] width 111 height 9
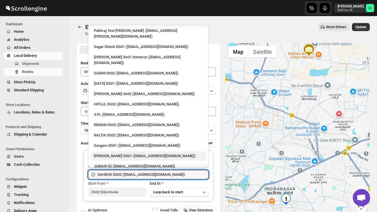
scroll to position [90, 0]
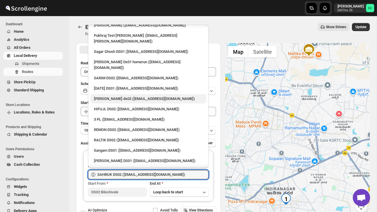
click at [134, 96] on div "[PERSON_NAME] ds02 ([EMAIL_ADDRESS][DOMAIN_NAME])" at bounding box center [148, 99] width 109 height 6
type input "[PERSON_NAME] ds02 ([EMAIL_ADDRESS][DOMAIN_NAME])"
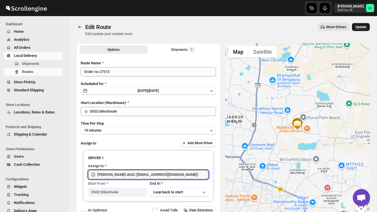
click at [358, 29] on button "Update" at bounding box center [361, 27] width 18 height 8
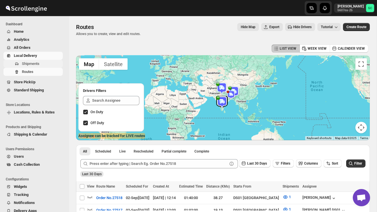
click at [48, 64] on span "Shipments" at bounding box center [42, 64] width 40 height 6
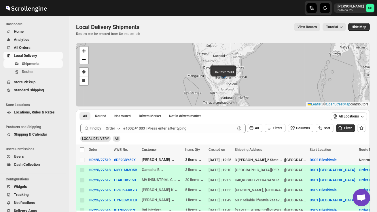
click at [83, 160] on input "Select shipment" at bounding box center [82, 160] width 5 height 5
checkbox input "true"
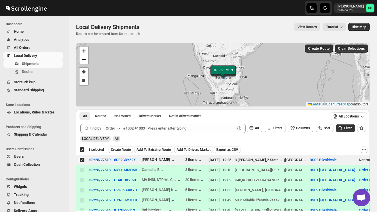
click at [121, 149] on span "Create Route" at bounding box center [121, 150] width 20 height 5
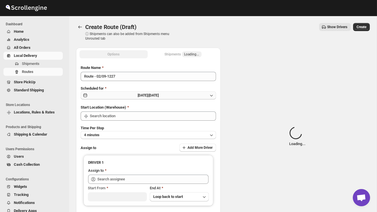
type input "DS02 Bileshivale"
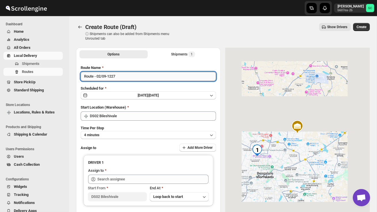
click at [121, 80] on input "Route - 02/09-1227" at bounding box center [148, 76] width 135 height 9
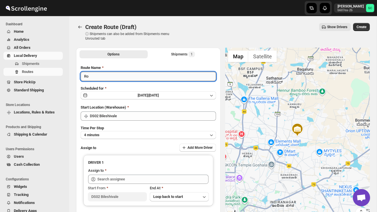
type input "R"
type input "Order no 27519"
click at [138, 133] on button "4 minutes" at bounding box center [148, 135] width 135 height 8
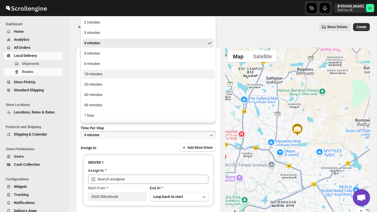
click at [118, 76] on button "10 minutes" at bounding box center [148, 74] width 132 height 9
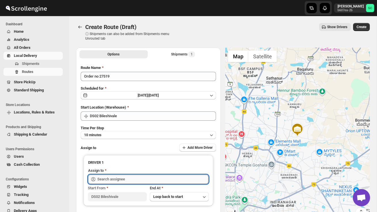
click at [115, 176] on input "text" at bounding box center [152, 179] width 111 height 9
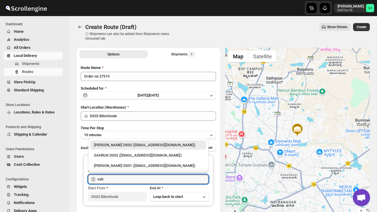
click at [124, 154] on div "SAHRUK DS02 ([EMAIL_ADDRESS][DOMAIN_NAME])" at bounding box center [148, 156] width 109 height 6
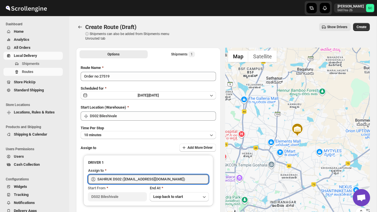
type input "SAHRUK DS02 ([EMAIL_ADDRESS][DOMAIN_NAME])"
click at [360, 28] on span "Create" at bounding box center [361, 27] width 10 height 5
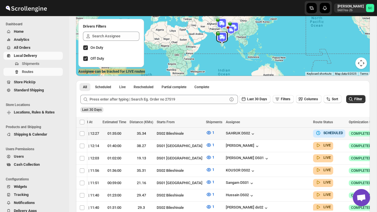
scroll to position [0, 76]
checkbox input "true"
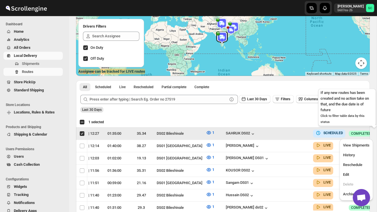
scroll to position [0, 0]
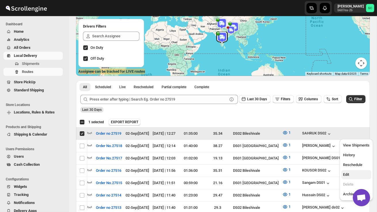
click at [353, 175] on span "Edit" at bounding box center [356, 175] width 26 height 6
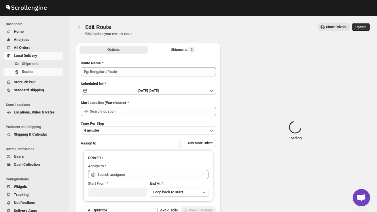
type input "Order no 27519"
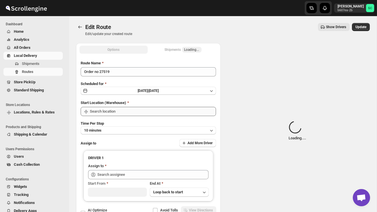
type input "DS02 Bileshivale"
type input "SAHRUK DS02 ([EMAIL_ADDRESS][DOMAIN_NAME])"
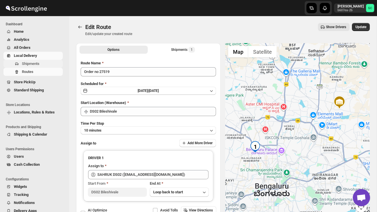
click at [43, 65] on span "Shipments" at bounding box center [42, 64] width 40 height 6
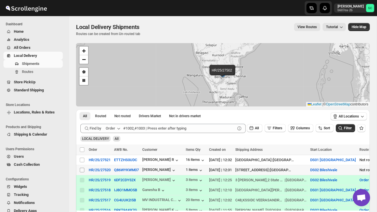
click at [84, 171] on input "Select shipment" at bounding box center [82, 170] width 5 height 5
checkbox input "true"
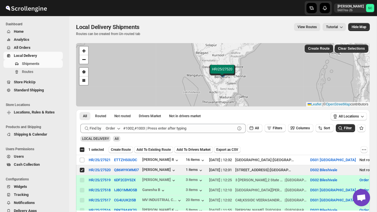
click at [128, 149] on span "Create Route" at bounding box center [121, 150] width 20 height 5
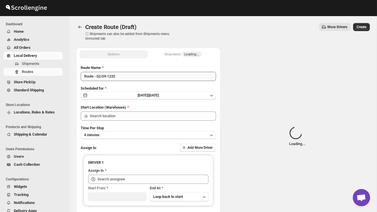
type input "DS02 Bileshivale"
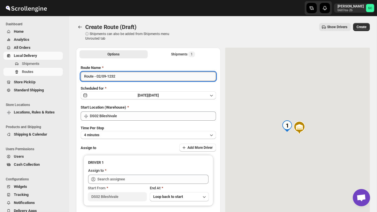
click at [125, 77] on input "Route - 02/09-1232" at bounding box center [148, 76] width 135 height 9
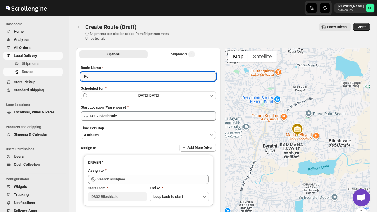
type input "R"
type input "Order no 27520"
click at [139, 132] on button "4 minutes" at bounding box center [148, 135] width 135 height 8
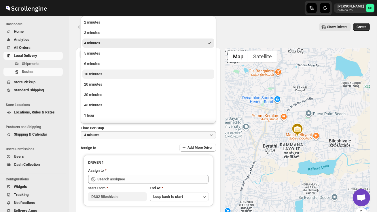
click at [113, 76] on button "10 minutes" at bounding box center [148, 74] width 132 height 9
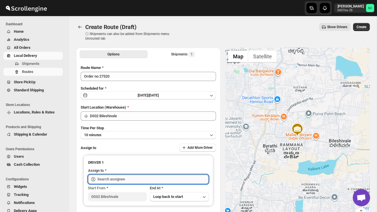
click at [117, 177] on input "text" at bounding box center [152, 179] width 111 height 9
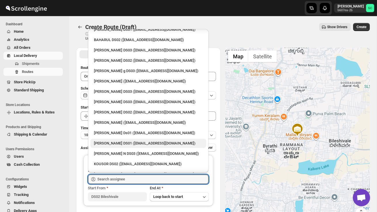
scroll to position [316, 0]
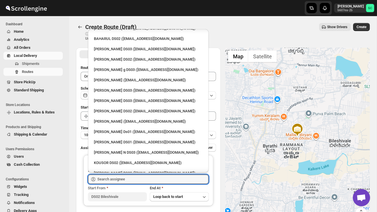
click at [121, 179] on div "SAHRUK DS02 ([EMAIL_ADDRESS][DOMAIN_NAME])" at bounding box center [148, 183] width 116 height 9
type input "SAHRUK DS02 ([EMAIL_ADDRESS][DOMAIN_NAME])"
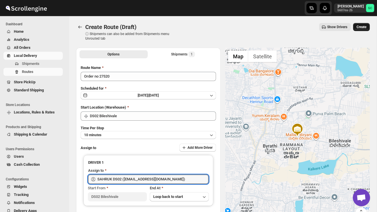
click at [359, 27] on span "Create" at bounding box center [361, 27] width 10 height 5
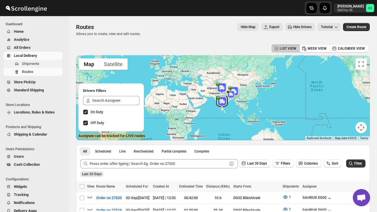
click at [33, 65] on span "Shipments" at bounding box center [31, 64] width 18 height 4
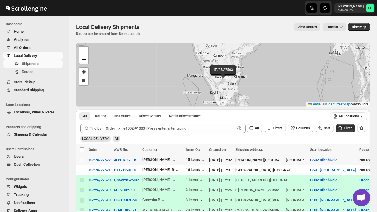
click at [83, 160] on input "Select shipment" at bounding box center [82, 160] width 5 height 5
checkbox input "true"
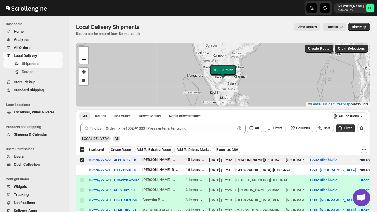
click at [126, 147] on button "Create Route" at bounding box center [120, 149] width 24 height 7
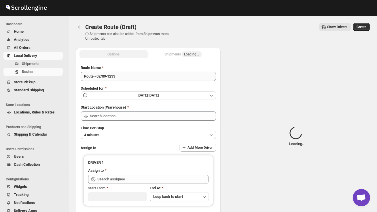
type input "DS02 Bileshivale"
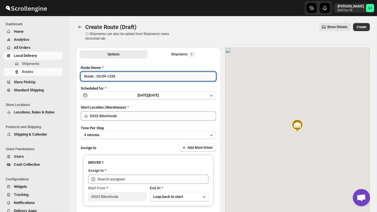
click at [123, 79] on input "Route - 02/09-1233" at bounding box center [148, 76] width 135 height 9
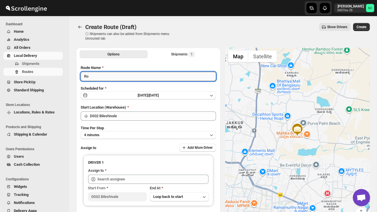
type input "R"
type input "Order no 27522"
click at [120, 133] on button "4 minutes" at bounding box center [148, 135] width 135 height 8
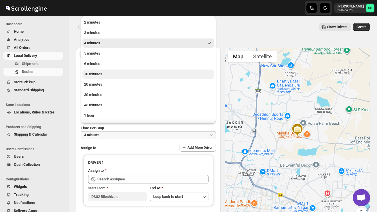
click at [98, 75] on div "10 minutes" at bounding box center [93, 74] width 18 height 6
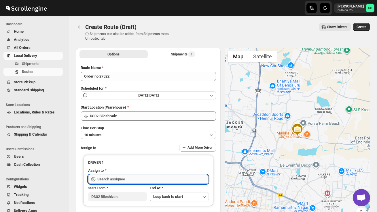
click at [113, 179] on input "text" at bounding box center [152, 179] width 111 height 9
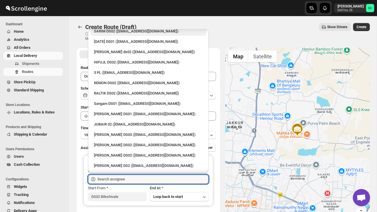
scroll to position [151, 0]
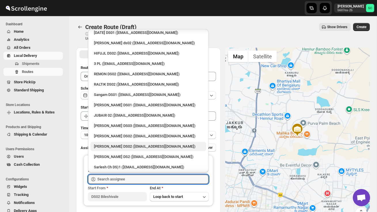
click at [123, 144] on div "[PERSON_NAME] DS02 ([EMAIL_ADDRESS][DOMAIN_NAME])" at bounding box center [148, 147] width 109 height 6
type input "[PERSON_NAME] DS02 ([EMAIL_ADDRESS][DOMAIN_NAME])"
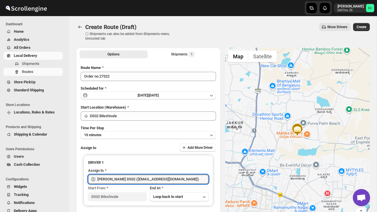
click at [360, 27] on span "Create" at bounding box center [361, 27] width 10 height 5
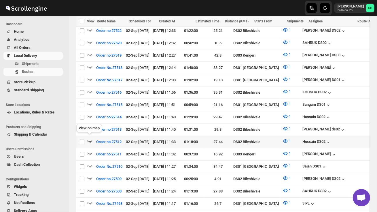
click at [90, 138] on icon "button" at bounding box center [90, 141] width 6 height 6
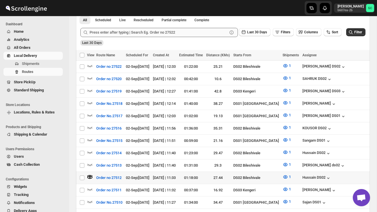
scroll to position [138, 0]
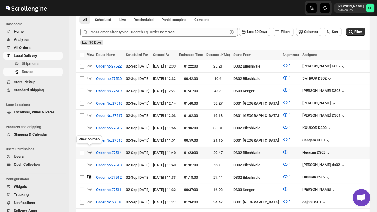
click at [89, 149] on icon "button" at bounding box center [90, 152] width 6 height 6
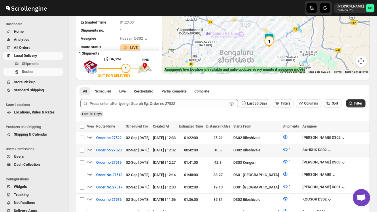
scroll to position [123, 0]
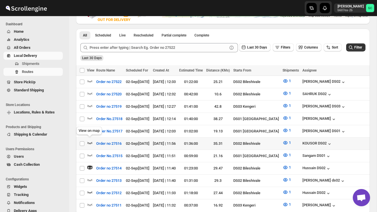
click at [90, 142] on icon "button" at bounding box center [89, 143] width 5 height 2
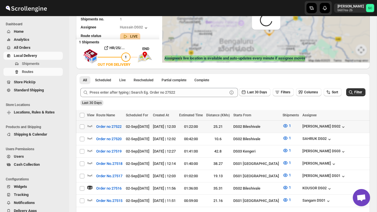
scroll to position [0, 0]
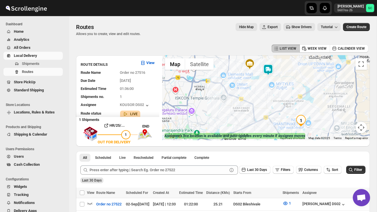
click at [270, 72] on img at bounding box center [268, 70] width 12 height 12
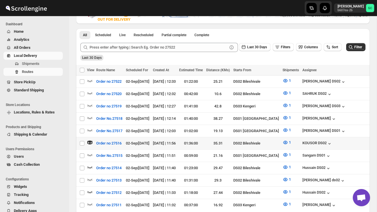
scroll to position [130, 0]
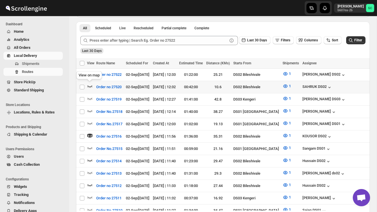
click at [91, 87] on icon "button" at bounding box center [90, 86] width 6 height 6
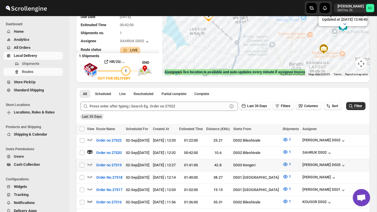
scroll to position [64, 0]
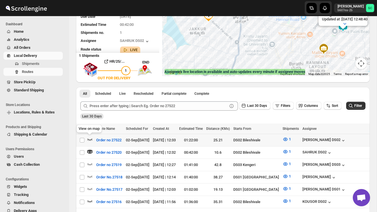
click at [89, 139] on icon "button" at bounding box center [90, 140] width 6 height 6
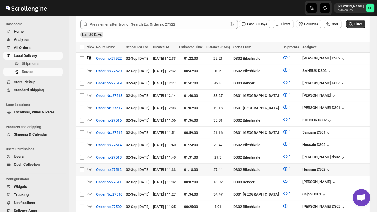
scroll to position [120, 0]
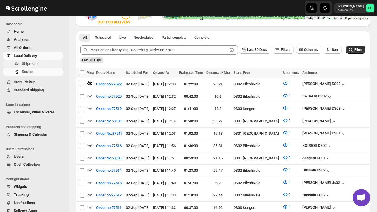
click at [36, 62] on span "Shipments" at bounding box center [31, 64] width 18 height 4
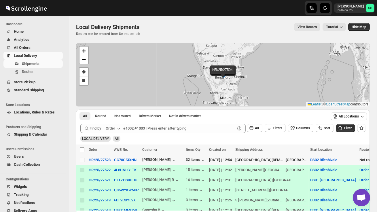
click at [83, 160] on input "Select shipment" at bounding box center [82, 160] width 5 height 5
checkbox input "true"
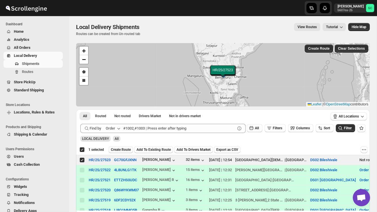
click at [127, 151] on span "Create Route" at bounding box center [121, 150] width 20 height 5
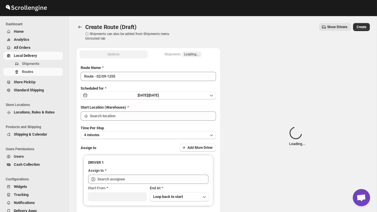
type input "DS02 Bileshivale"
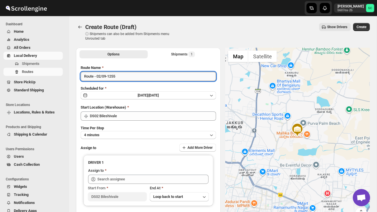
click at [125, 78] on input "Route - 02/09-1255" at bounding box center [148, 76] width 135 height 9
type input "R"
type input "Order no 27523"
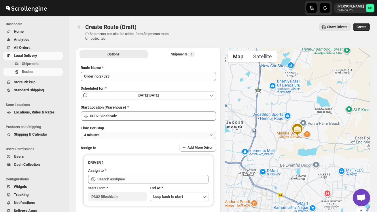
click at [149, 134] on button "4 minutes" at bounding box center [148, 135] width 135 height 8
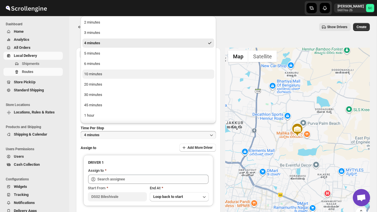
click at [118, 73] on button "10 minutes" at bounding box center [148, 74] width 132 height 9
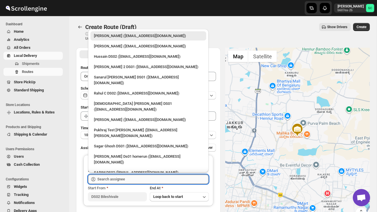
click at [117, 178] on input "text" at bounding box center [152, 179] width 111 height 9
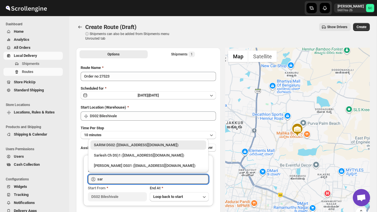
click at [138, 146] on div "SARIM DS02 ([EMAIL_ADDRESS][DOMAIN_NAME])" at bounding box center [148, 145] width 109 height 6
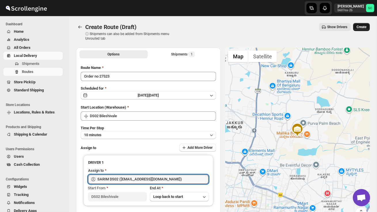
type input "SARIM DS02 ([EMAIL_ADDRESS][DOMAIN_NAME])"
click at [361, 27] on span "Create" at bounding box center [361, 27] width 10 height 5
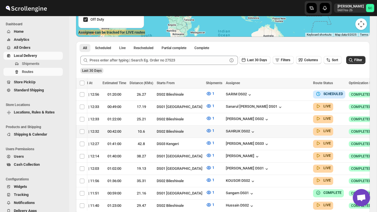
scroll to position [0, 76]
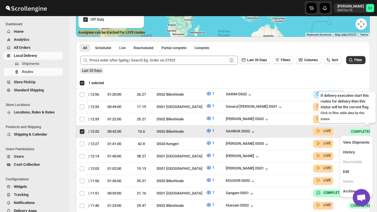
scroll to position [0, 0]
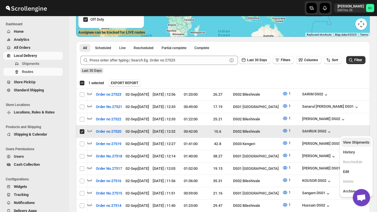
click at [360, 143] on span "View Shipments" at bounding box center [356, 142] width 26 height 4
checkbox input "false"
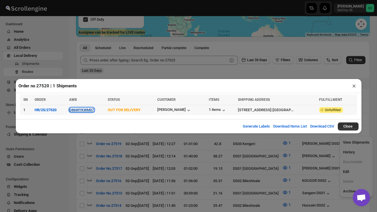
click at [89, 110] on button "Q86WYKWM07" at bounding box center [81, 110] width 25 height 4
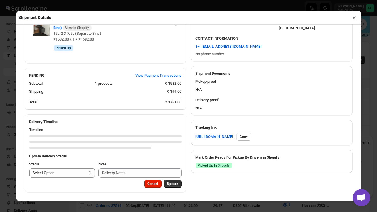
scroll to position [231, 0]
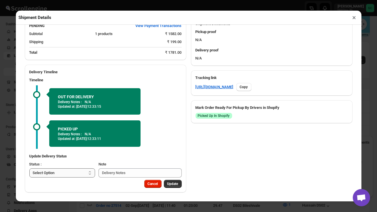
click at [80, 173] on select "Select Option PICKED UP OUT FOR DELIVERY RESCHEDULE DELIVERED CANCELLED" at bounding box center [62, 173] width 66 height 9
select select "DELIVERED"
click at [170, 184] on span "Update" at bounding box center [172, 184] width 11 height 5
select select
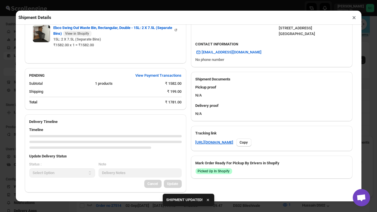
click at [353, 18] on button "×" at bounding box center [354, 18] width 8 height 8
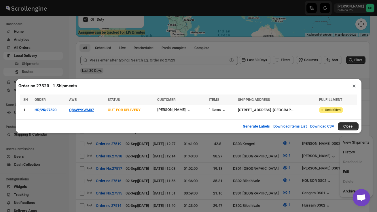
click at [355, 86] on button "×" at bounding box center [354, 86] width 8 height 8
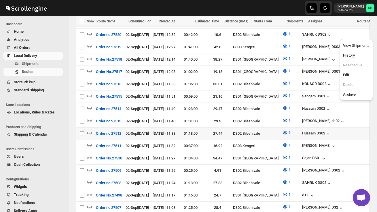
scroll to position [0, 0]
click at [89, 131] on icon "button" at bounding box center [90, 133] width 6 height 6
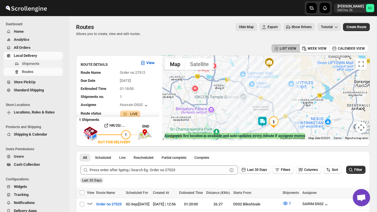
click at [37, 61] on span "Shipments" at bounding box center [42, 64] width 40 height 6
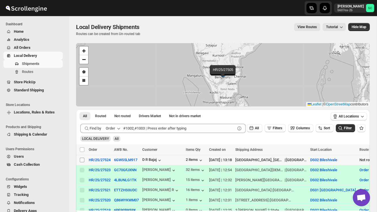
click at [80, 158] on span at bounding box center [81, 160] width 5 height 5
click at [80, 158] on input "Select shipment" at bounding box center [82, 160] width 5 height 5
checkbox input "false"
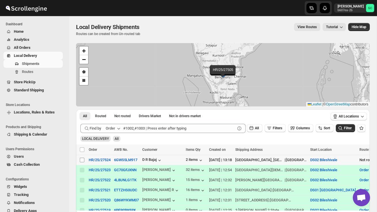
checkbox input "false"
click at [82, 161] on input "Select shipment" at bounding box center [82, 160] width 5 height 5
checkbox input "true"
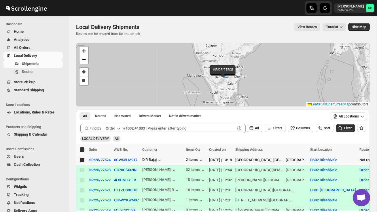
checkbox input "true"
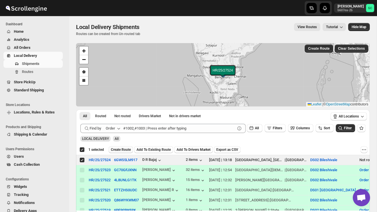
click at [120, 152] on span "Create Route" at bounding box center [121, 150] width 20 height 5
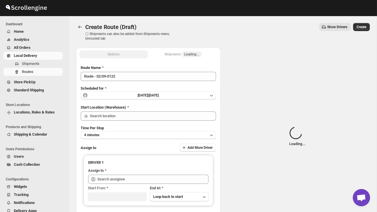
type input "DS02 Bileshivale"
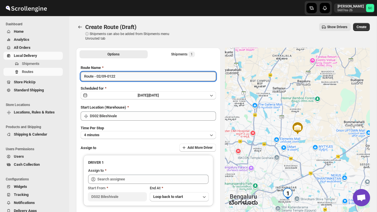
click at [122, 78] on input "Route - 02/09-0122" at bounding box center [148, 76] width 135 height 9
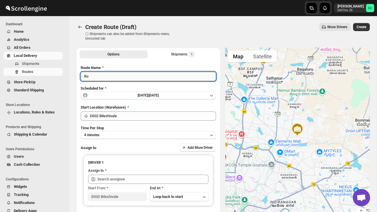
type input "R"
type input "Order no 27524"
click at [131, 131] on button "4 minutes" at bounding box center [148, 135] width 135 height 8
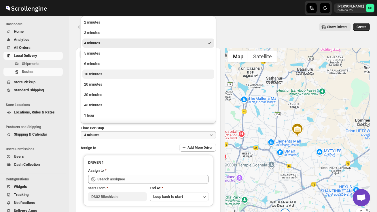
click at [101, 71] on button "10 minutes" at bounding box center [148, 74] width 132 height 9
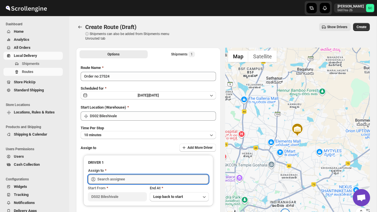
click at [126, 176] on input "text" at bounding box center [152, 179] width 111 height 9
click at [134, 178] on input "bah" at bounding box center [152, 179] width 111 height 9
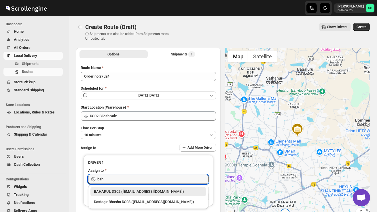
click at [150, 193] on div "BAHARUL DS02 ([EMAIL_ADDRESS][DOMAIN_NAME])" at bounding box center [148, 192] width 109 height 6
type input "BAHARUL DS02 ([EMAIL_ADDRESS][DOMAIN_NAME])"
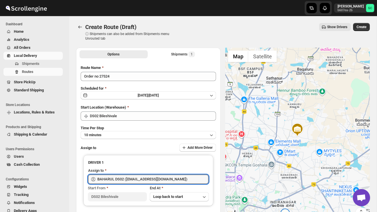
click at [361, 28] on span "Create" at bounding box center [361, 27] width 10 height 5
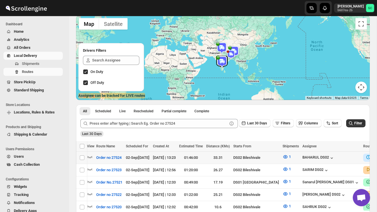
scroll to position [0, 75]
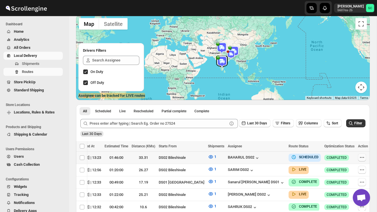
click at [359, 156] on icon "button" at bounding box center [362, 158] width 6 height 6
checkbox input "true"
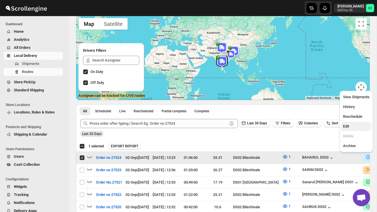
click at [352, 124] on span "Edit" at bounding box center [356, 127] width 26 height 6
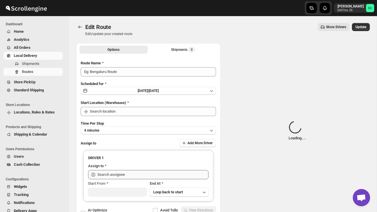
type input "Order no 27524"
type input "DS02 Bileshivale"
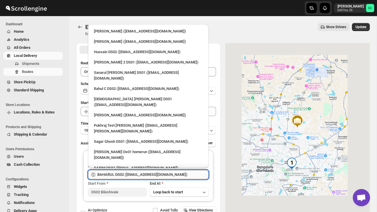
click at [190, 175] on input "BAHARUL DS02 ([EMAIL_ADDRESS][DOMAIN_NAME])" at bounding box center [152, 174] width 111 height 9
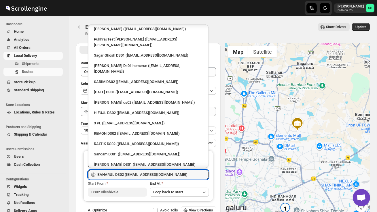
scroll to position [86, 0]
click at [145, 171] on div "JUBAIR 02 ([EMAIL_ADDRESS][DOMAIN_NAME])" at bounding box center [148, 175] width 116 height 9
type input "JUBAIR 02 ([EMAIL_ADDRESS][DOMAIN_NAME])"
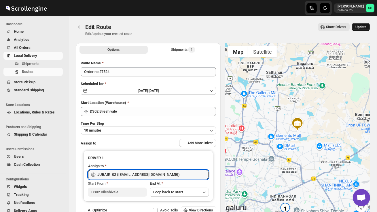
click at [363, 25] on span "Update" at bounding box center [360, 27] width 11 height 5
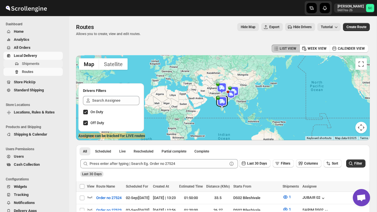
click at [25, 62] on span "Shipments" at bounding box center [31, 64] width 18 height 4
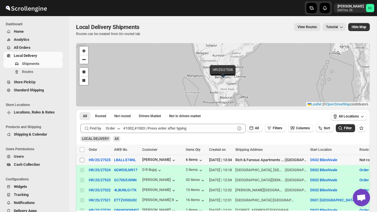
click at [82, 161] on input "Select shipment" at bounding box center [82, 160] width 5 height 5
checkbox input "true"
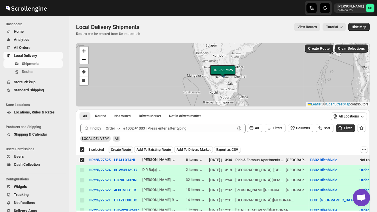
click at [123, 149] on span "Create Route" at bounding box center [121, 150] width 20 height 5
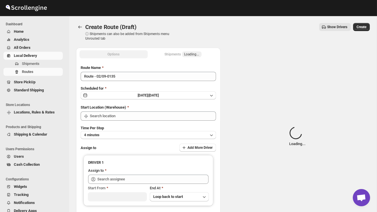
type input "DS02 Bileshivale"
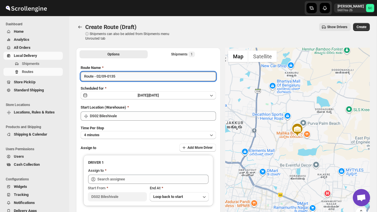
click at [130, 81] on input "Route - 02/09-0135" at bounding box center [148, 76] width 135 height 9
type input "R"
type input "Order no 27525"
click at [134, 135] on button "4 minutes" at bounding box center [148, 135] width 135 height 8
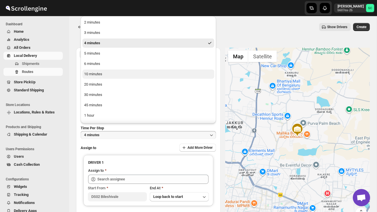
click at [104, 75] on button "10 minutes" at bounding box center [148, 74] width 132 height 9
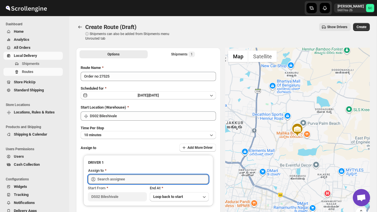
click at [115, 178] on input "text" at bounding box center [152, 179] width 111 height 9
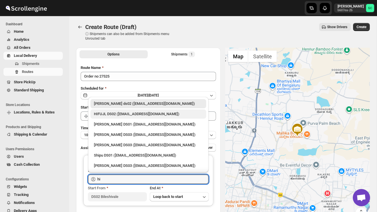
click at [144, 116] on div "HIFUJL DS02 ([EMAIL_ADDRESS][DOMAIN_NAME])" at bounding box center [148, 114] width 109 height 6
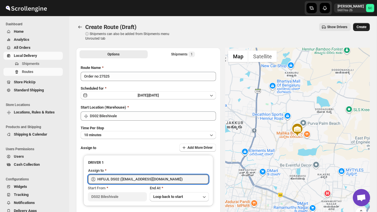
type input "HIFUJL DS02 ([EMAIL_ADDRESS][DOMAIN_NAME])"
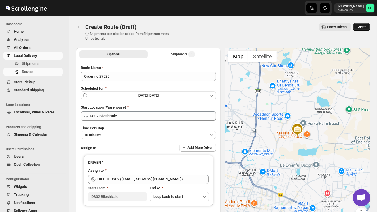
click at [363, 26] on span "Create" at bounding box center [361, 27] width 10 height 5
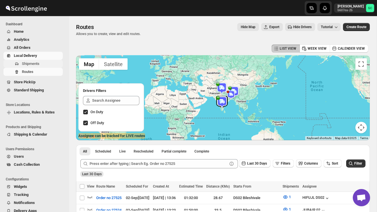
click at [39, 62] on span "Shipments" at bounding box center [31, 64] width 18 height 4
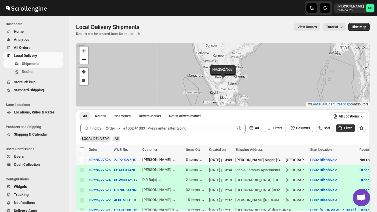
click at [82, 161] on input "Select shipment" at bounding box center [82, 160] width 5 height 5
checkbox input "true"
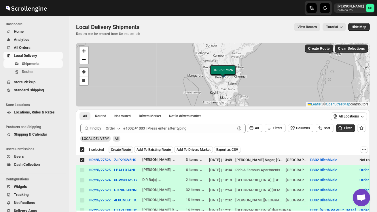
click at [124, 151] on span "Create Route" at bounding box center [121, 150] width 20 height 5
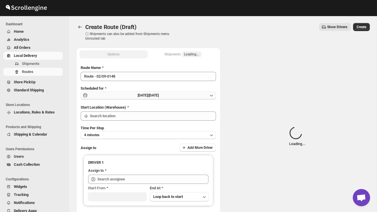
type input "DS02 Bileshivale"
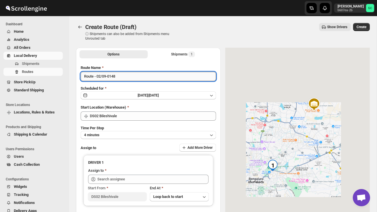
click at [126, 77] on input "Route - 02/09-0148" at bounding box center [148, 76] width 135 height 9
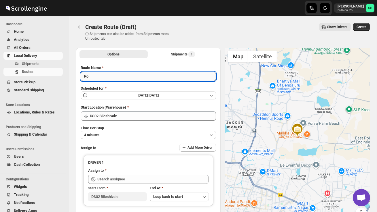
type input "R"
type input "Order no 27526"
click at [142, 134] on button "4 minutes" at bounding box center [148, 135] width 135 height 8
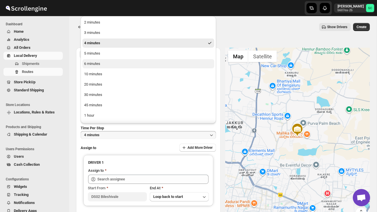
click at [110, 68] on button "6 minutes" at bounding box center [148, 63] width 132 height 9
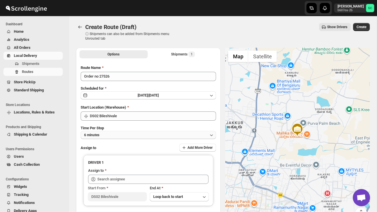
click at [130, 133] on button "6 minutes" at bounding box center [148, 135] width 135 height 8
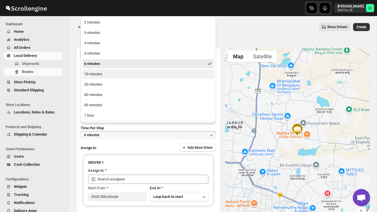
click at [106, 75] on button "10 minutes" at bounding box center [148, 74] width 132 height 9
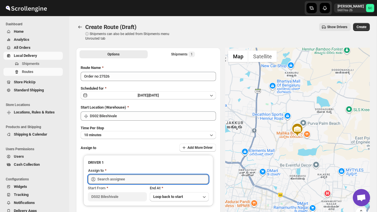
click at [113, 177] on input "text" at bounding box center [152, 179] width 111 height 9
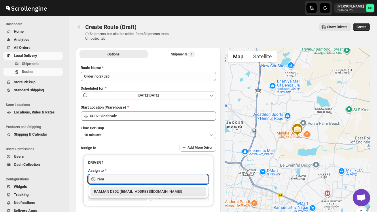
click at [130, 191] on div "RAMJAN DS02 ([EMAIL_ADDRESS][DOMAIN_NAME])" at bounding box center [148, 192] width 109 height 6
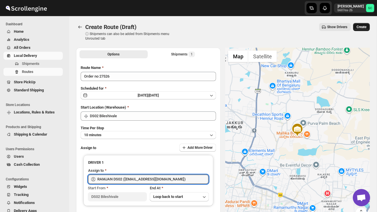
type input "RAMJAN DS02 ([EMAIL_ADDRESS][DOMAIN_NAME])"
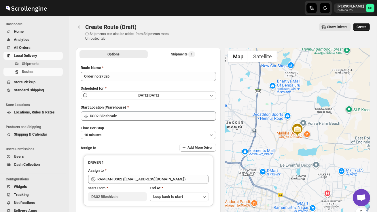
click at [359, 27] on span "Create" at bounding box center [361, 27] width 10 height 5
